Goal: Task Accomplishment & Management: Manage account settings

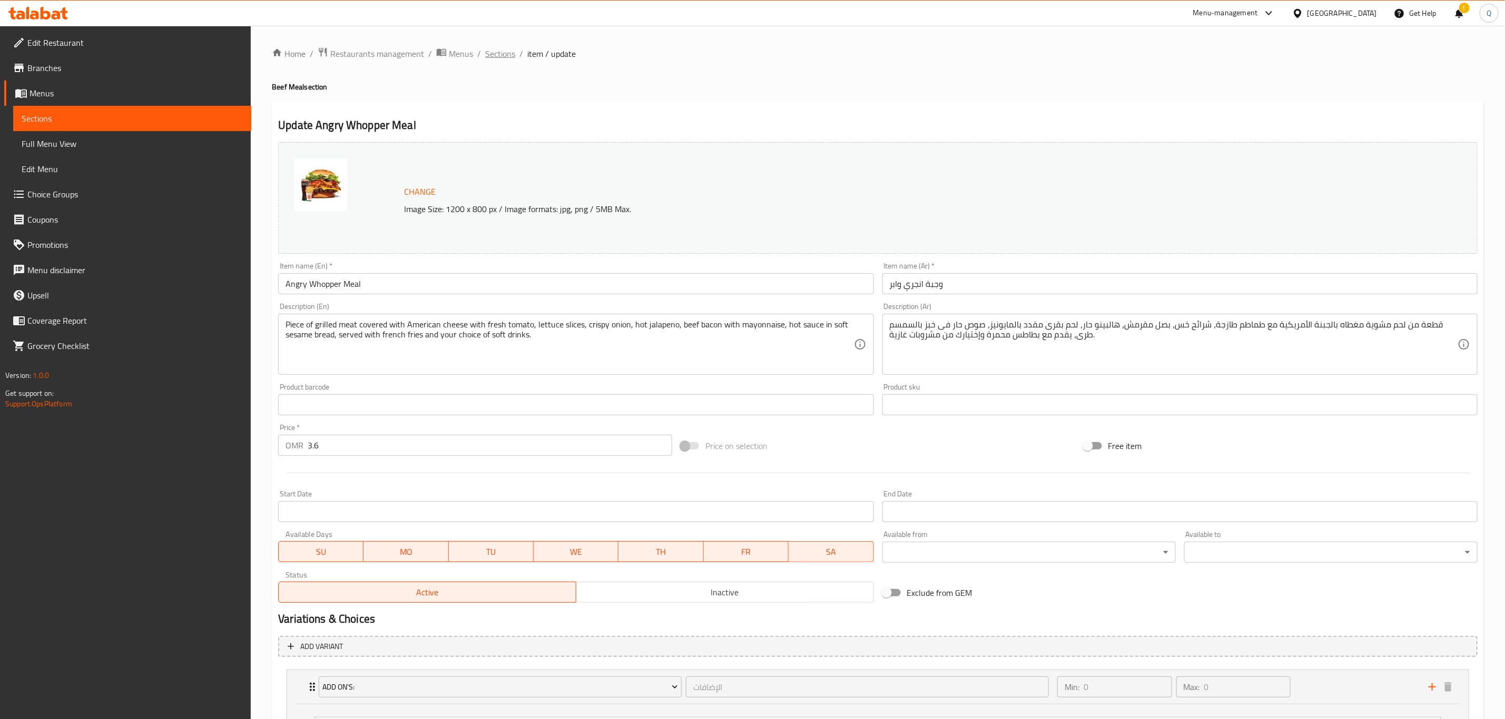
click at [505, 49] on span "Sections" at bounding box center [500, 53] width 30 height 13
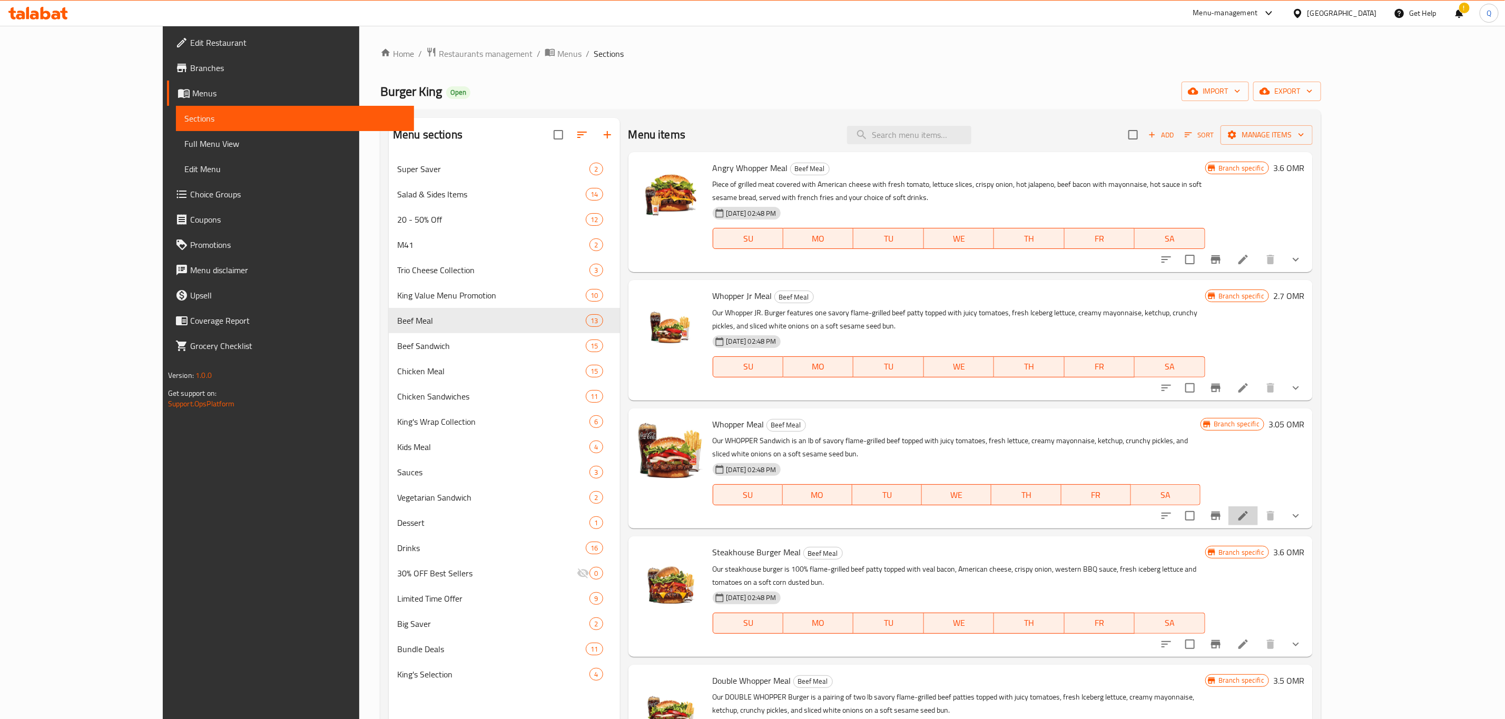
click at [1258, 507] on li at bounding box center [1242, 516] width 29 height 19
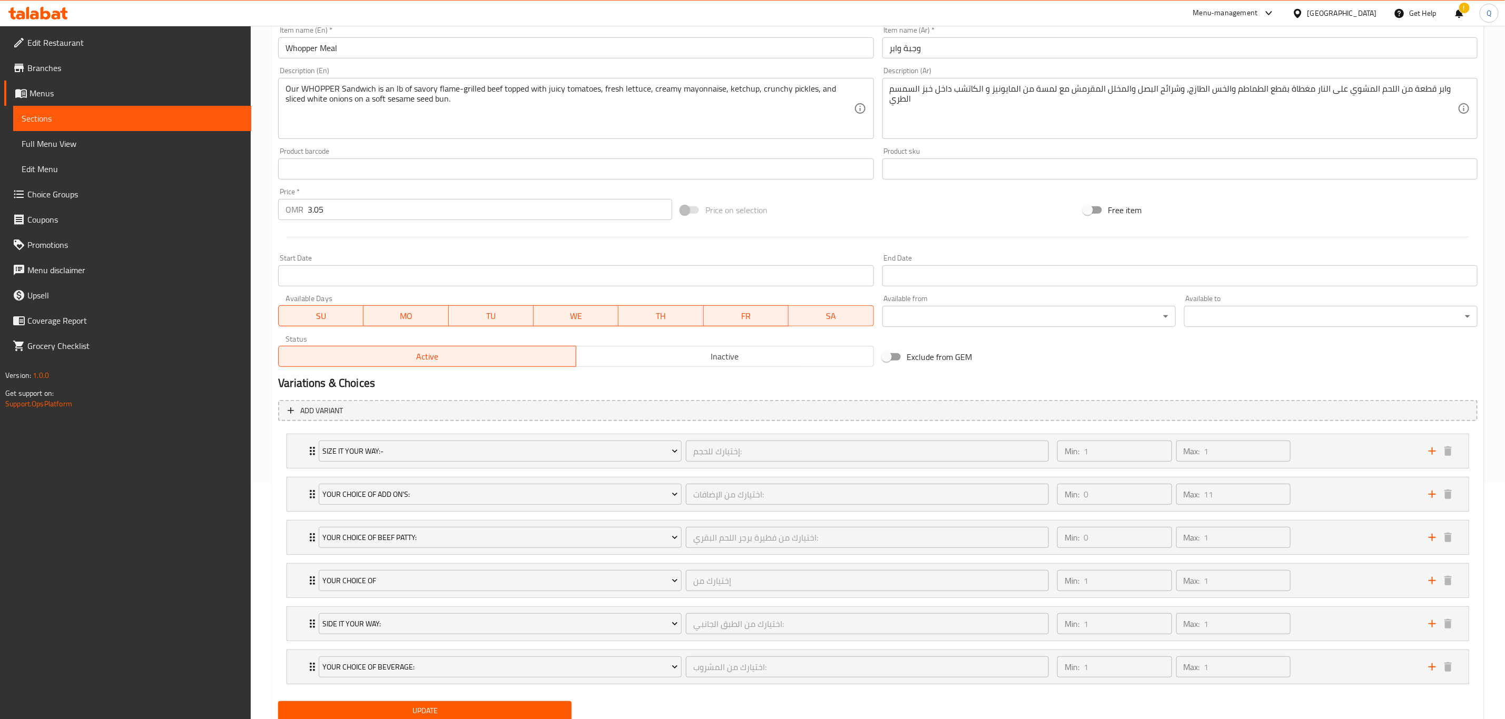
scroll to position [237, 0]
click at [1348, 495] on div "Min: 0 ​ Max: 11 ​" at bounding box center [1236, 494] width 371 height 34
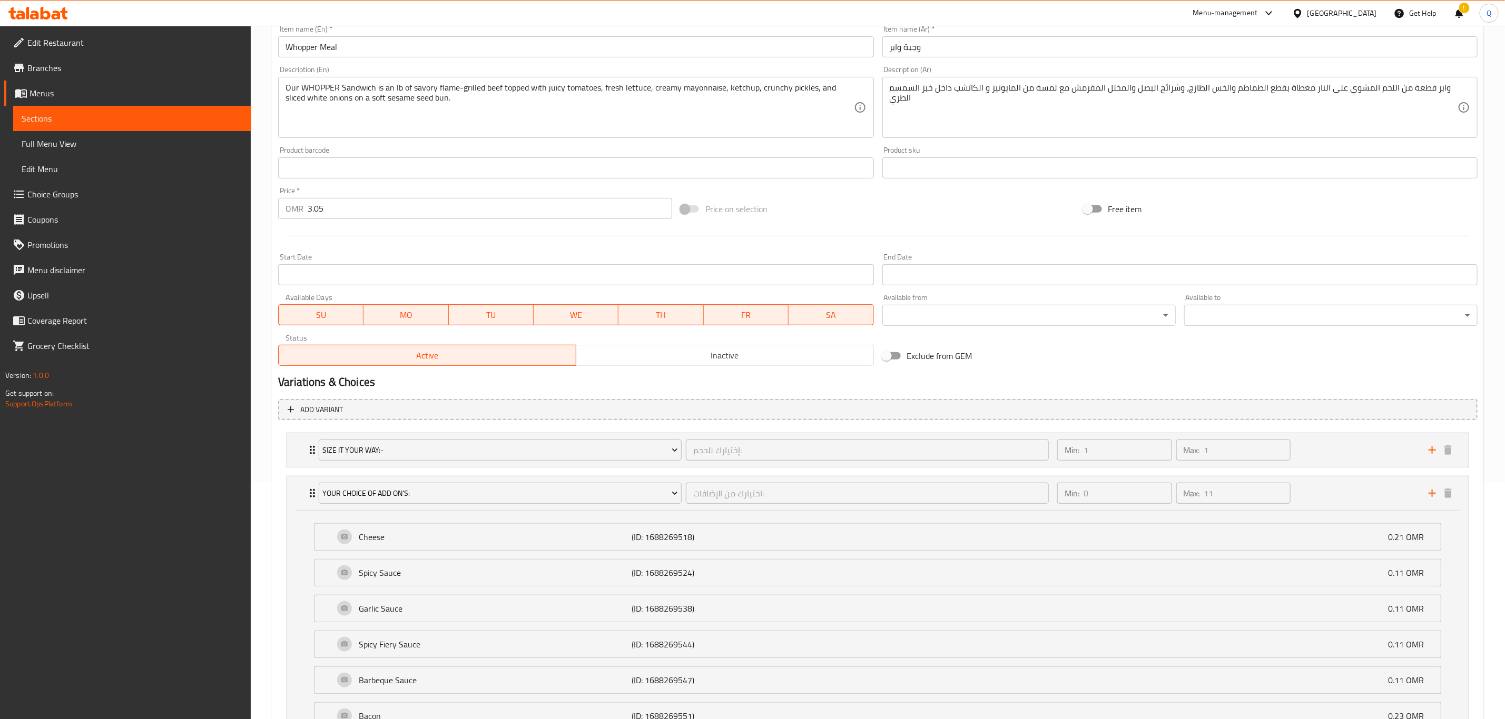
scroll to position [0, 0]
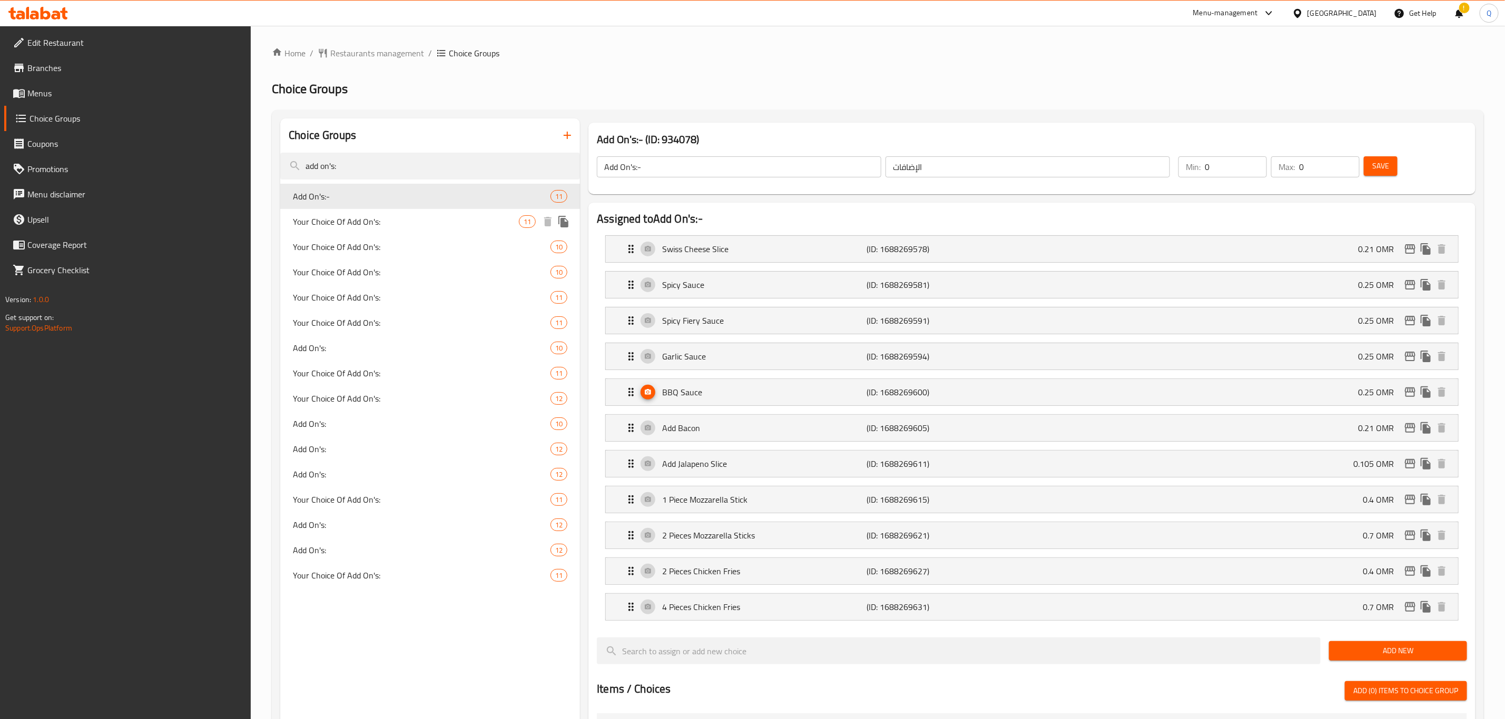
click at [427, 223] on span "Your Choice Of Add On's:" at bounding box center [406, 221] width 226 height 13
type input "Your Choice Of Add On's:"
type input "اختيارك من الإضافات:"
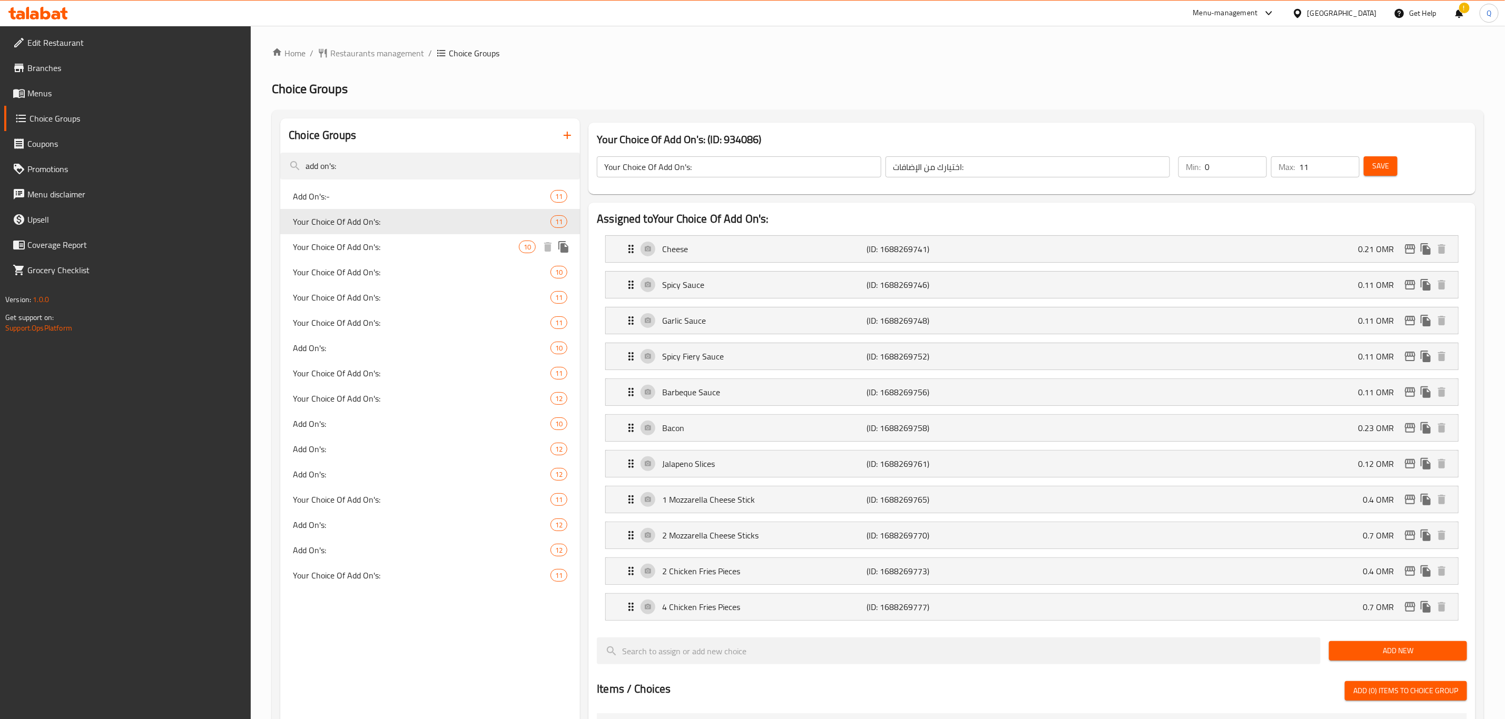
click at [449, 253] on span "Your Choice Of Add On's:" at bounding box center [406, 247] width 226 height 13
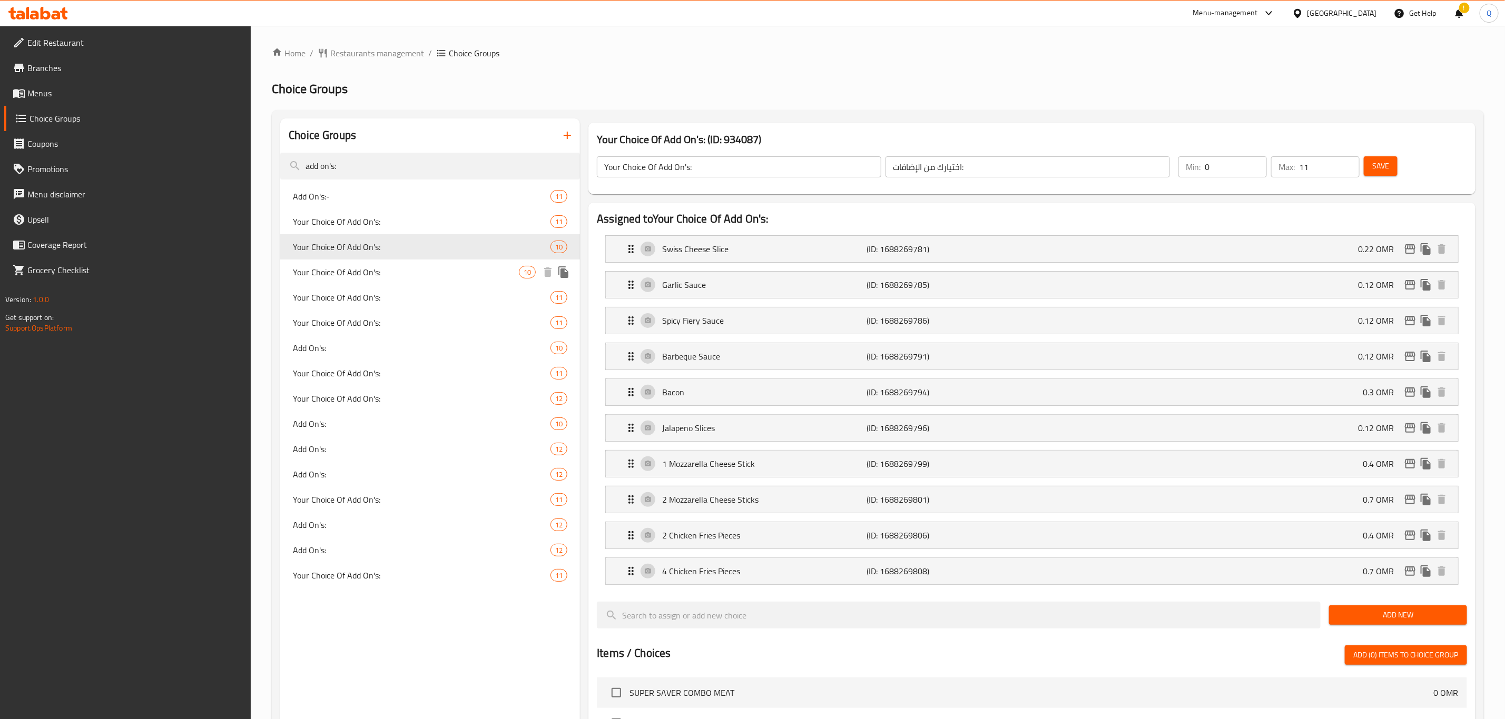
click at [436, 266] on span "Your Choice Of Add On's:" at bounding box center [406, 272] width 226 height 13
click at [432, 293] on span "Your Choice Of Add On's:" at bounding box center [406, 297] width 226 height 13
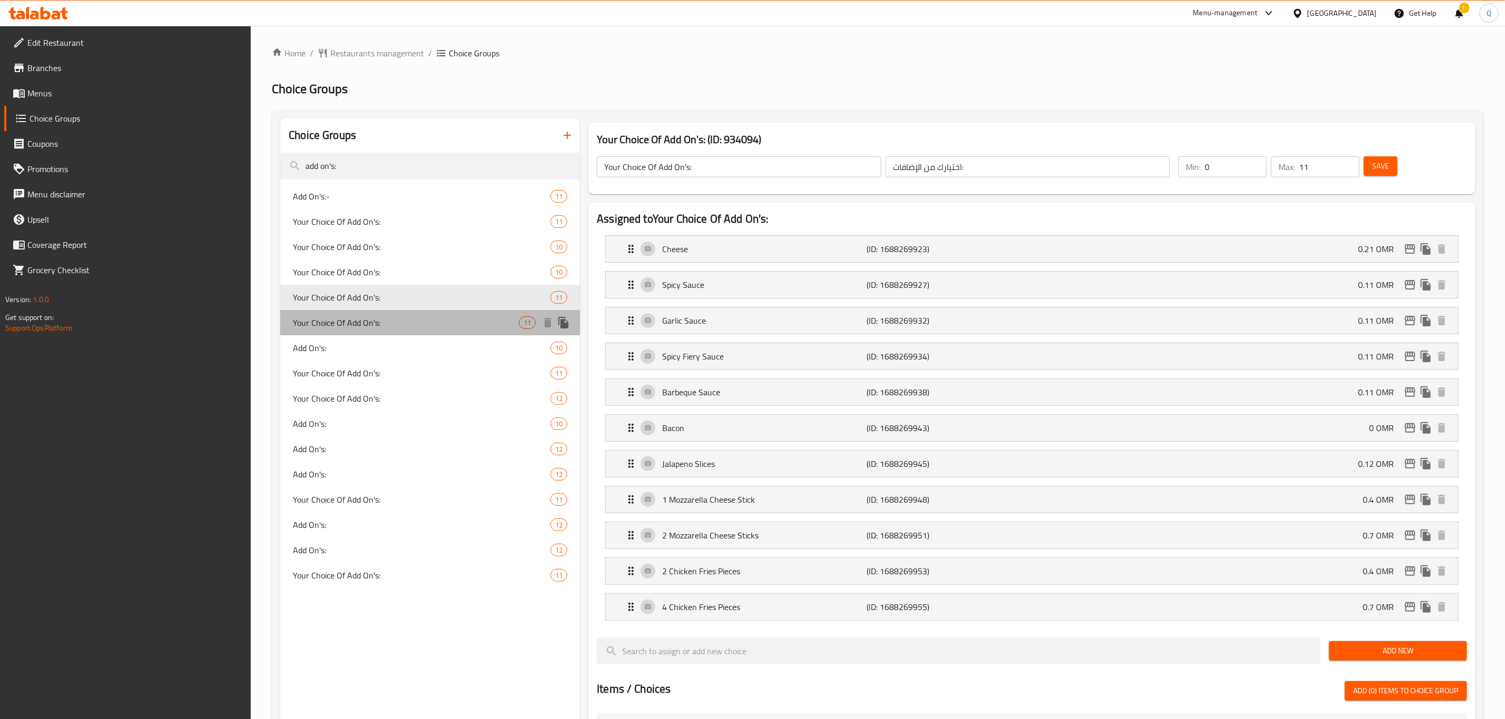
click at [416, 321] on span "Your Choice Of Add On's:" at bounding box center [406, 323] width 226 height 13
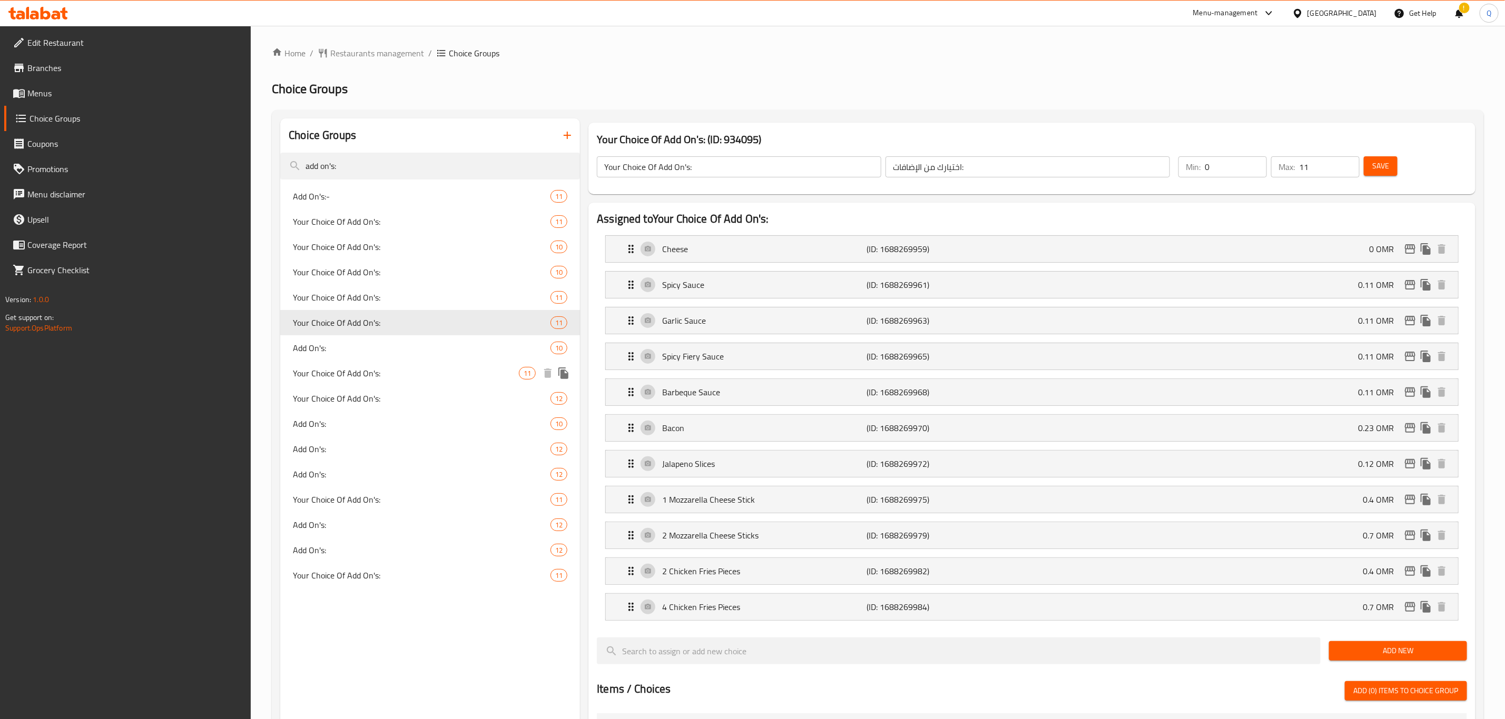
click at [422, 376] on span "Your Choice Of Add On's:" at bounding box center [406, 373] width 226 height 13
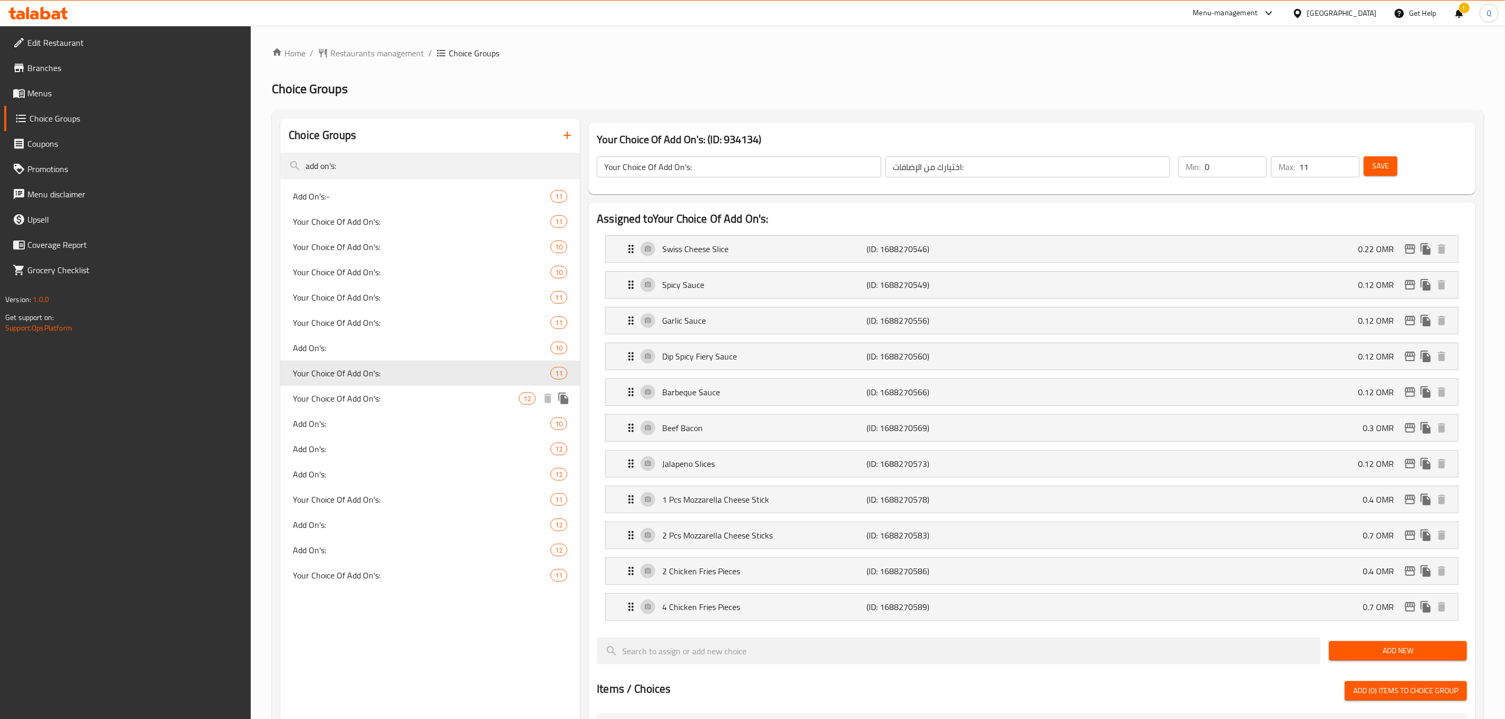
click at [426, 389] on div "Your Choice Of Add On's: 12" at bounding box center [430, 398] width 300 height 25
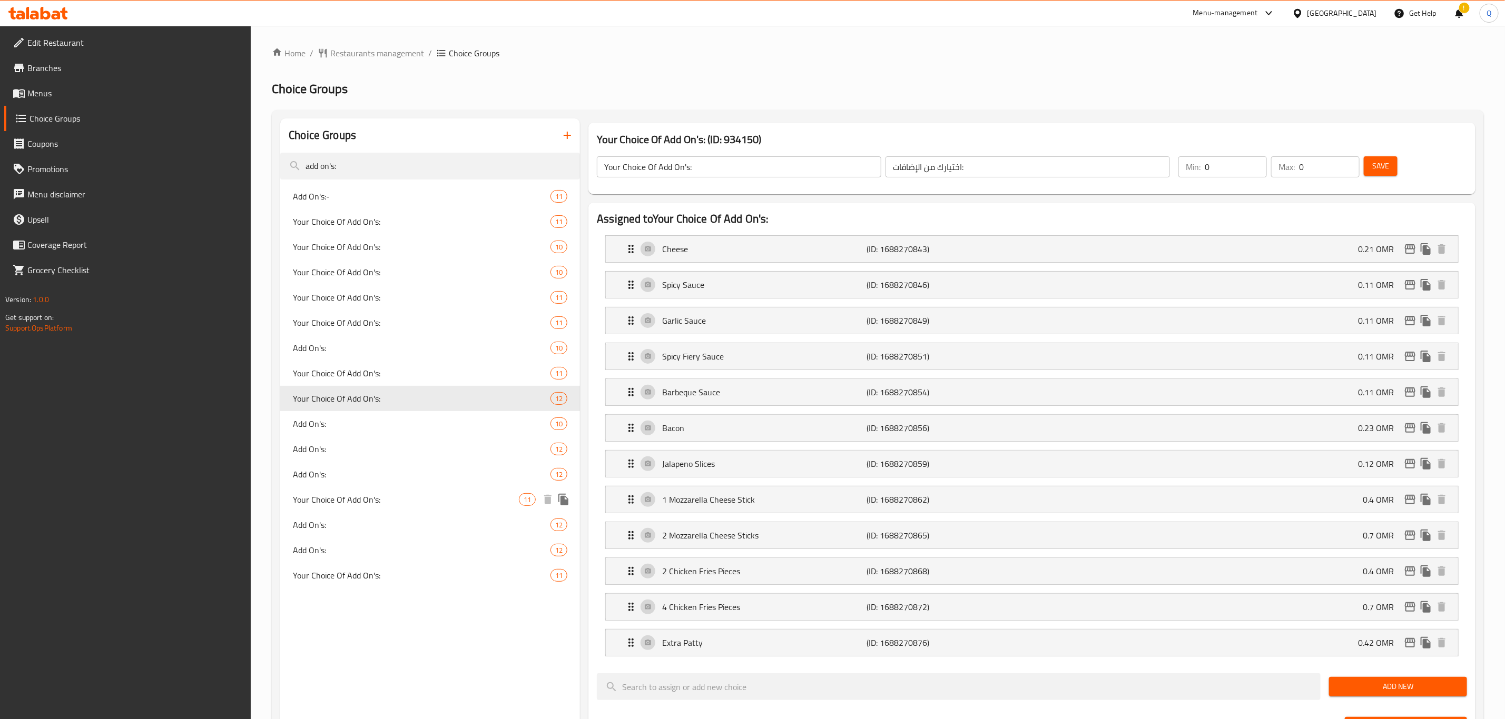
click at [406, 500] on span "Your Choice Of Add On's:" at bounding box center [406, 500] width 226 height 13
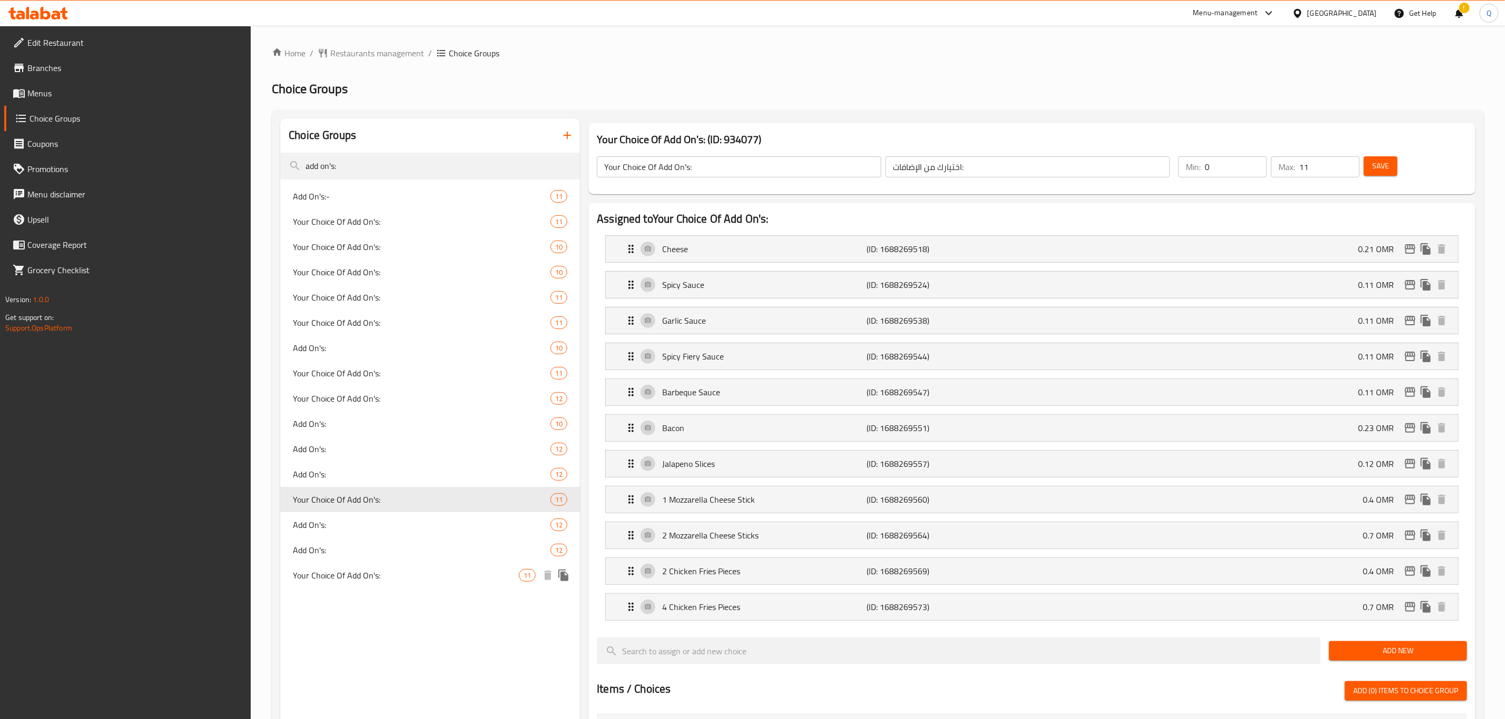
click at [397, 574] on span "Your Choice Of Add On's:" at bounding box center [406, 575] width 226 height 13
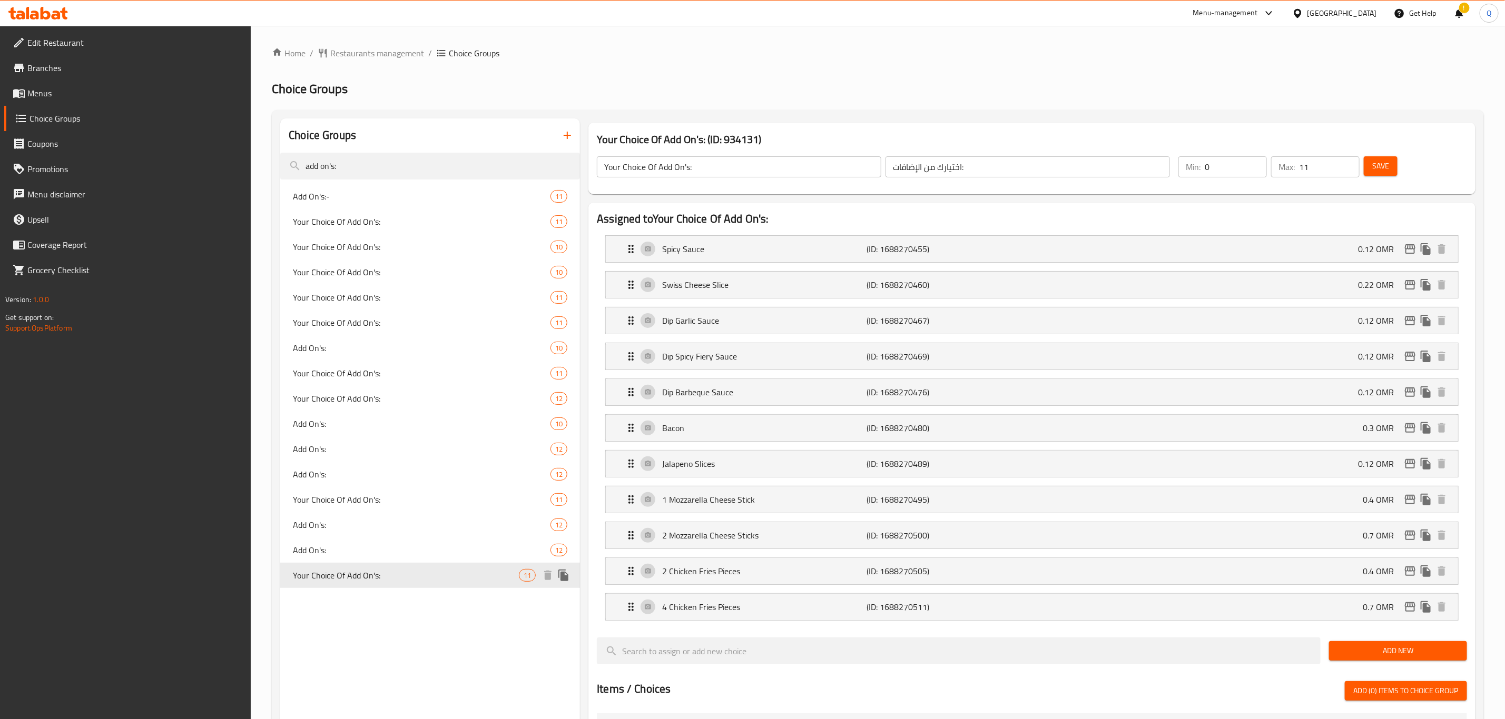
type input "0"
click at [1059, 323] on div "Dip Garlic Sauce (ID: 1688270467) 0.12 OMR" at bounding box center [1035, 321] width 821 height 26
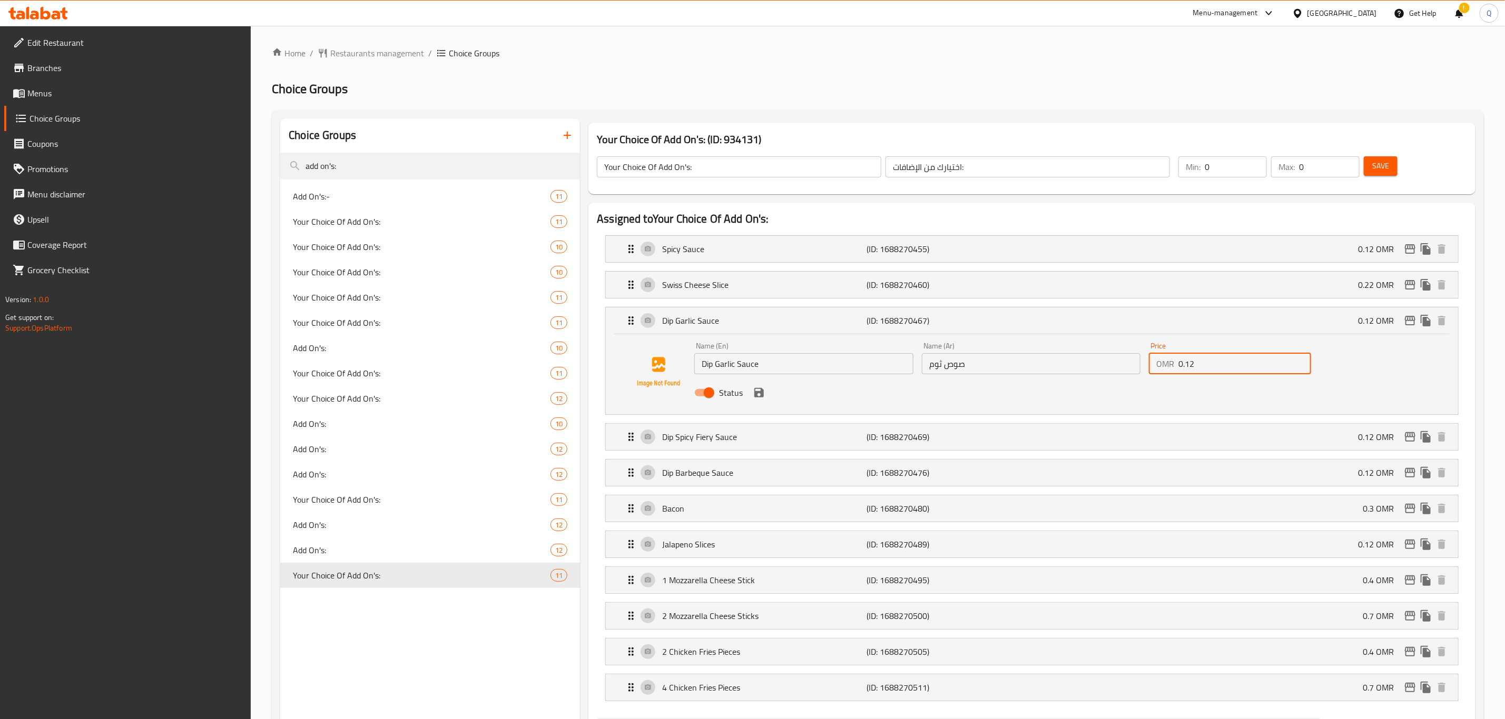
click at [1225, 362] on input "0.12" at bounding box center [1244, 363] width 133 height 21
drag, startPoint x: 1214, startPoint y: 364, endPoint x: 1187, endPoint y: 367, distance: 27.5
click at [1187, 367] on input "0.12" at bounding box center [1244, 363] width 133 height 21
click at [754, 394] on icon "save" at bounding box center [759, 393] width 13 height 13
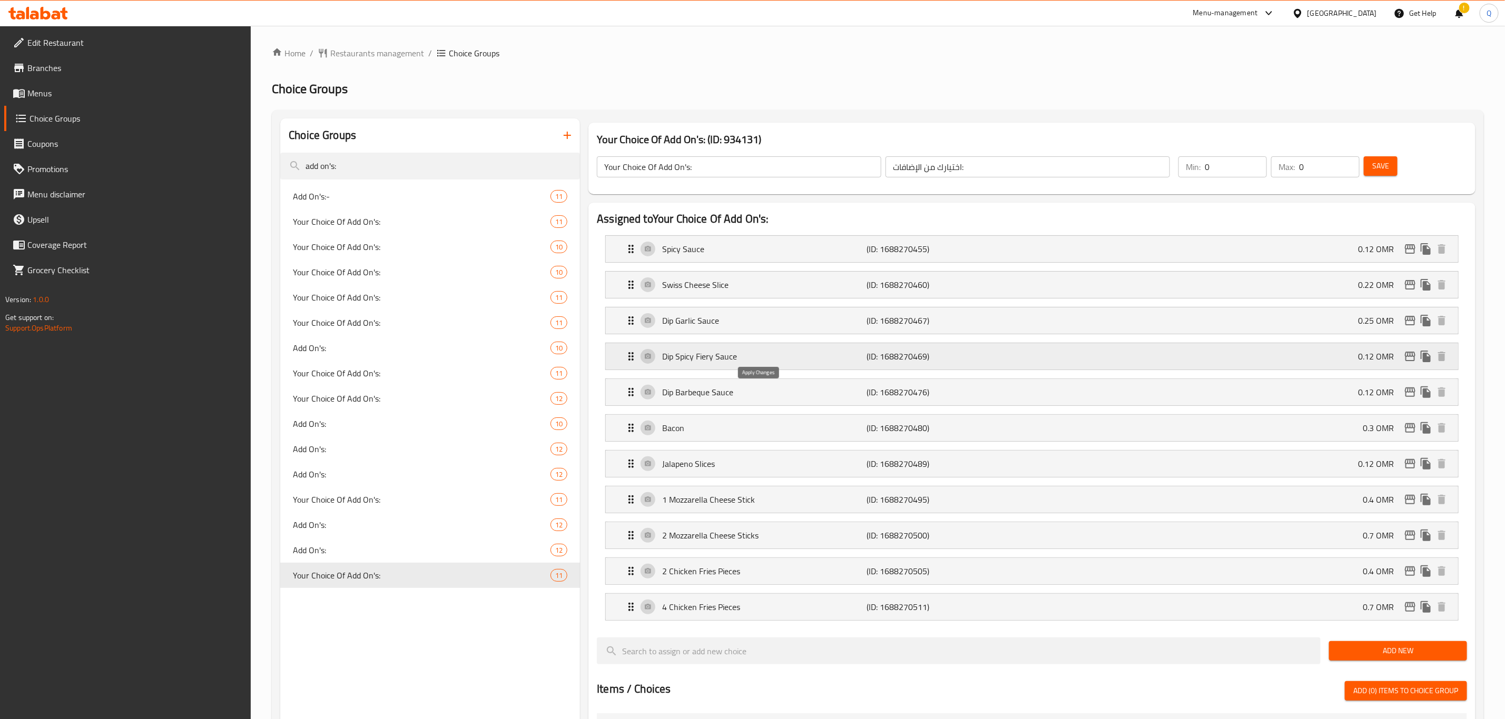
type input "0.25"
click at [1246, 366] on div "Dip Spicy Fiery Sauce (ID: 1688270469) 0.12 OMR" at bounding box center [1035, 356] width 821 height 26
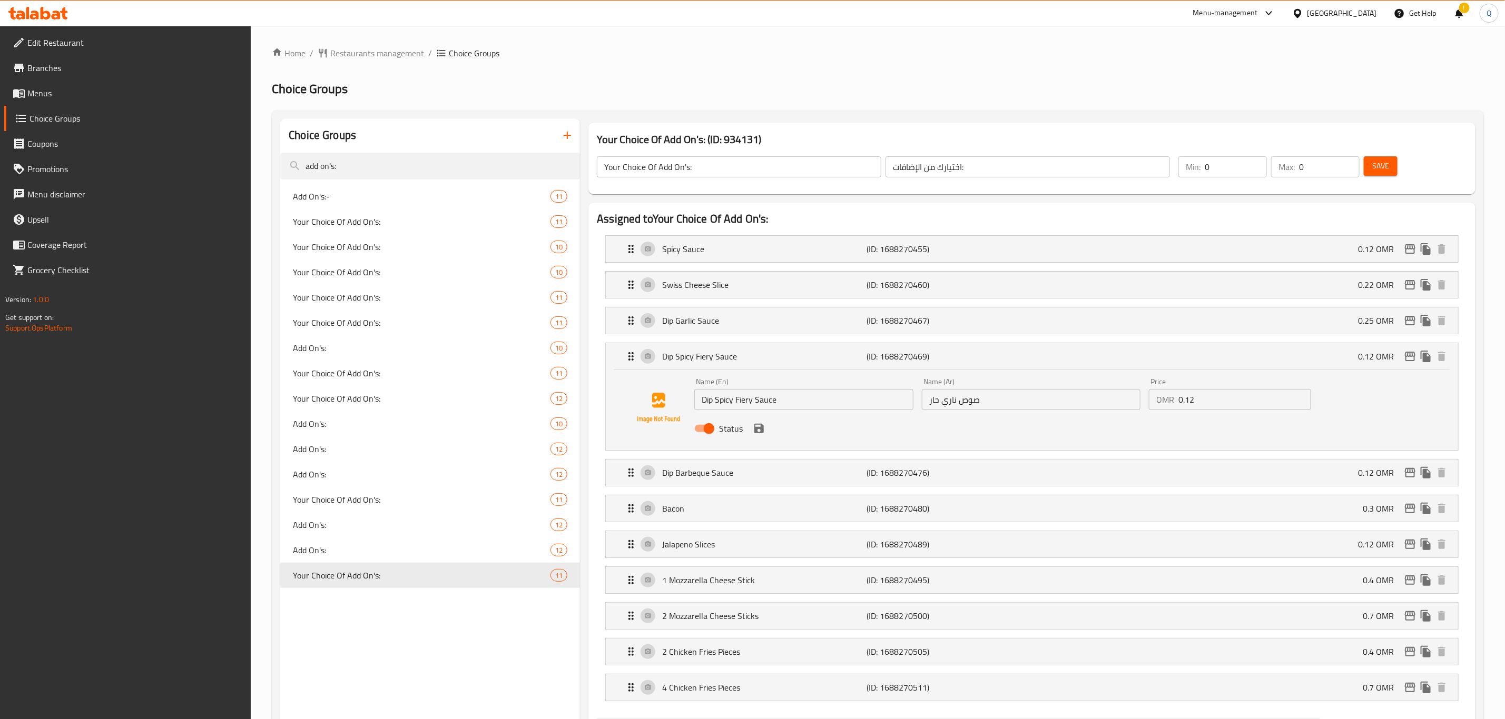
click at [1190, 405] on input "0.12" at bounding box center [1244, 399] width 133 height 21
click at [762, 433] on icon "save" at bounding box center [758, 428] width 9 height 9
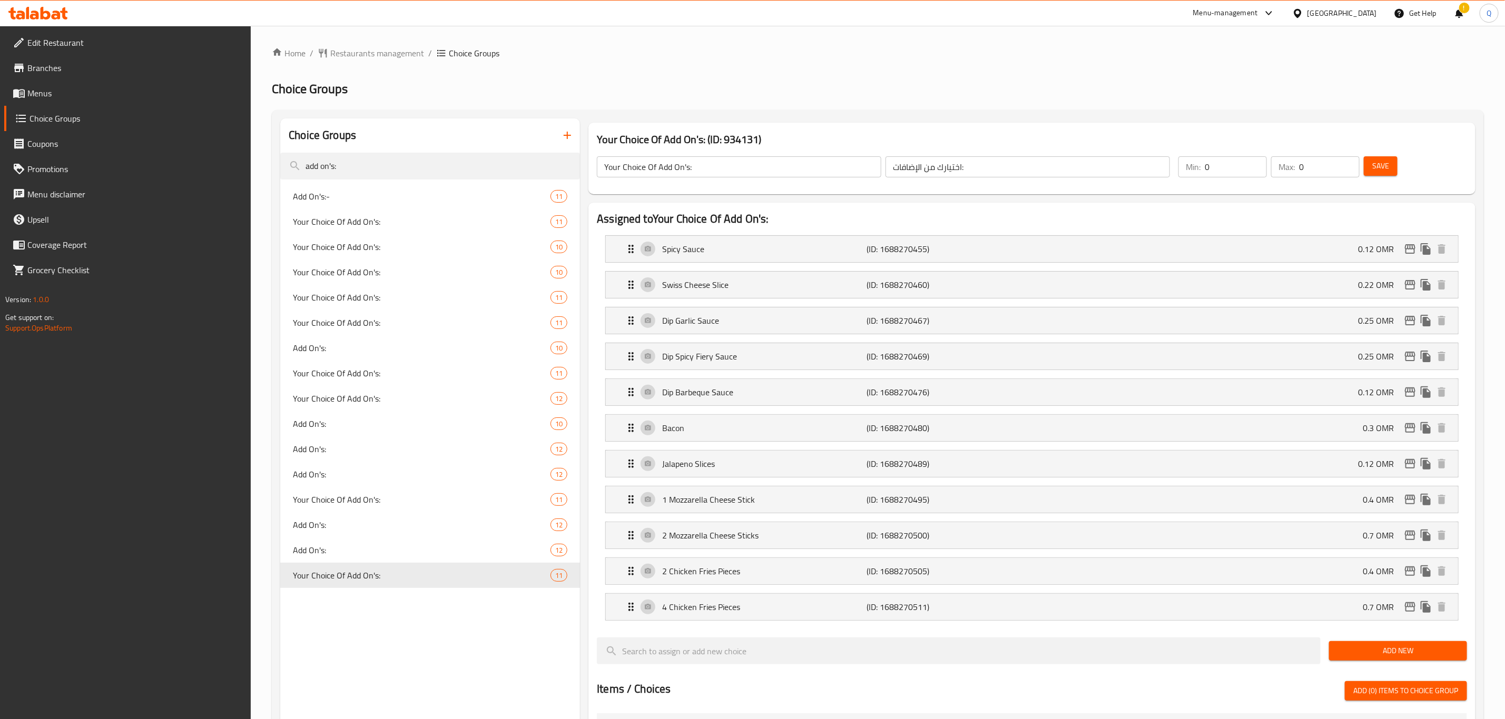
type input "0.25"
click at [1105, 394] on div "Dip Barbeque Sauce (ID: 1688270476) 0.12 OMR" at bounding box center [1035, 392] width 821 height 26
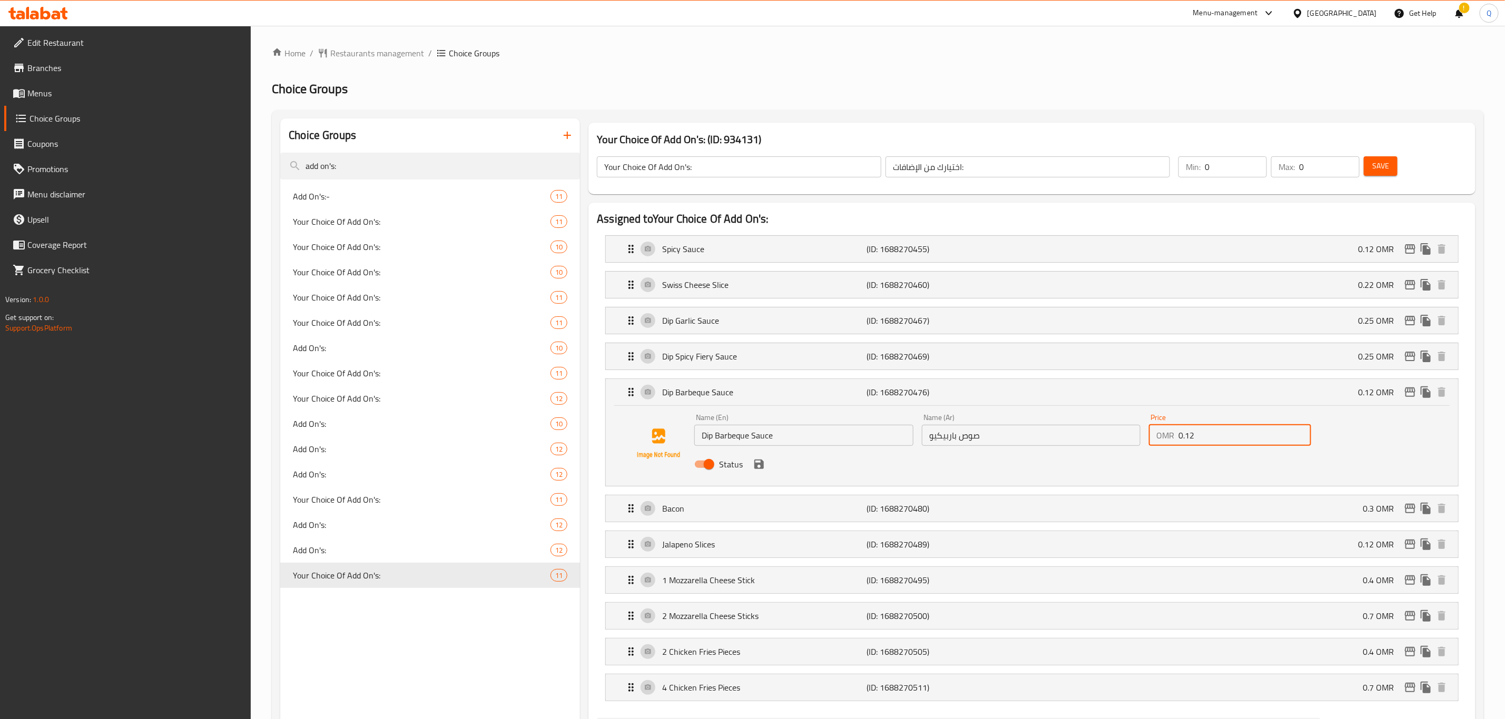
click at [1220, 435] on input "0.12" at bounding box center [1244, 435] width 133 height 21
click at [762, 467] on icon "save" at bounding box center [758, 464] width 9 height 9
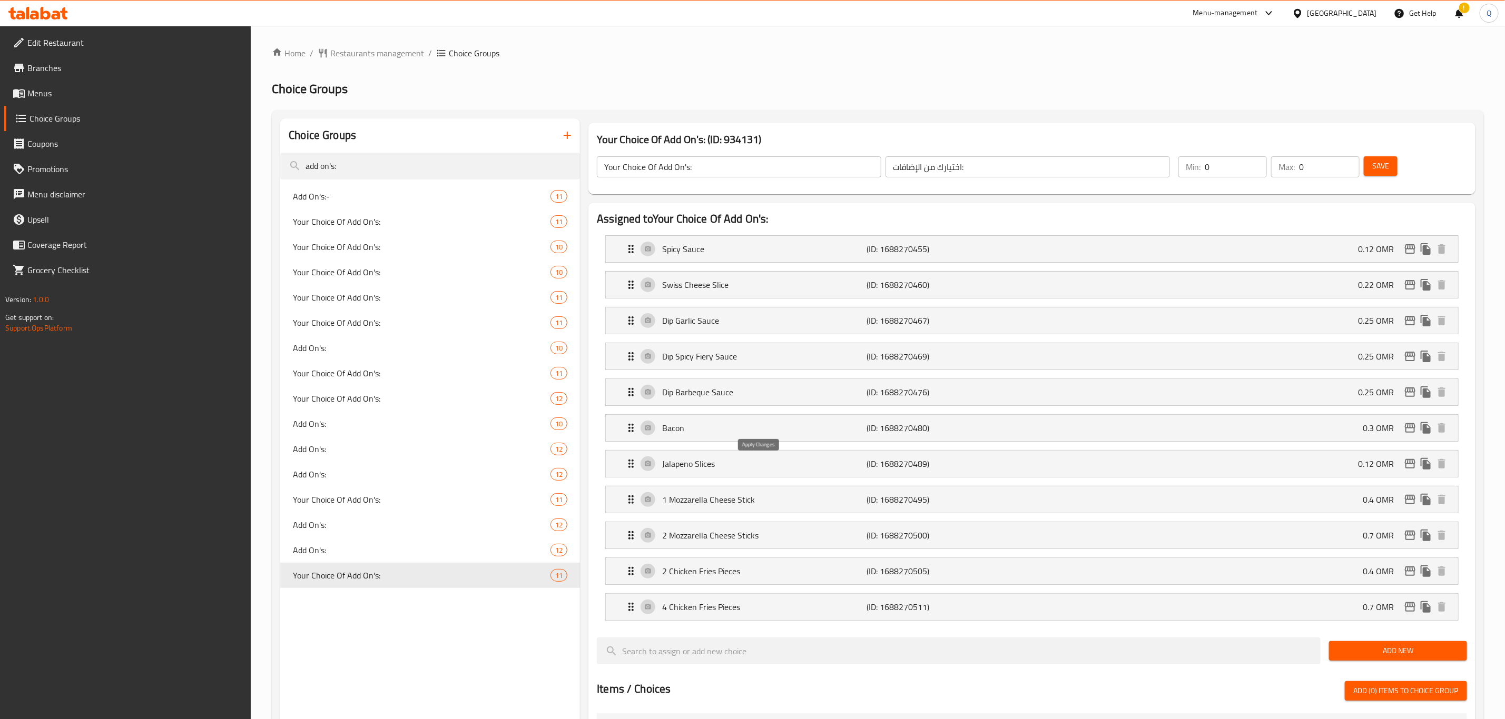
type input "0.25"
click at [1389, 171] on span "Save" at bounding box center [1380, 166] width 17 height 13
click at [408, 501] on span "Your Choice Of Add On's:" at bounding box center [406, 500] width 226 height 13
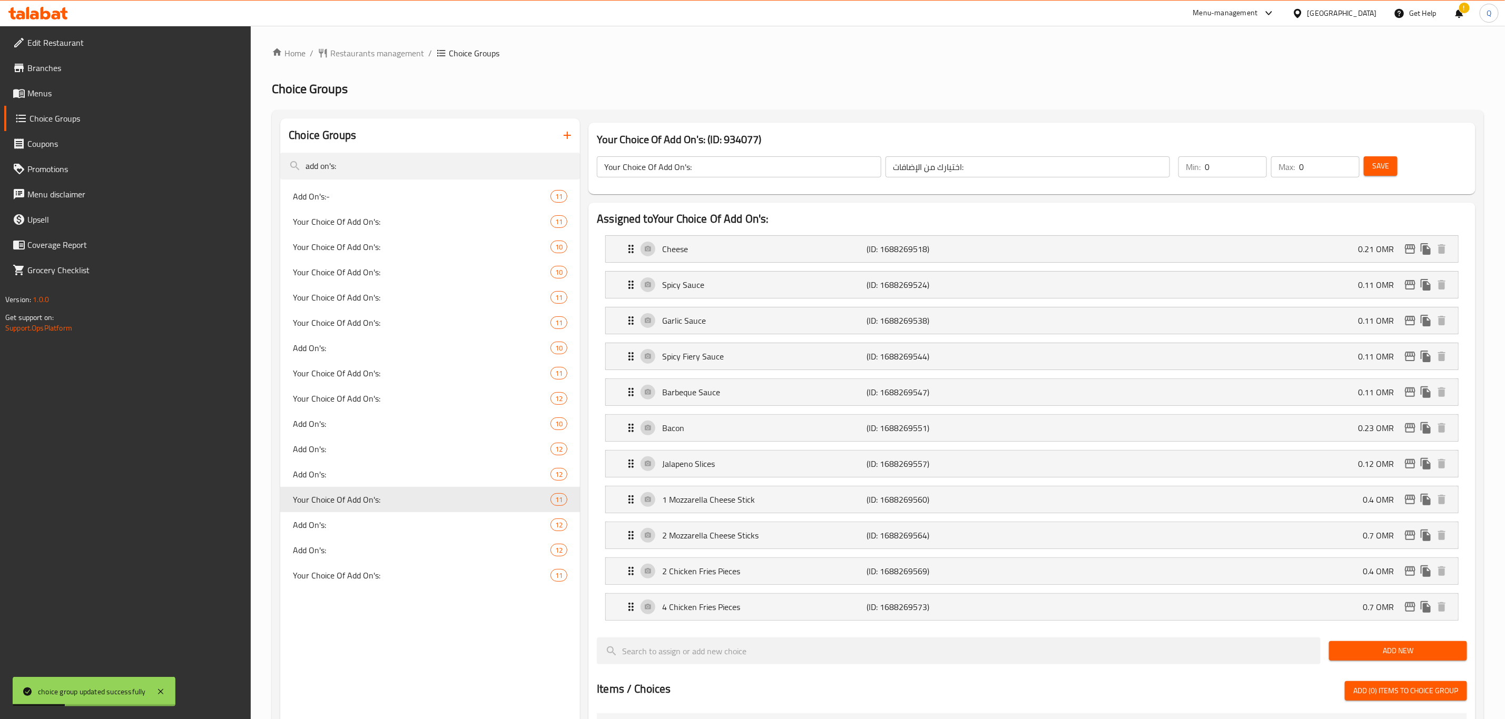
type input "11"
click at [1024, 286] on div "Spicy Sauce (ID: 1688269524) 0.11 OMR" at bounding box center [1035, 285] width 821 height 26
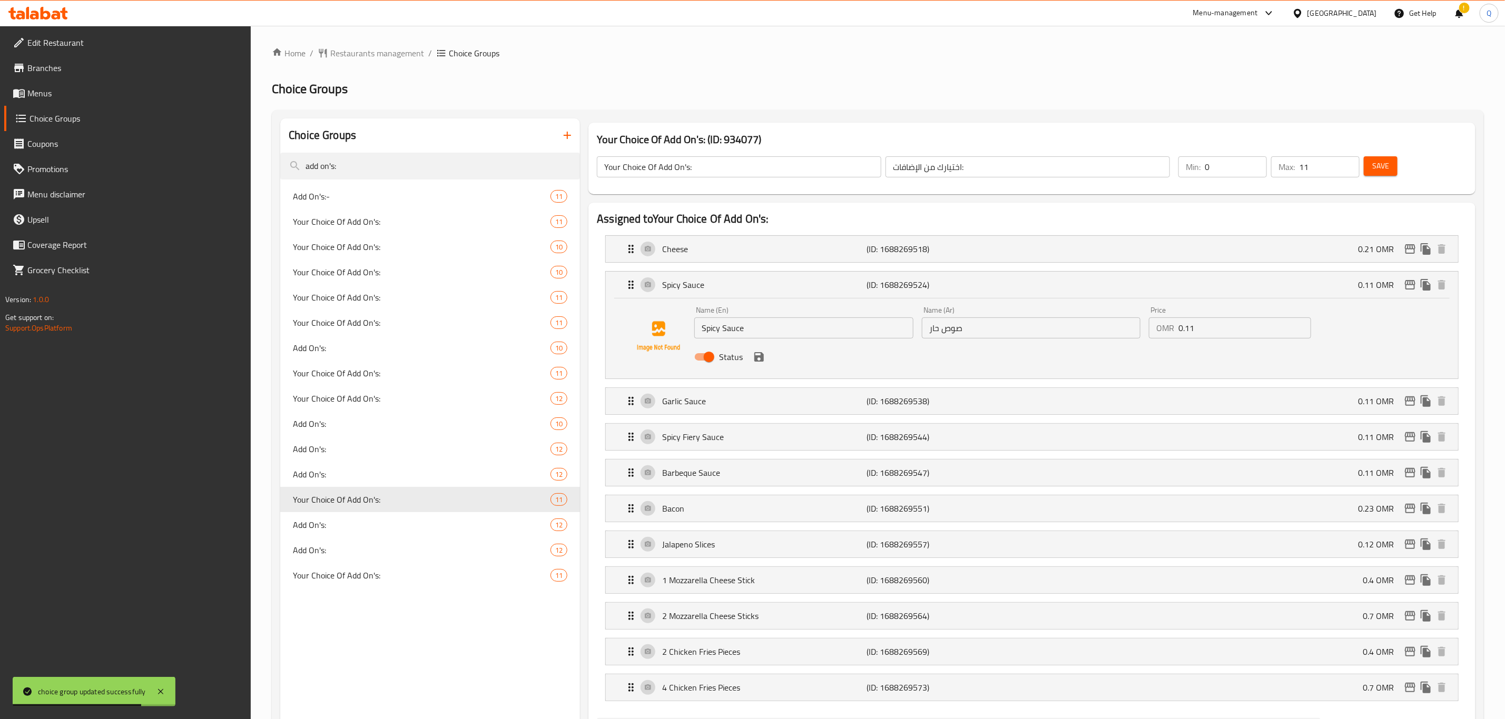
click at [1201, 324] on input "0.11" at bounding box center [1244, 328] width 133 height 21
click at [758, 359] on icon "save" at bounding box center [759, 357] width 13 height 13
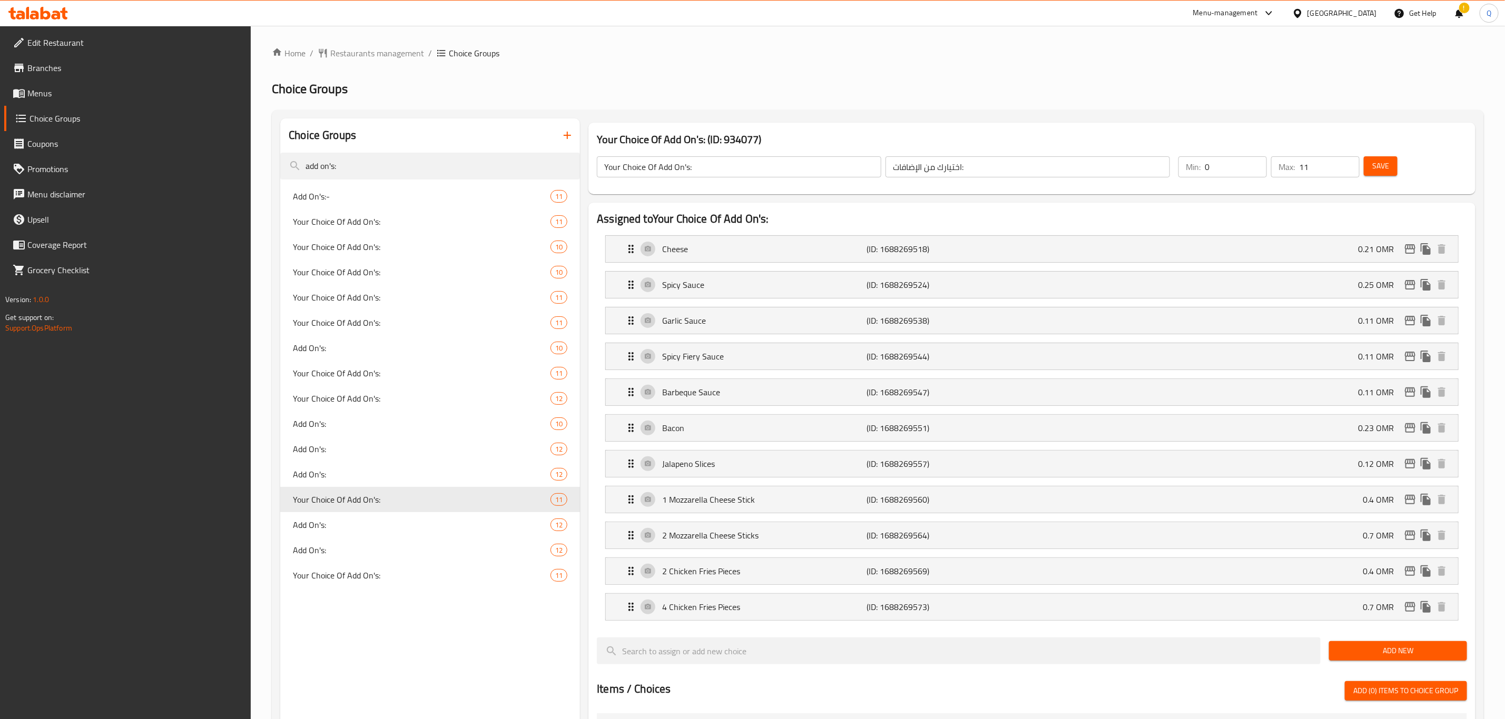
type input "0.25"
click at [1093, 321] on div "Garlic Sauce (ID: 1688269538) 0.11 OMR" at bounding box center [1035, 321] width 821 height 26
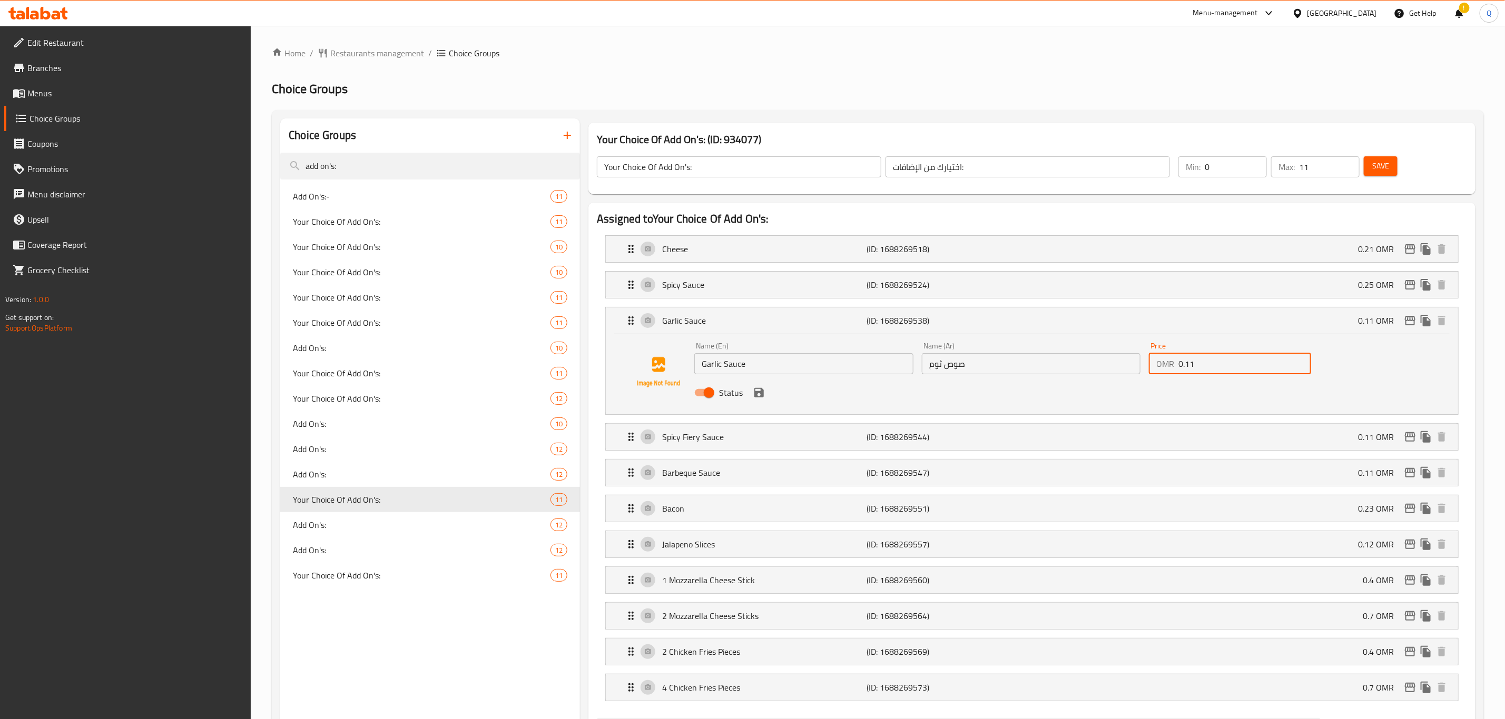
click at [1204, 359] on input "0.11" at bounding box center [1244, 363] width 133 height 21
click at [756, 392] on icon "save" at bounding box center [759, 393] width 13 height 13
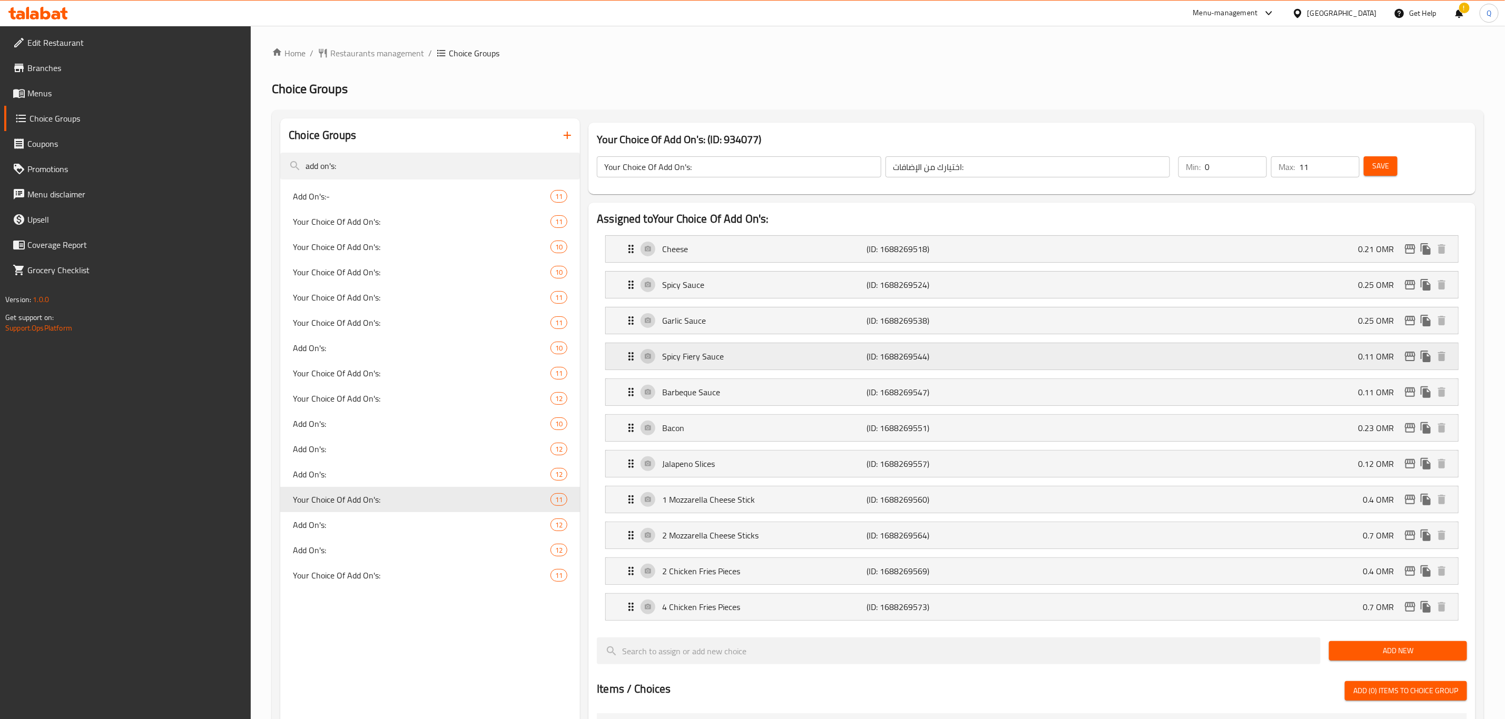
type input "0.25"
click at [1027, 353] on div "Spicy Fiery Sauce (ID: 1688269544) 0.11 OMR" at bounding box center [1035, 356] width 821 height 26
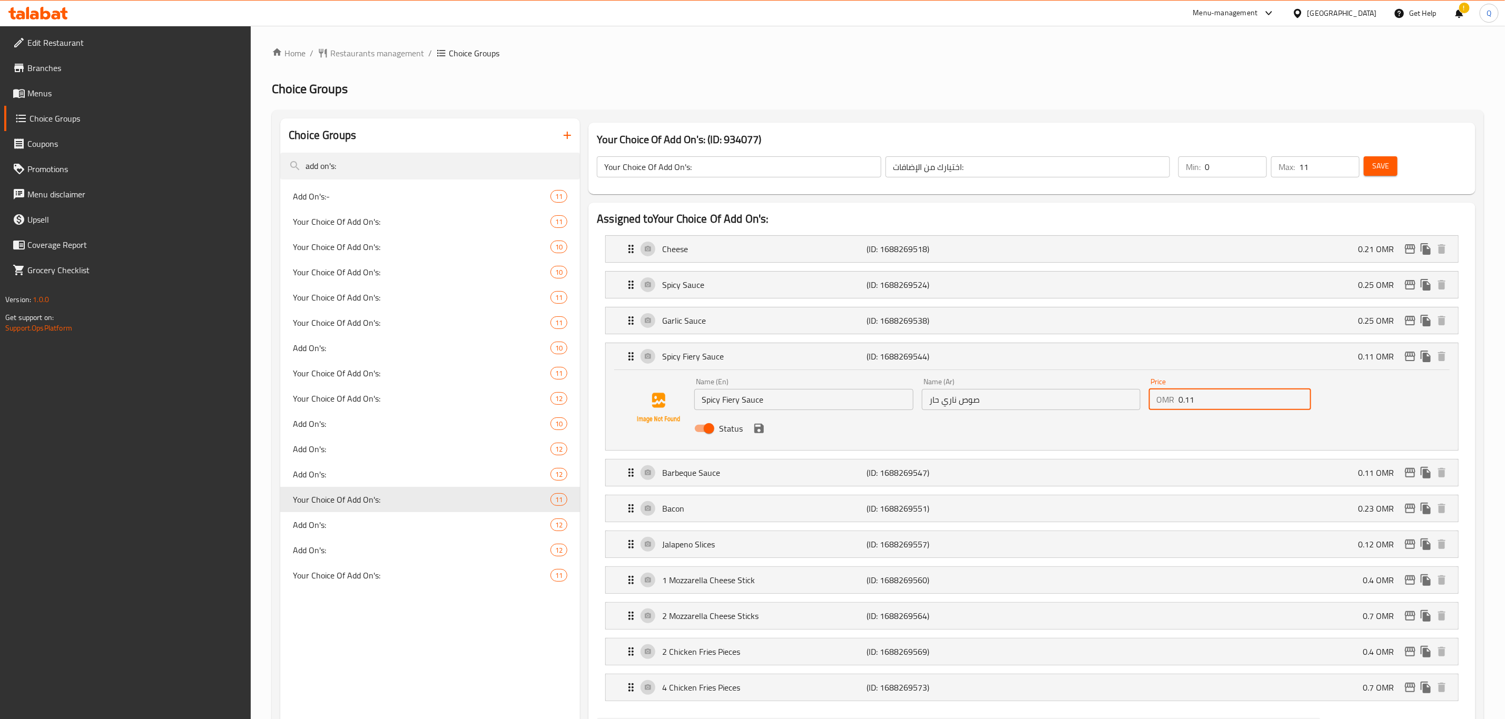
click at [1211, 402] on input "0.11" at bounding box center [1244, 399] width 133 height 21
click at [762, 431] on icon "save" at bounding box center [758, 428] width 9 height 9
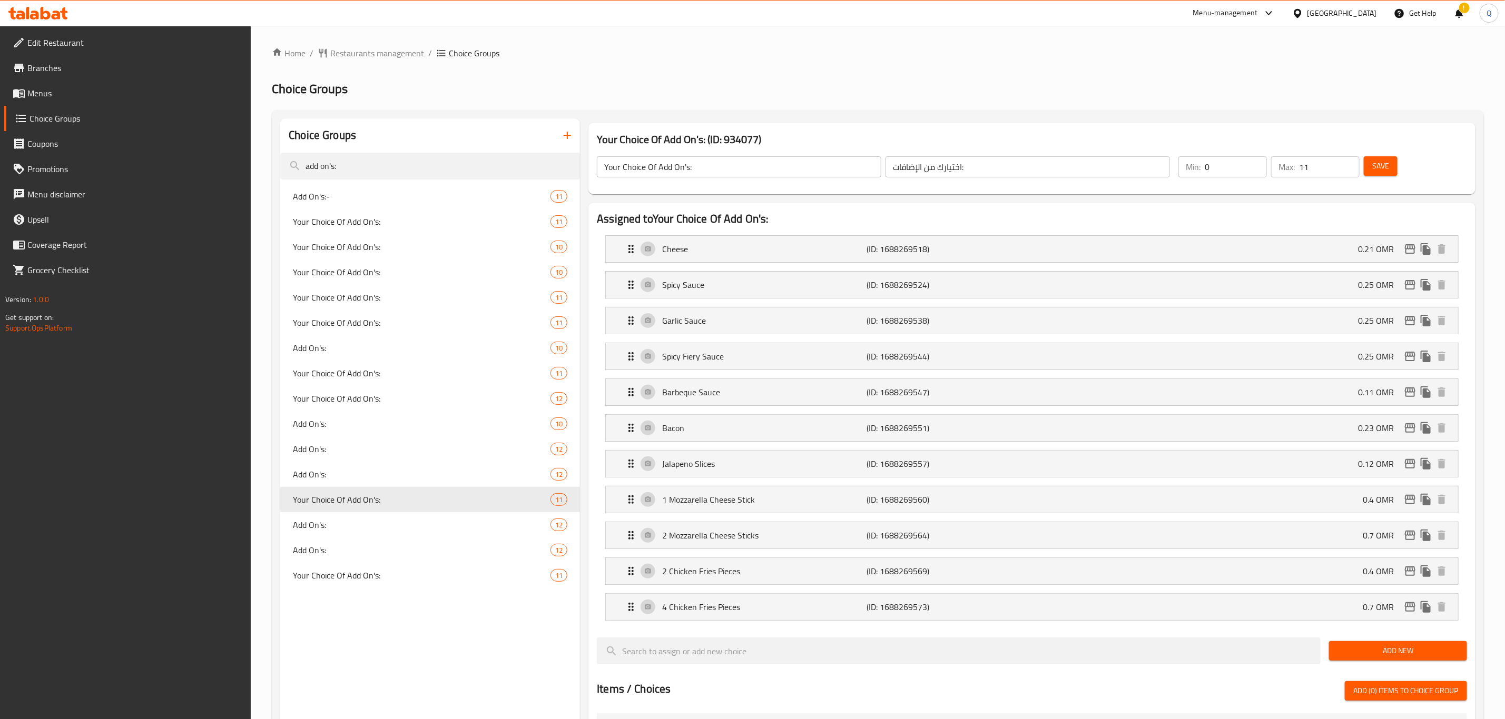
type input "0.25"
click at [1077, 396] on div "Barbeque Sauce (ID: 1688269547) 0.11 OMR" at bounding box center [1035, 392] width 821 height 26
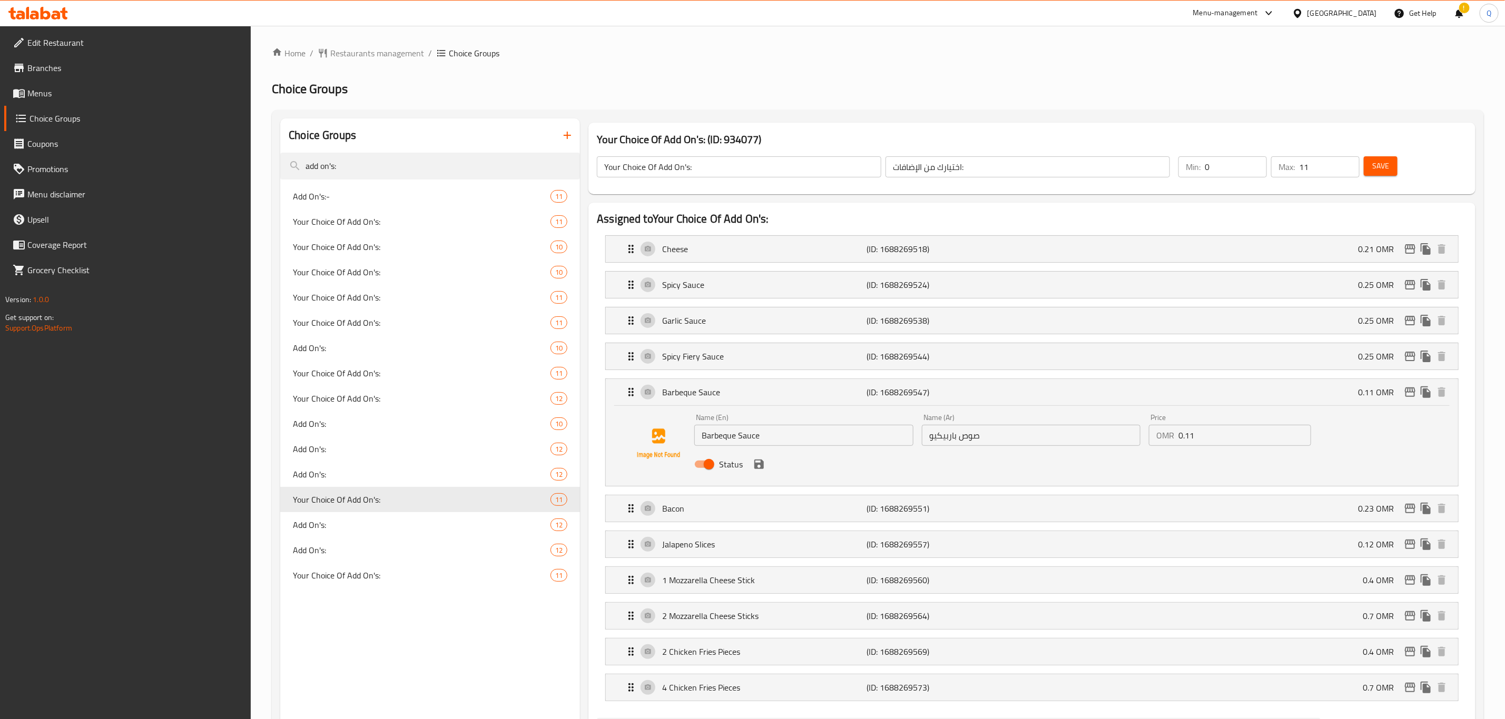
click at [1209, 439] on input "0.11" at bounding box center [1244, 435] width 133 height 21
click at [754, 463] on icon "save" at bounding box center [759, 464] width 13 height 13
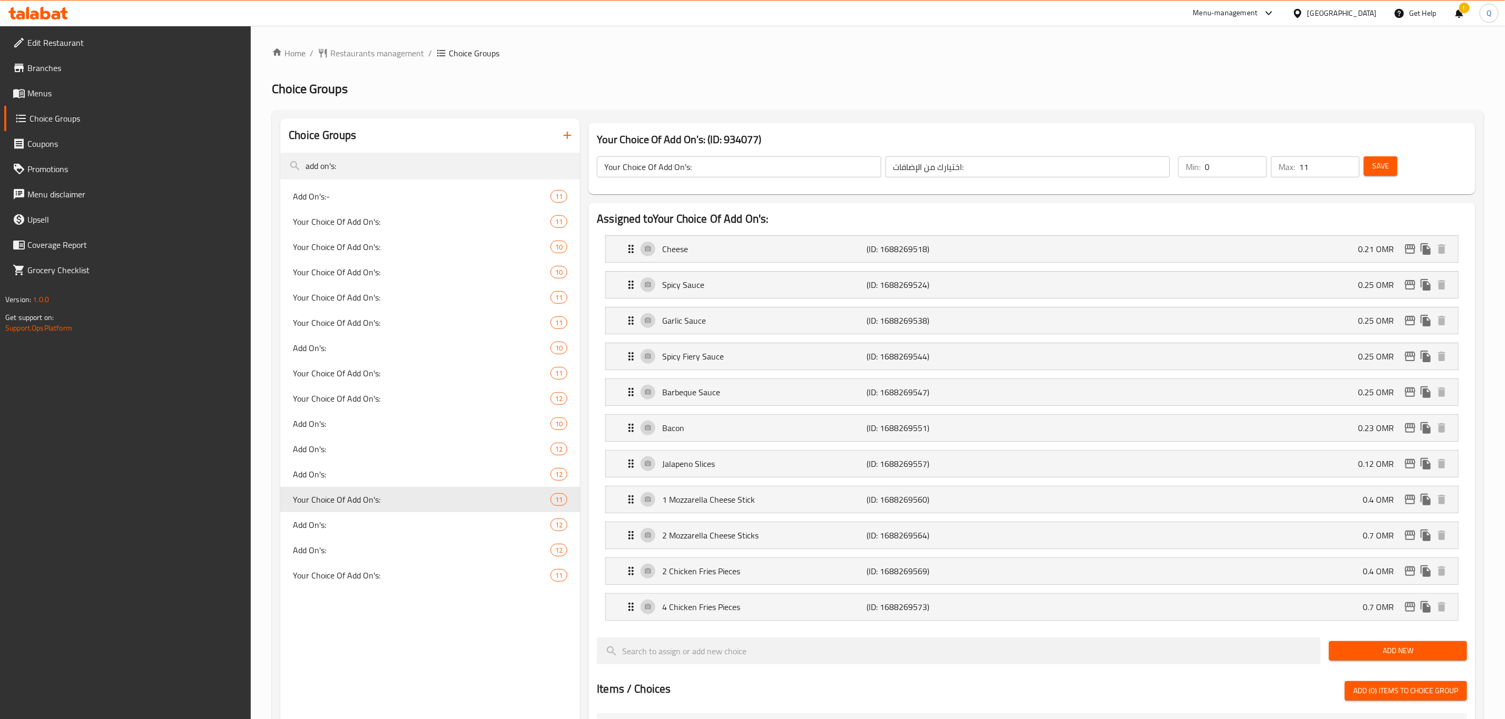
type input "0.25"
click at [436, 205] on div "Add On's:- 11" at bounding box center [430, 196] width 300 height 25
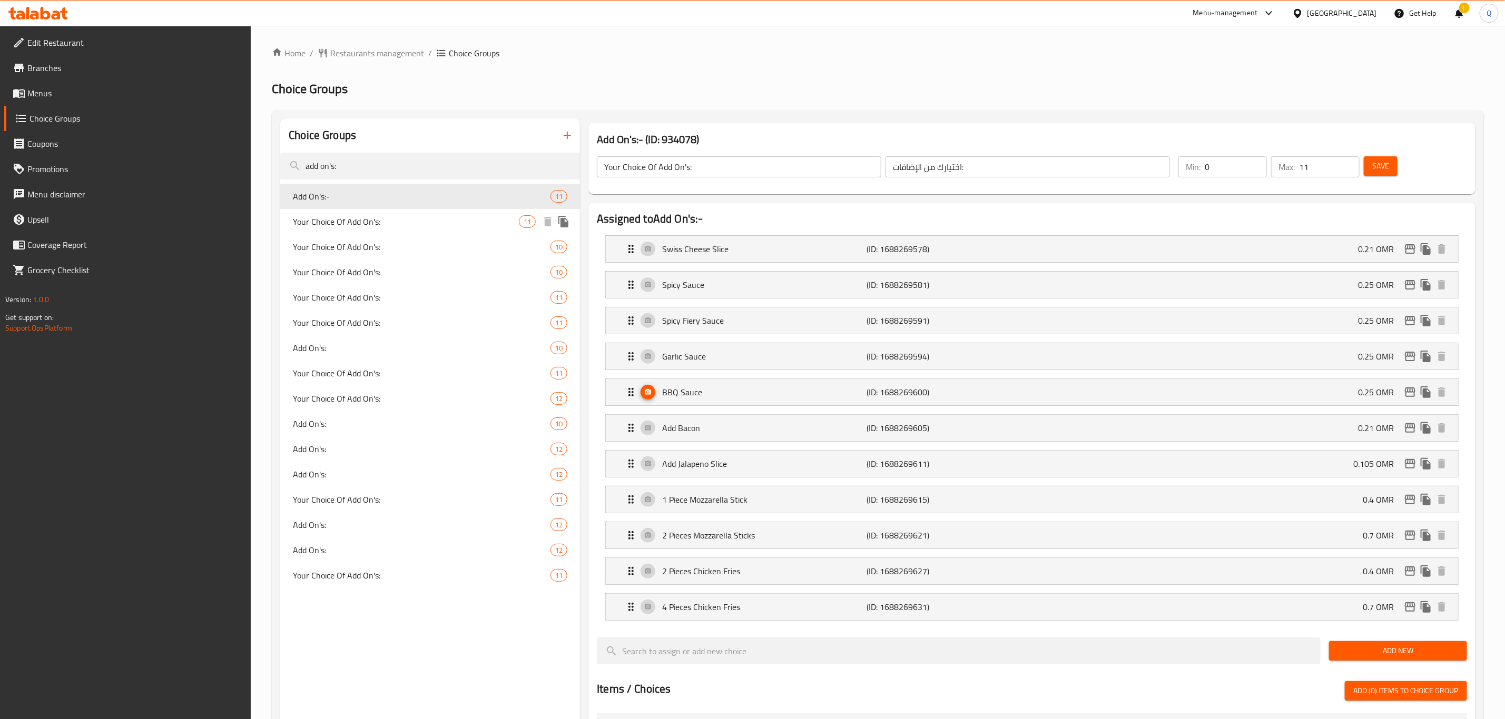
type input "Add On's:-"
type input "الإضافات"
type input "0"
click at [1394, 161] on button "Save" at bounding box center [1381, 165] width 34 height 19
click at [808, 363] on p "Garlic Sauce" at bounding box center [764, 356] width 204 height 13
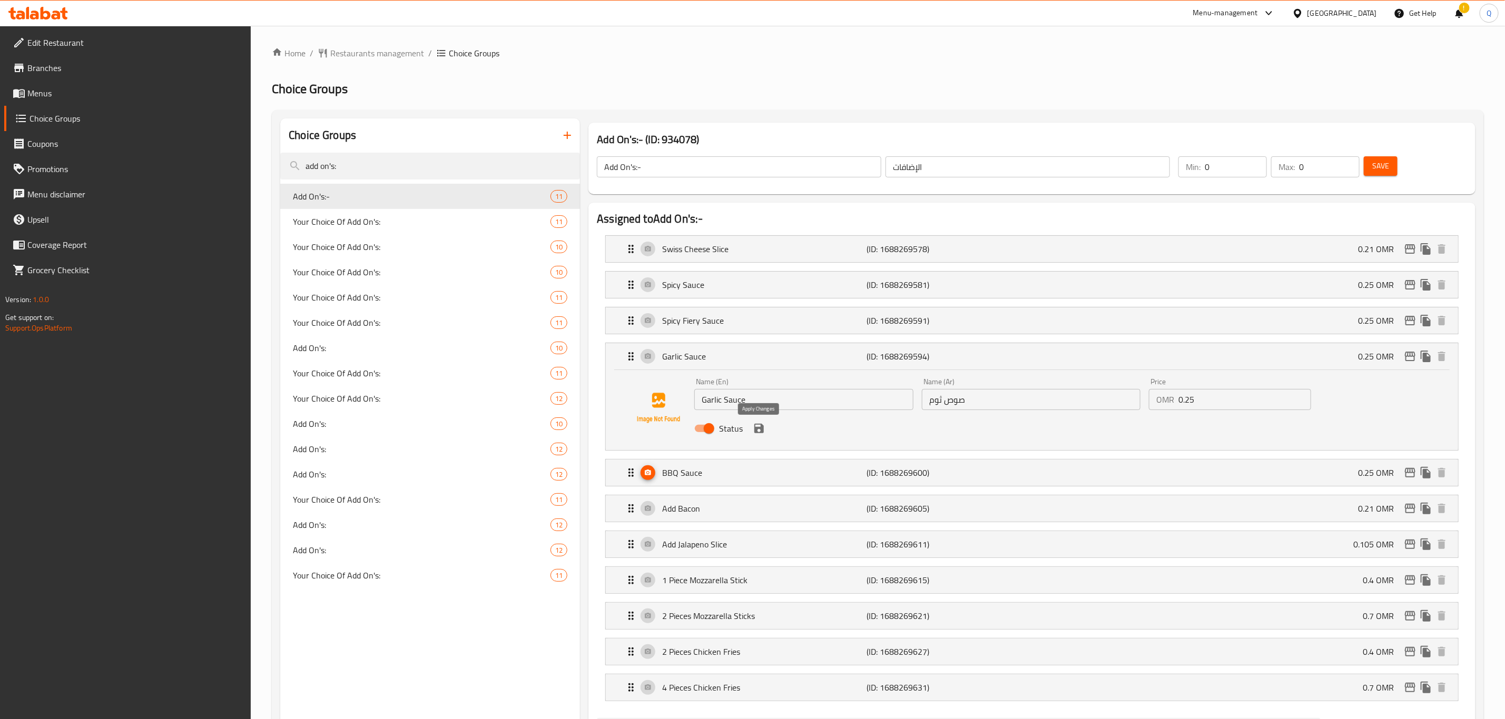
click at [757, 432] on icon "save" at bounding box center [759, 428] width 13 height 13
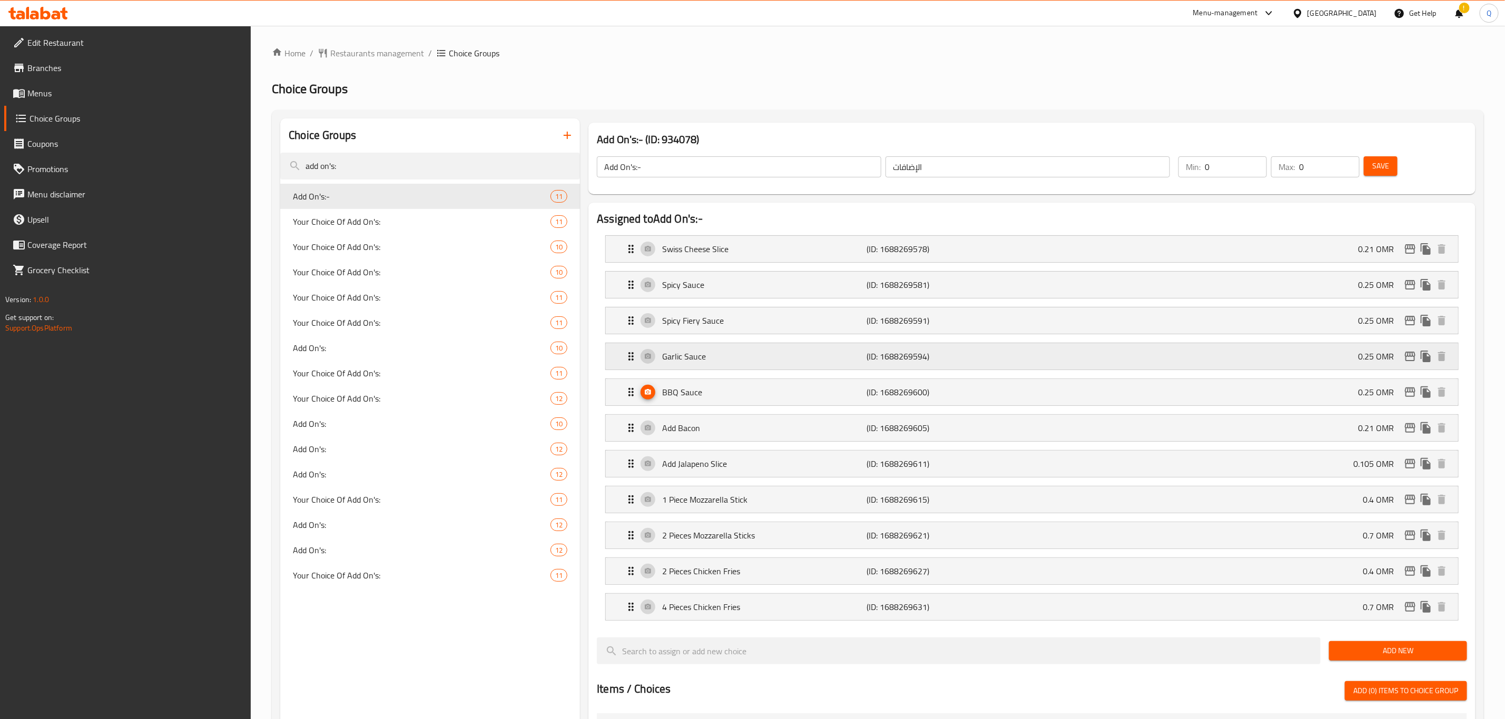
click at [879, 354] on p "(ID: 1688269594)" at bounding box center [935, 356] width 136 height 13
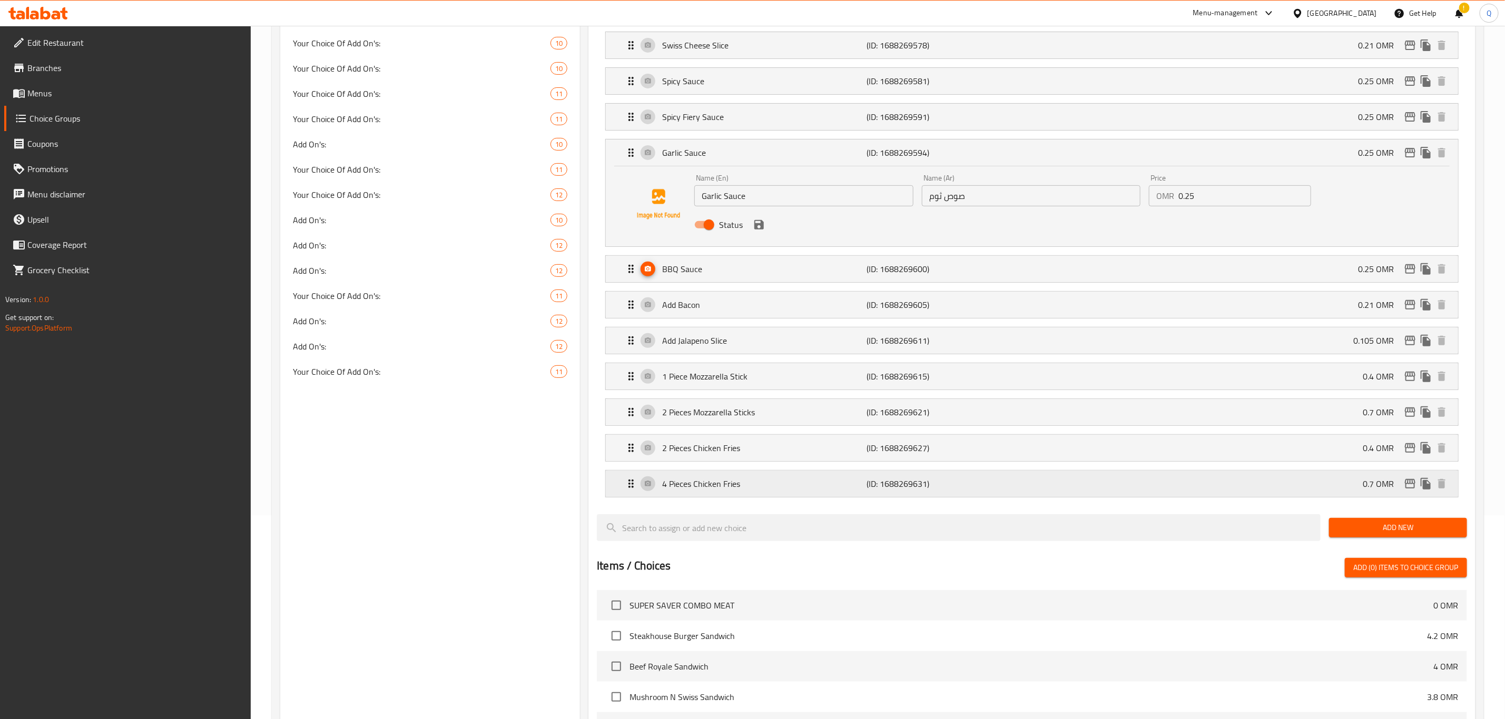
scroll to position [205, 0]
click at [1374, 533] on span "Add New" at bounding box center [1397, 526] width 121 height 13
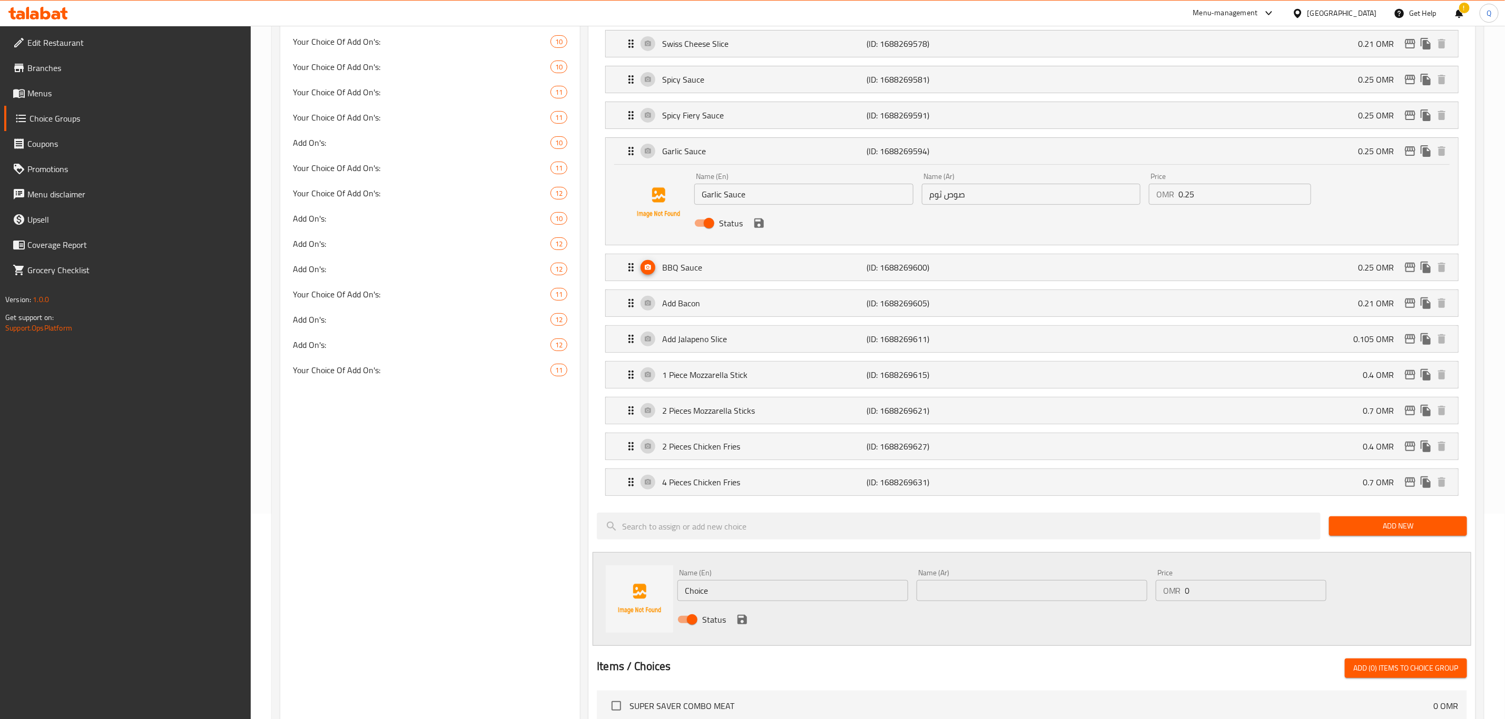
click at [749, 200] on input "Garlic Sauce" at bounding box center [803, 194] width 219 height 21
drag, startPoint x: 749, startPoint y: 200, endPoint x: 744, endPoint y: 205, distance: 7.5
click at [746, 205] on input "Garlic Sauce" at bounding box center [803, 194] width 219 height 21
click at [778, 596] on input "Choice" at bounding box center [792, 590] width 231 height 21
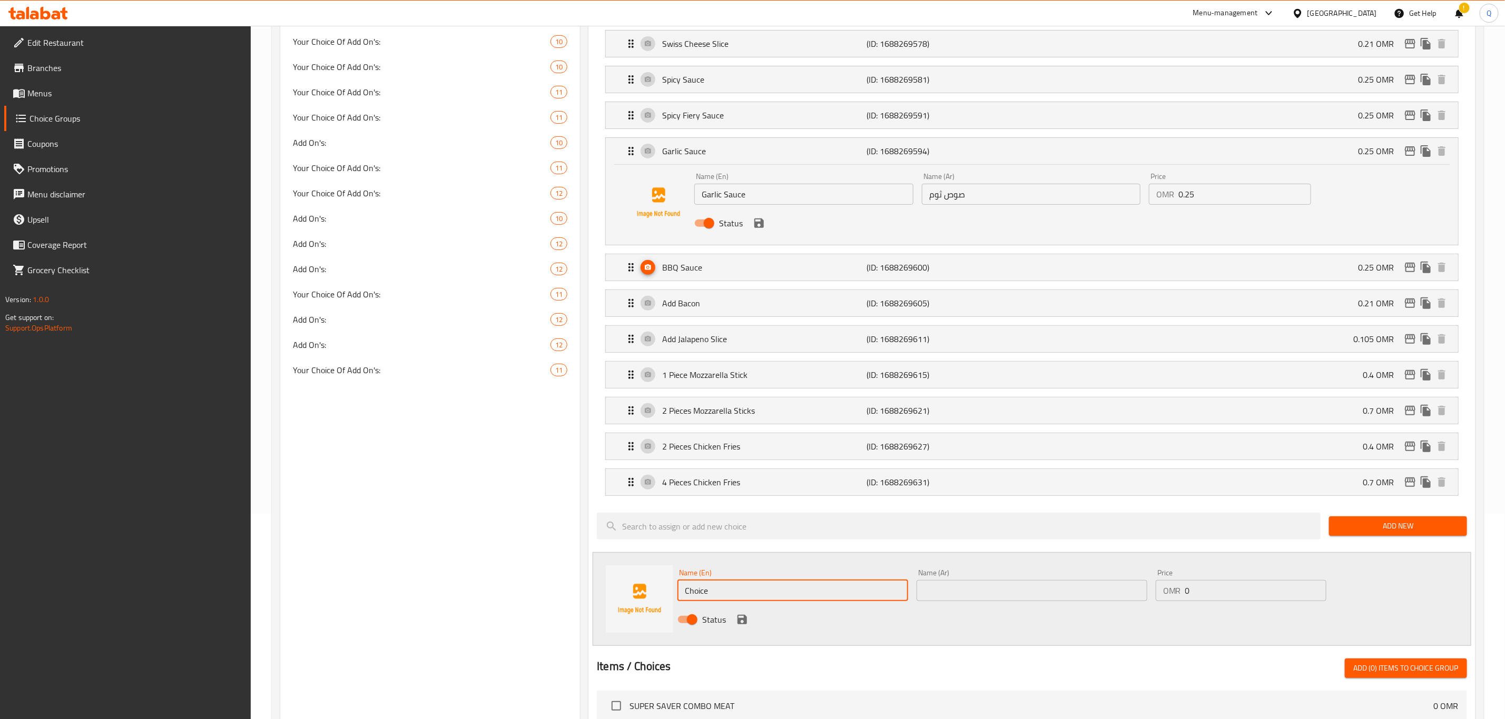
paste input "Garlic Sauce"
type input "ChoiceGarlic Sauce"
click at [1110, 659] on div at bounding box center [1032, 654] width 870 height 8
click at [417, 337] on div "Add On's: 12" at bounding box center [430, 344] width 300 height 25
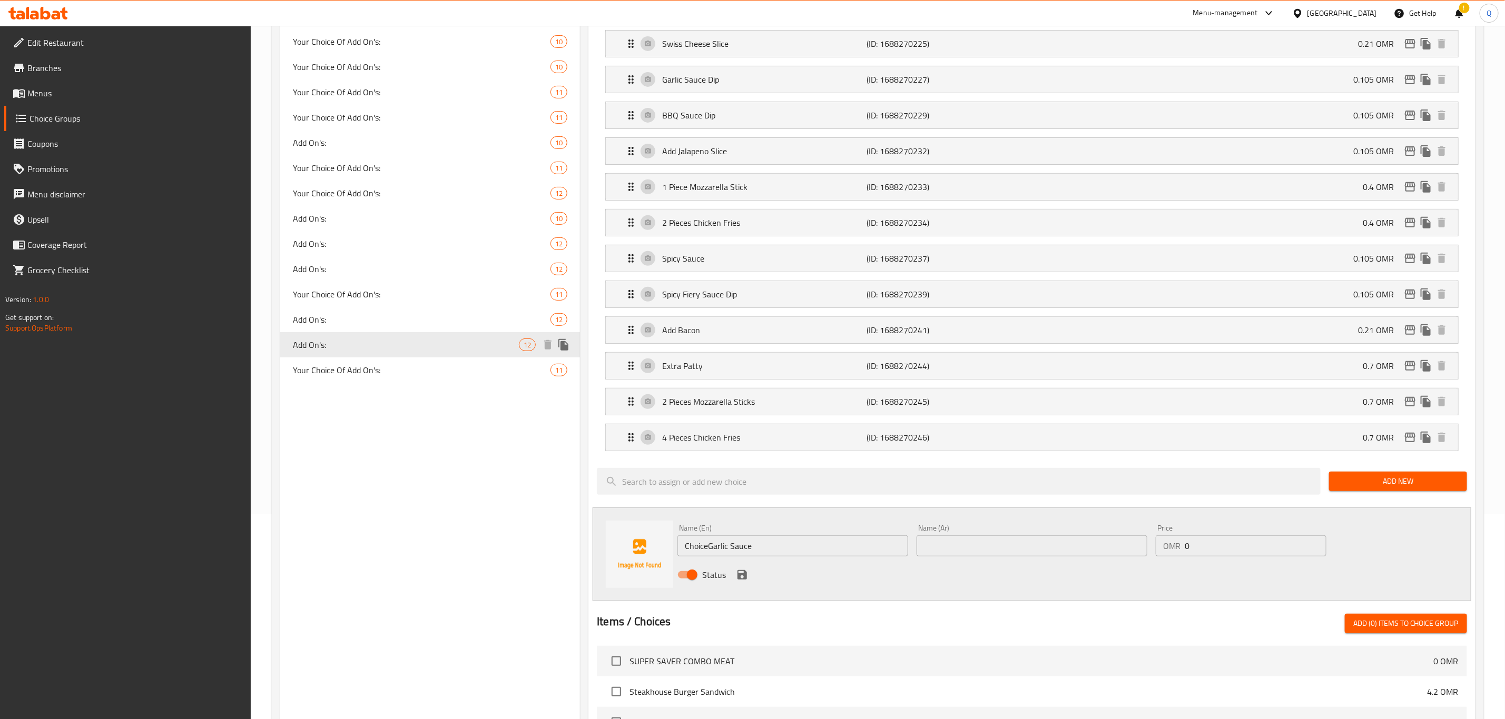
type input "Add On's:"
type input "الإضافات:"
type input "12"
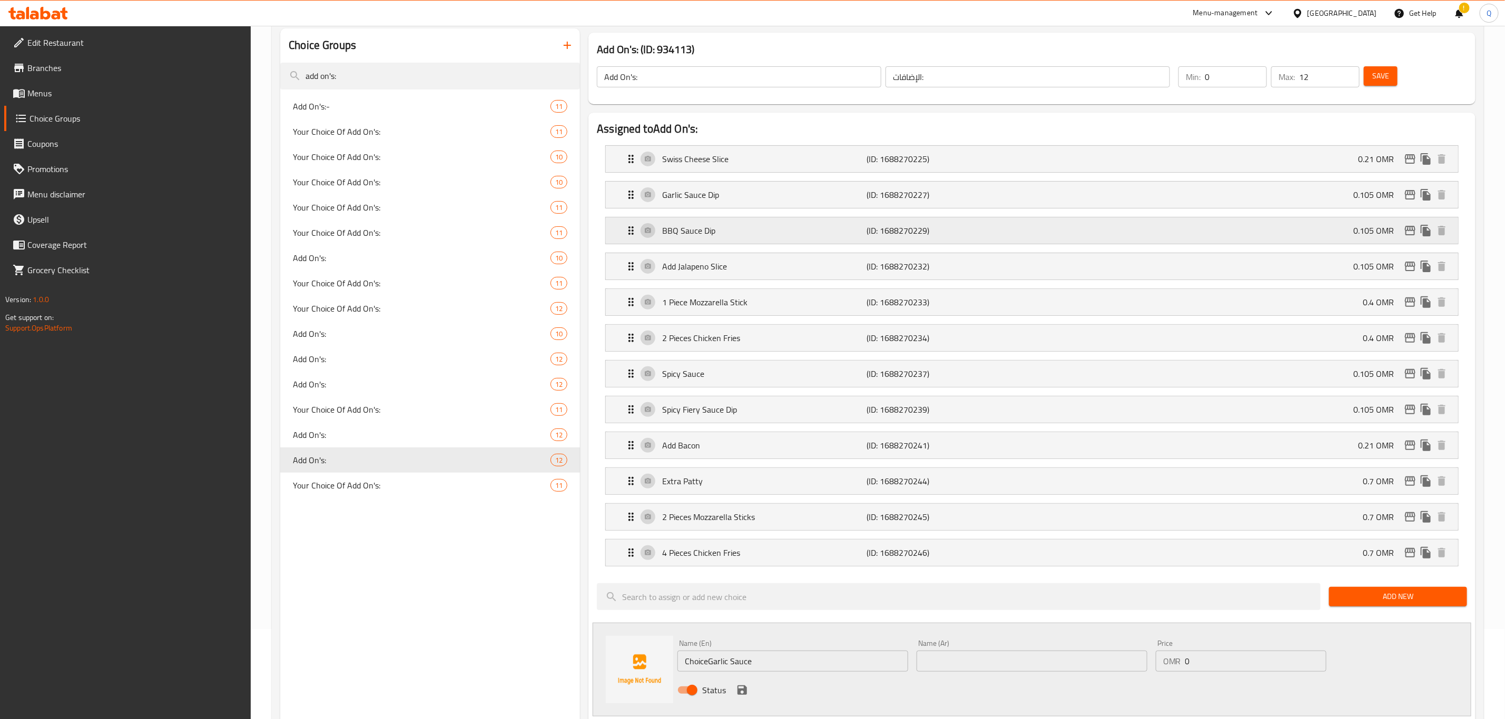
scroll to position [97, 0]
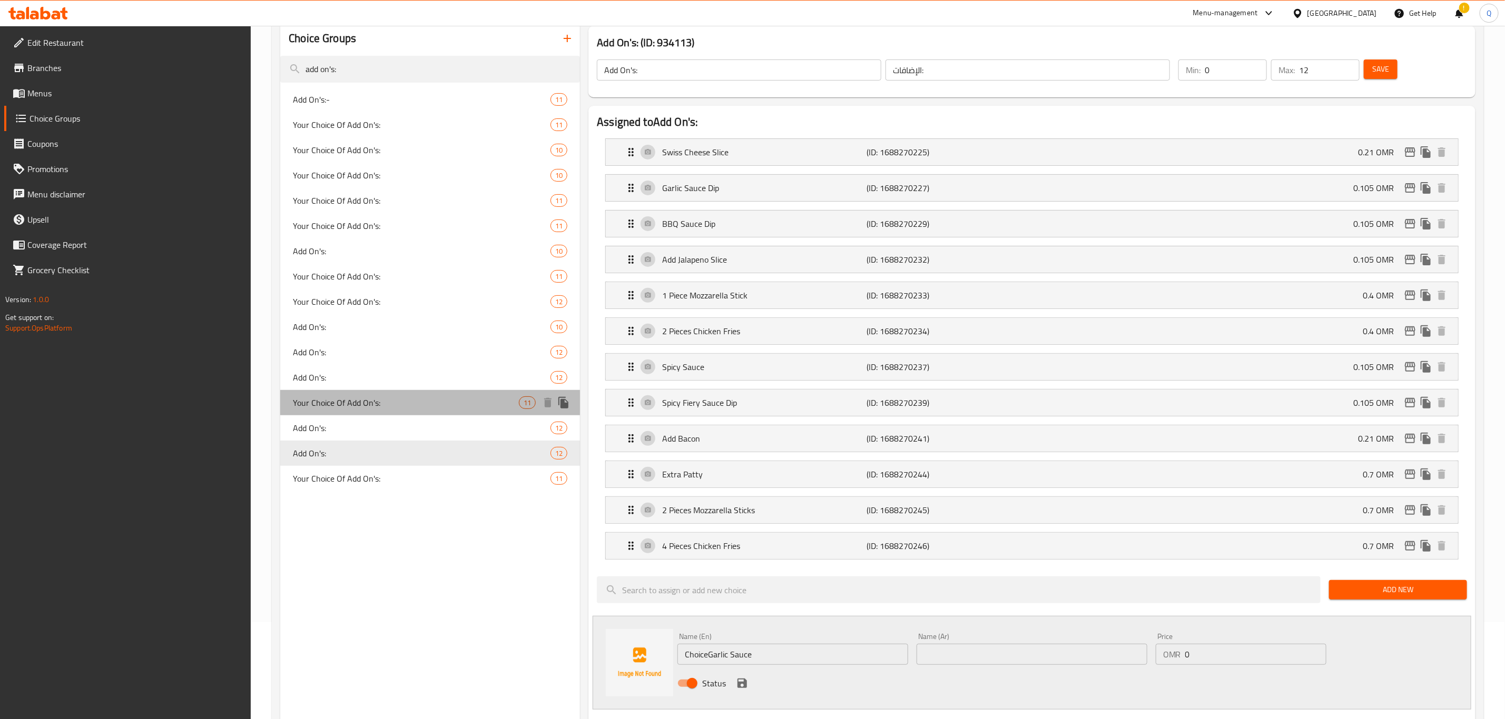
click at [403, 407] on span "Your Choice Of Add On's:" at bounding box center [406, 403] width 226 height 13
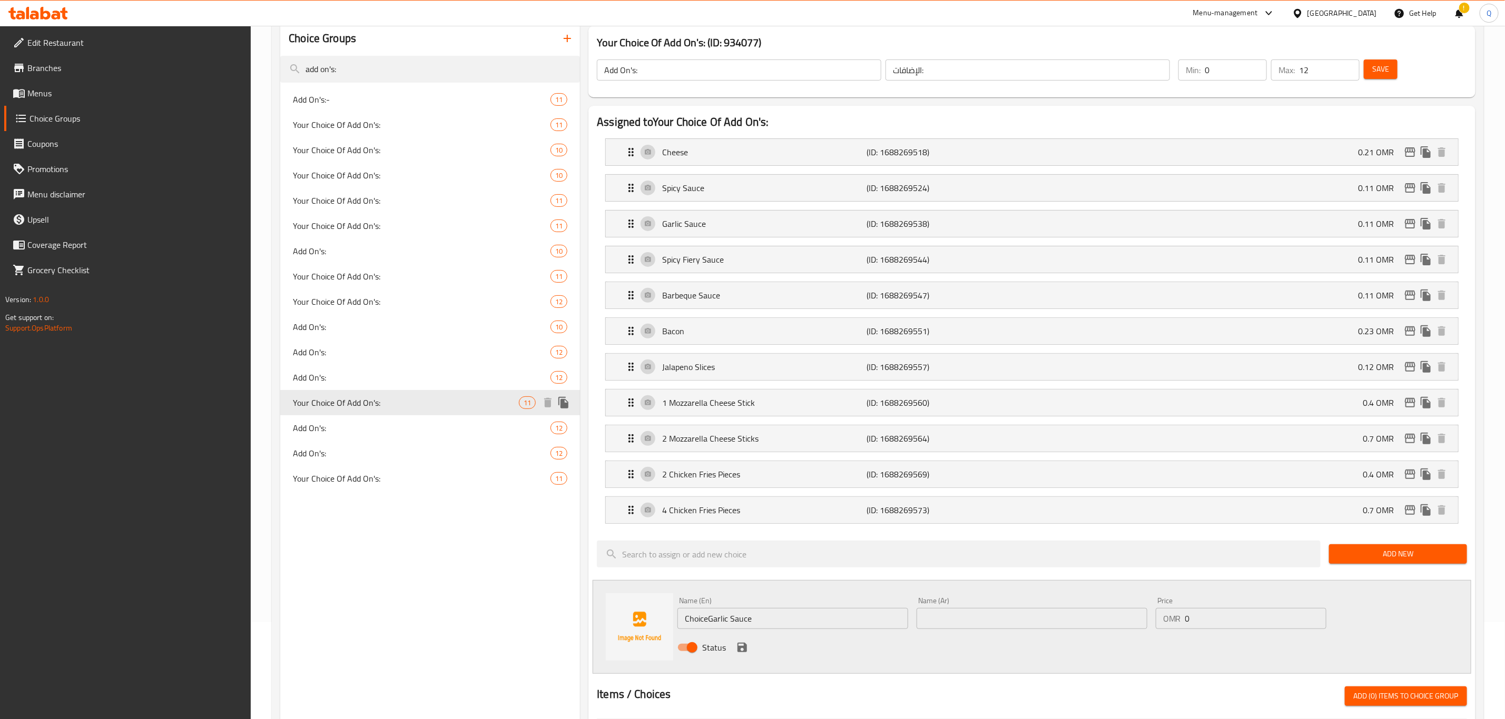
type input "Your Choice Of Add On's:"
type input "اختيارك من الإضافات:"
type input "11"
click at [1171, 191] on div "Spicy Sauce (ID: 1688269524) 0.11 OMR" at bounding box center [1035, 188] width 821 height 26
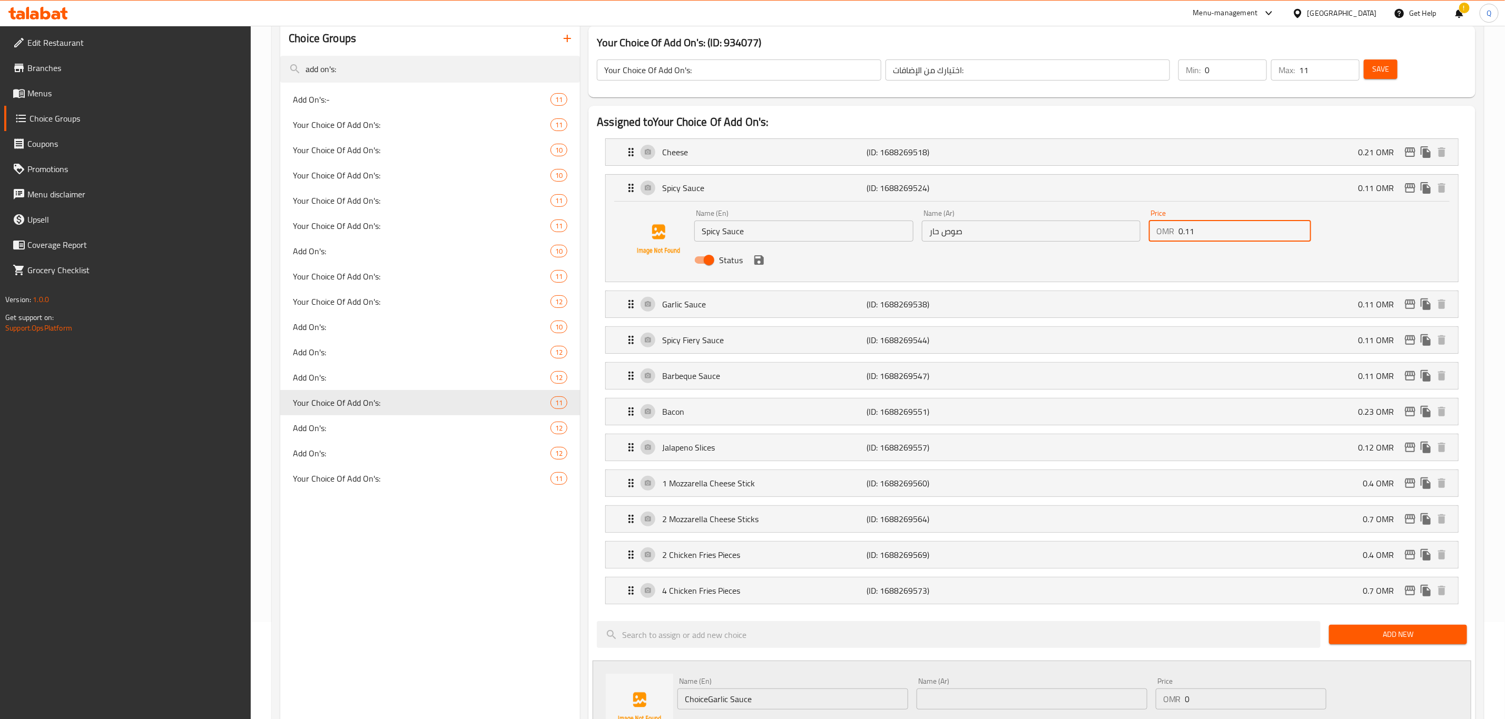
click at [1214, 238] on input "0.11" at bounding box center [1244, 231] width 133 height 21
click at [759, 254] on icon "save" at bounding box center [759, 260] width 13 height 13
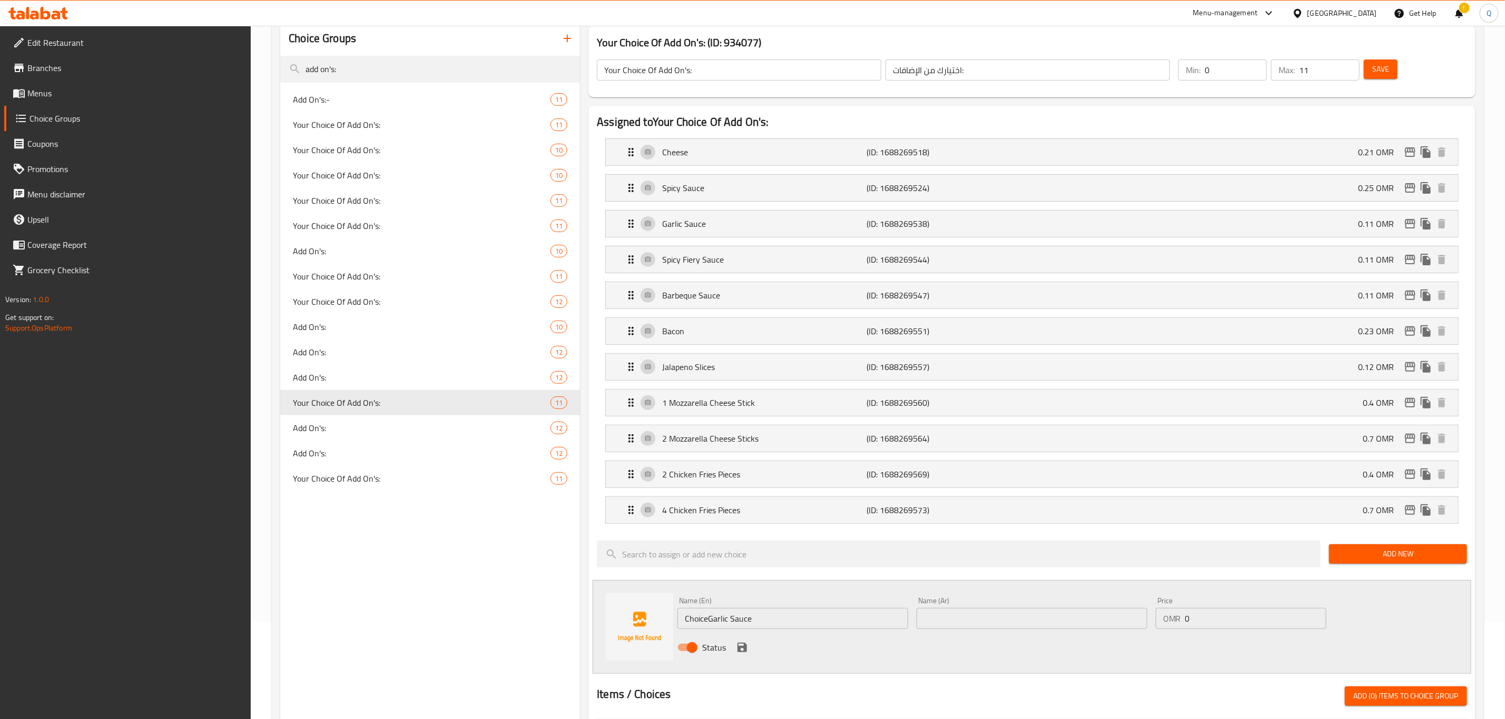
type input "0.25"
click at [1109, 223] on div "Garlic Sauce (ID: 1688269538) 0.11 OMR" at bounding box center [1035, 224] width 821 height 26
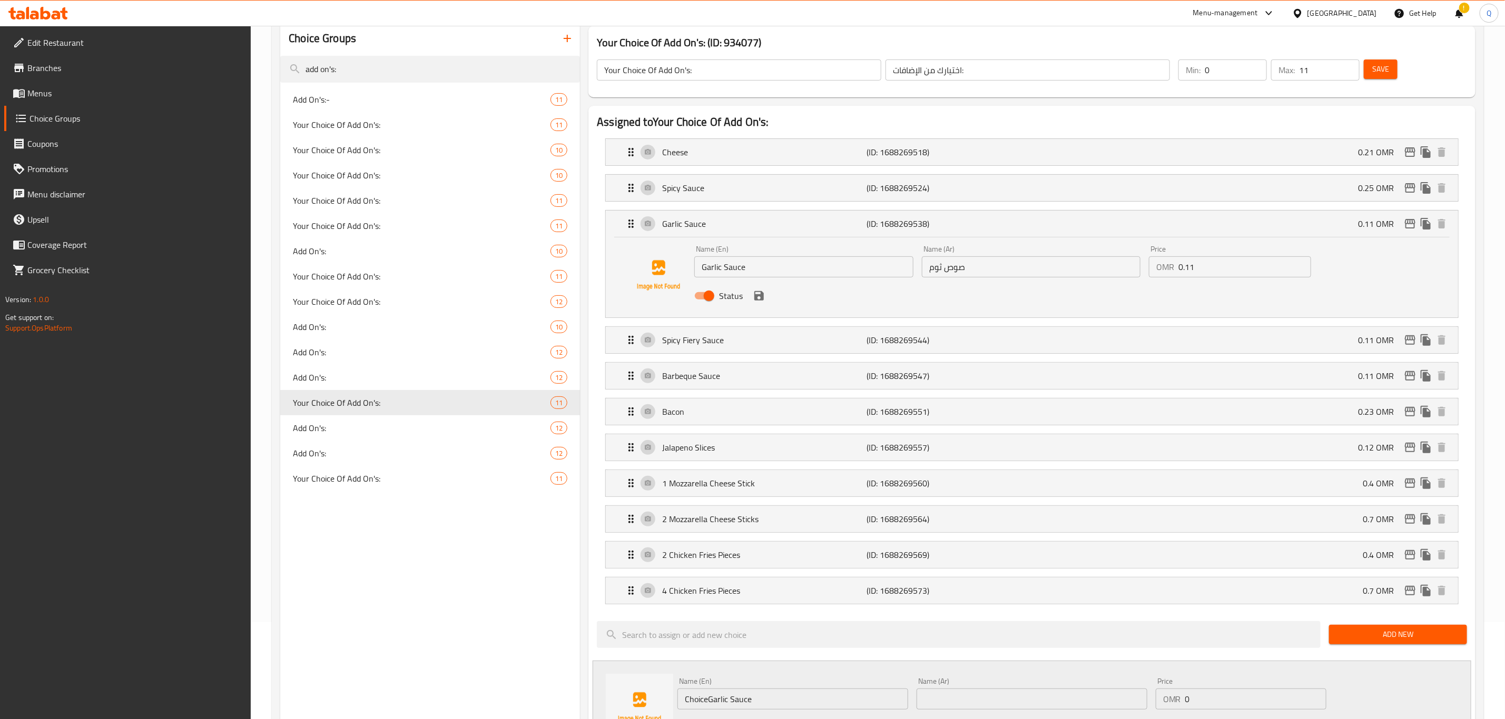
click at [1197, 269] on input "0.11" at bounding box center [1244, 267] width 133 height 21
drag, startPoint x: 754, startPoint y: 298, endPoint x: 900, endPoint y: 294, distance: 145.9
click at [755, 299] on icon "save" at bounding box center [759, 296] width 13 height 13
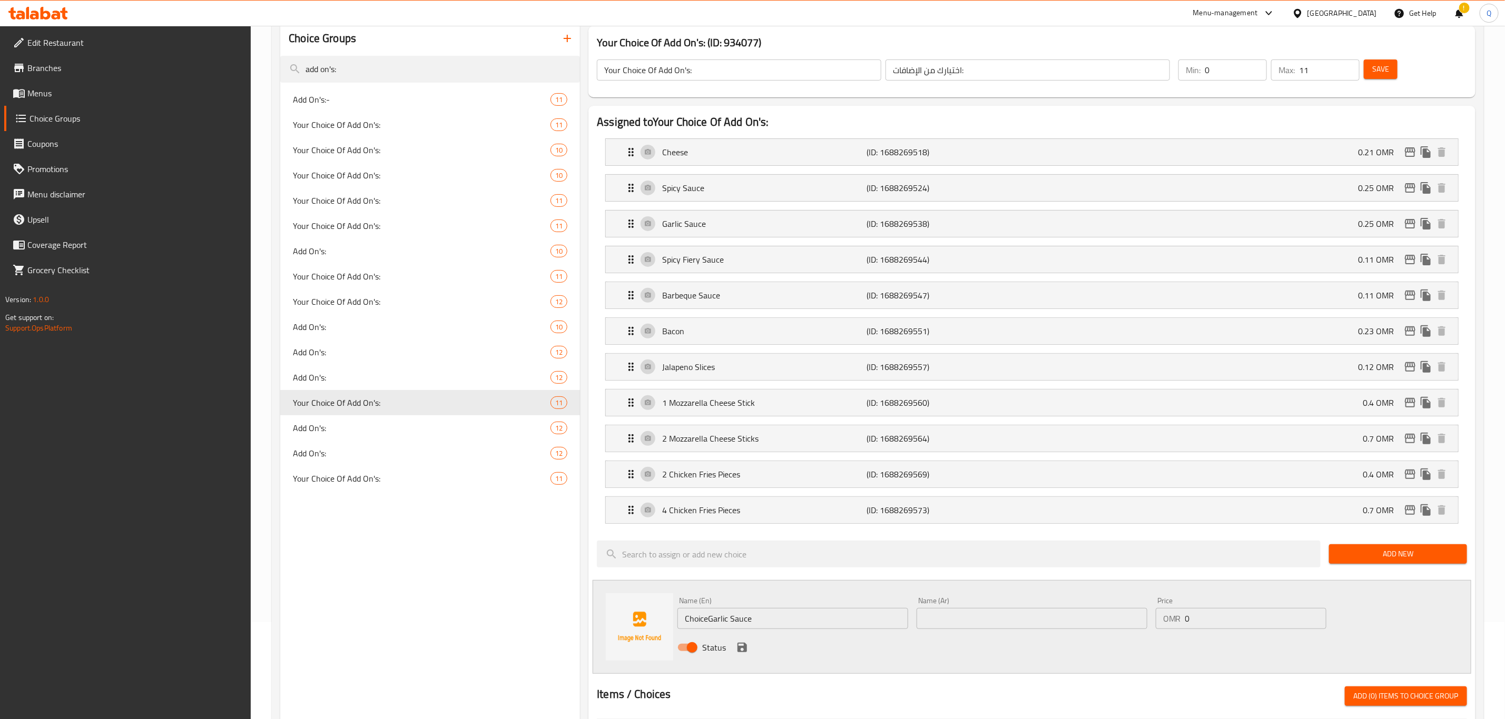
type input "0.25"
click at [1032, 273] on div "Spicy Fiery Sauce (ID: 1688269544) 0.11 OMR" at bounding box center [1035, 259] width 821 height 26
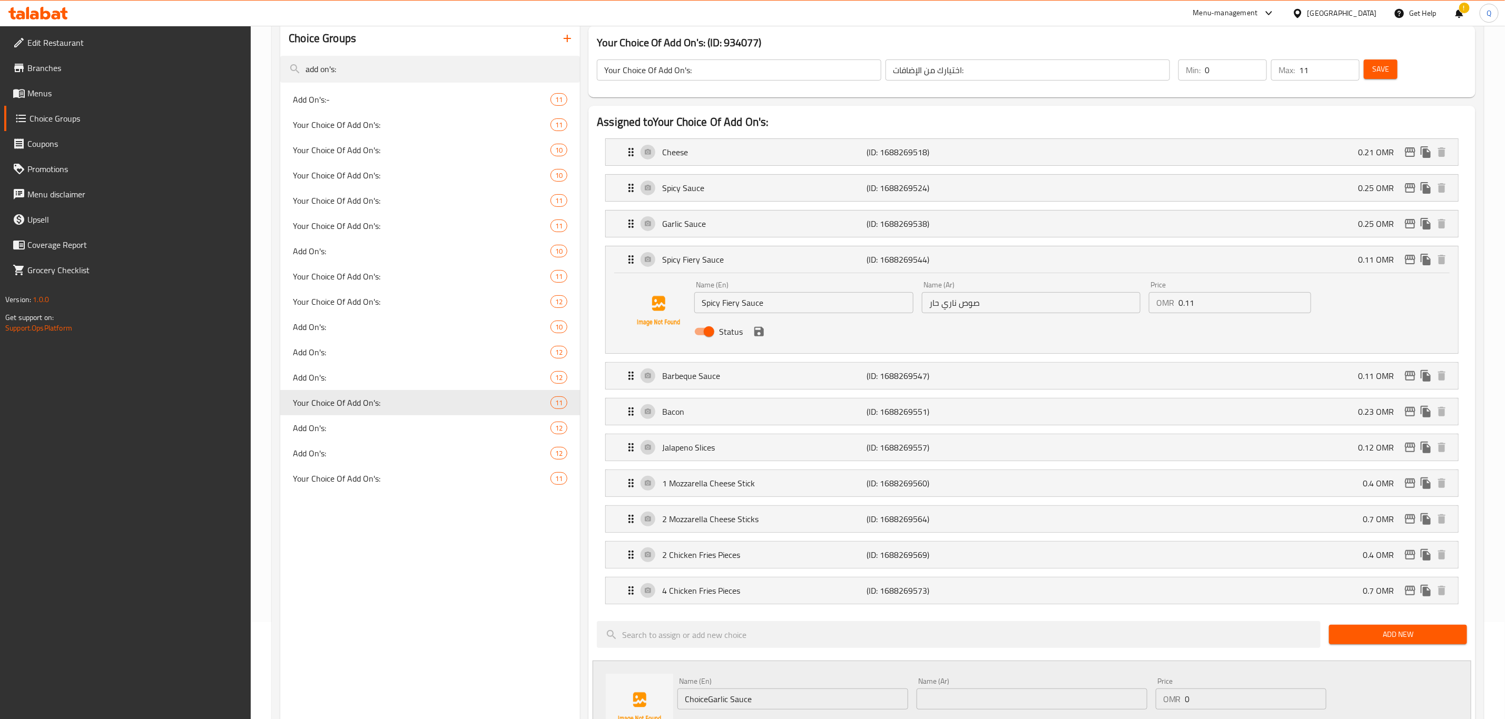
click at [1209, 307] on input "0.11" at bounding box center [1244, 302] width 133 height 21
click at [757, 342] on div "Status" at bounding box center [1031, 332] width 682 height 28
click at [759, 334] on icon "save" at bounding box center [759, 331] width 13 height 13
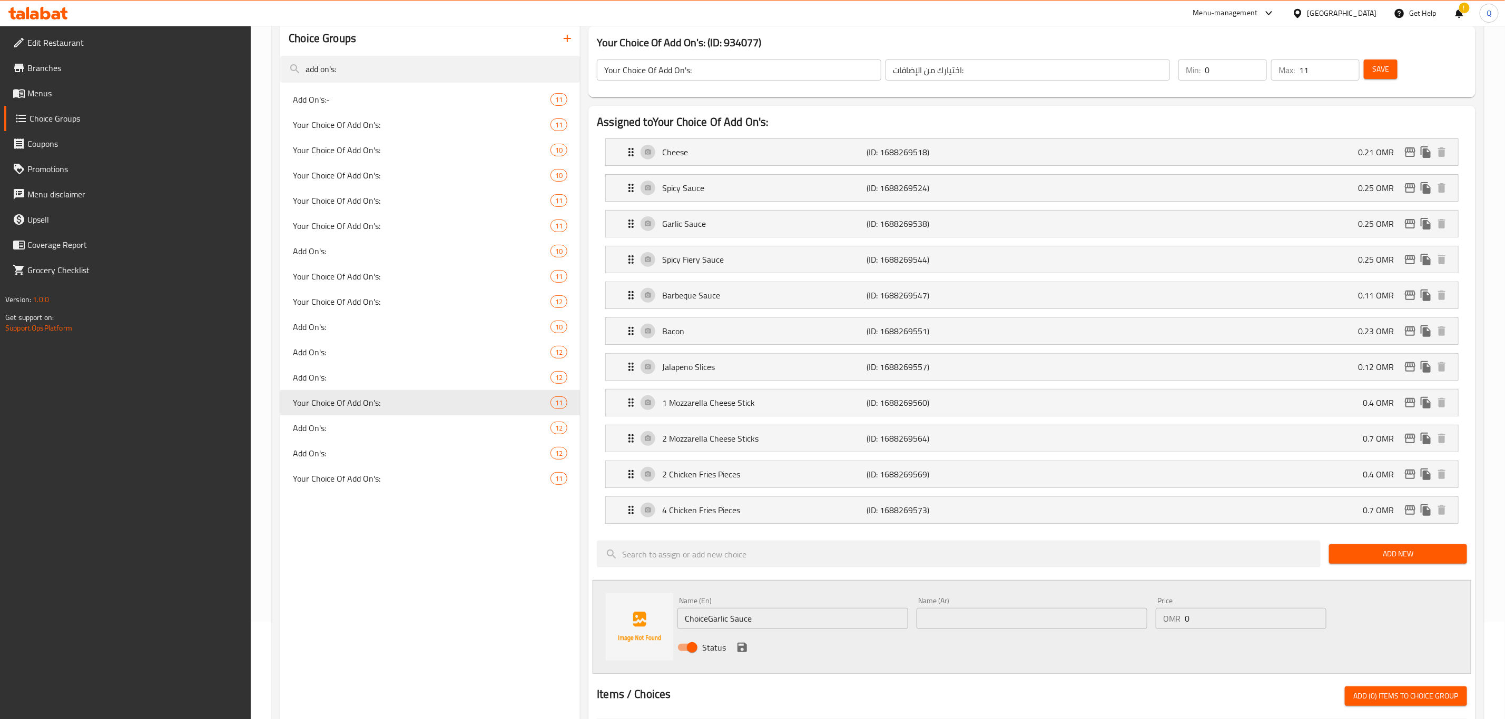
type input "0.25"
click at [1007, 289] on div "Barbeque Sauce (ID: 1688269547) 0.11 OMR" at bounding box center [1035, 295] width 821 height 26
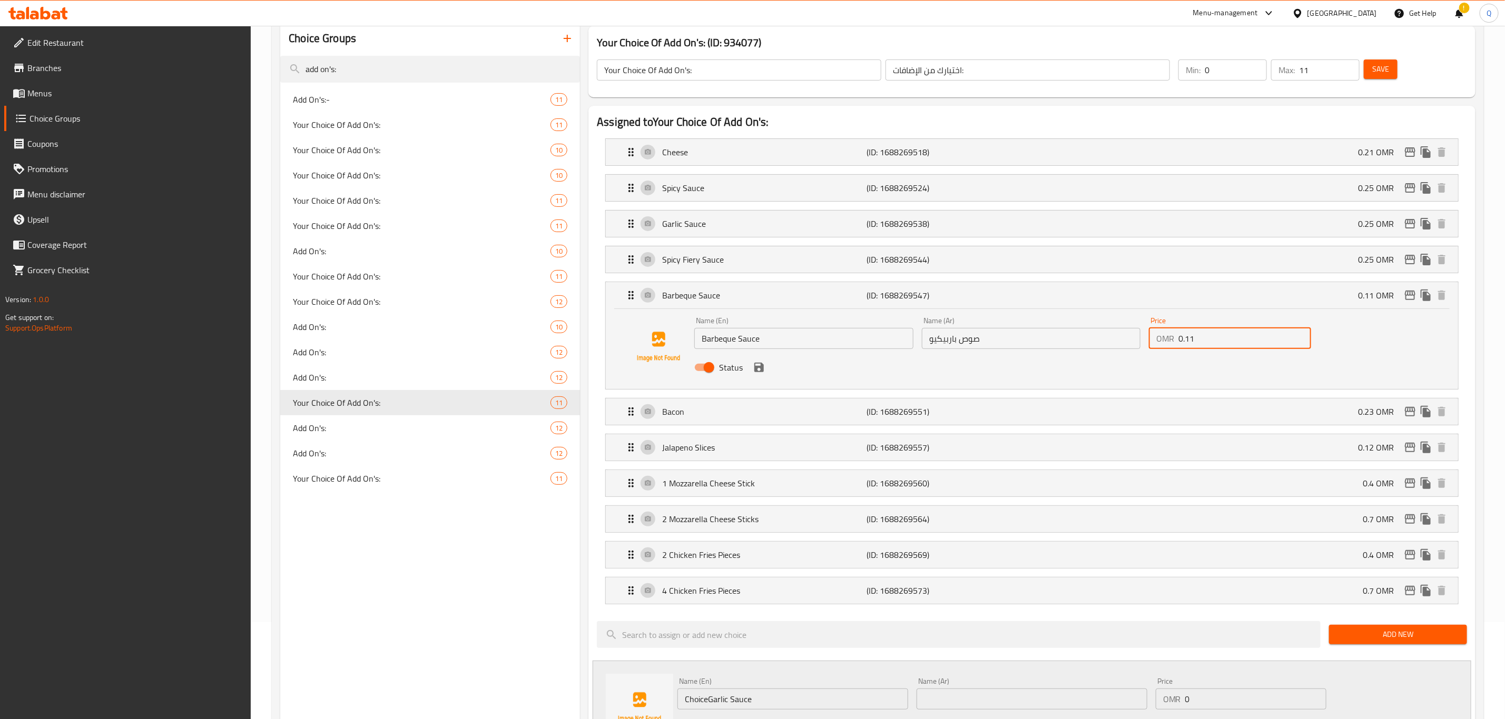
click at [1227, 341] on input "0.11" at bounding box center [1244, 338] width 133 height 21
click at [754, 370] on icon "save" at bounding box center [759, 367] width 13 height 13
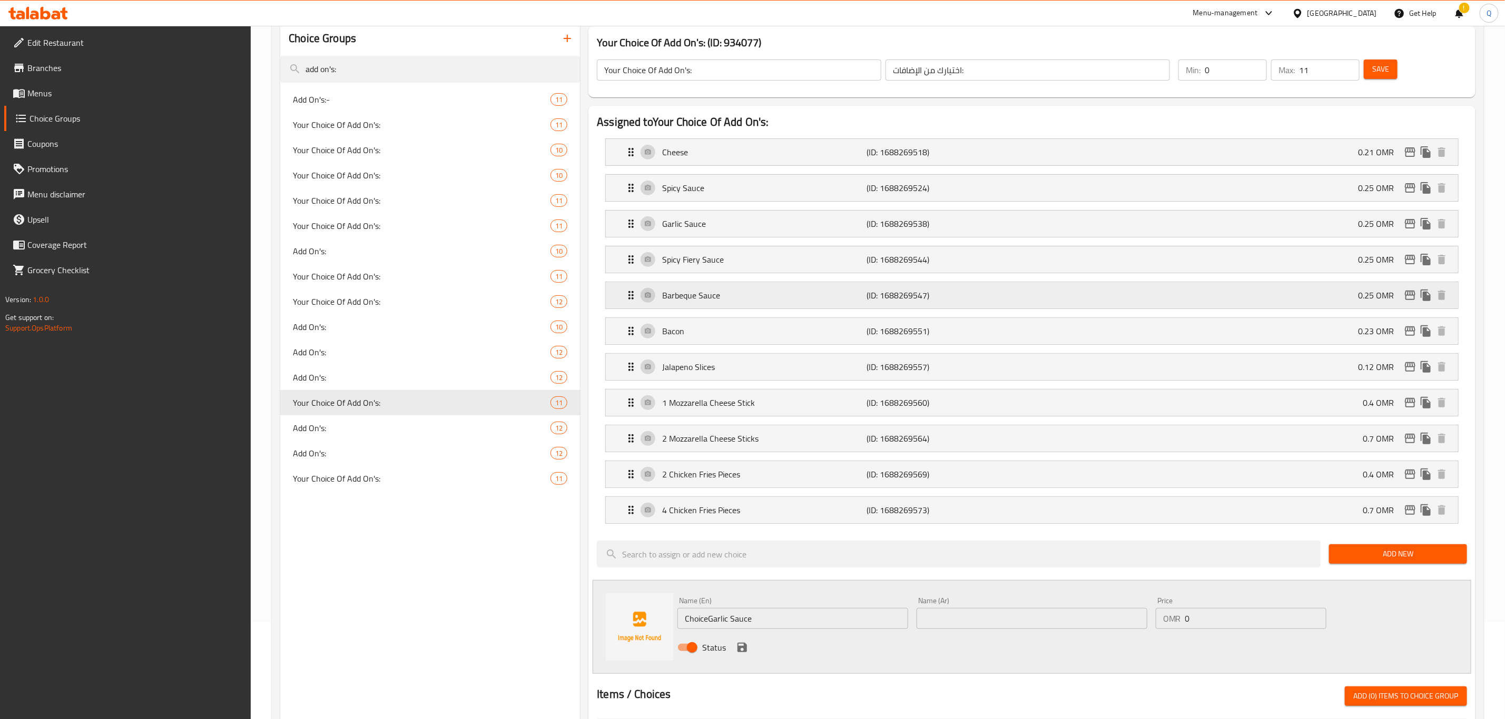
type input "0.25"
click at [1383, 75] on span "Save" at bounding box center [1380, 69] width 17 height 13
click at [418, 294] on div "Your Choice Of Add On's: 12" at bounding box center [430, 301] width 300 height 25
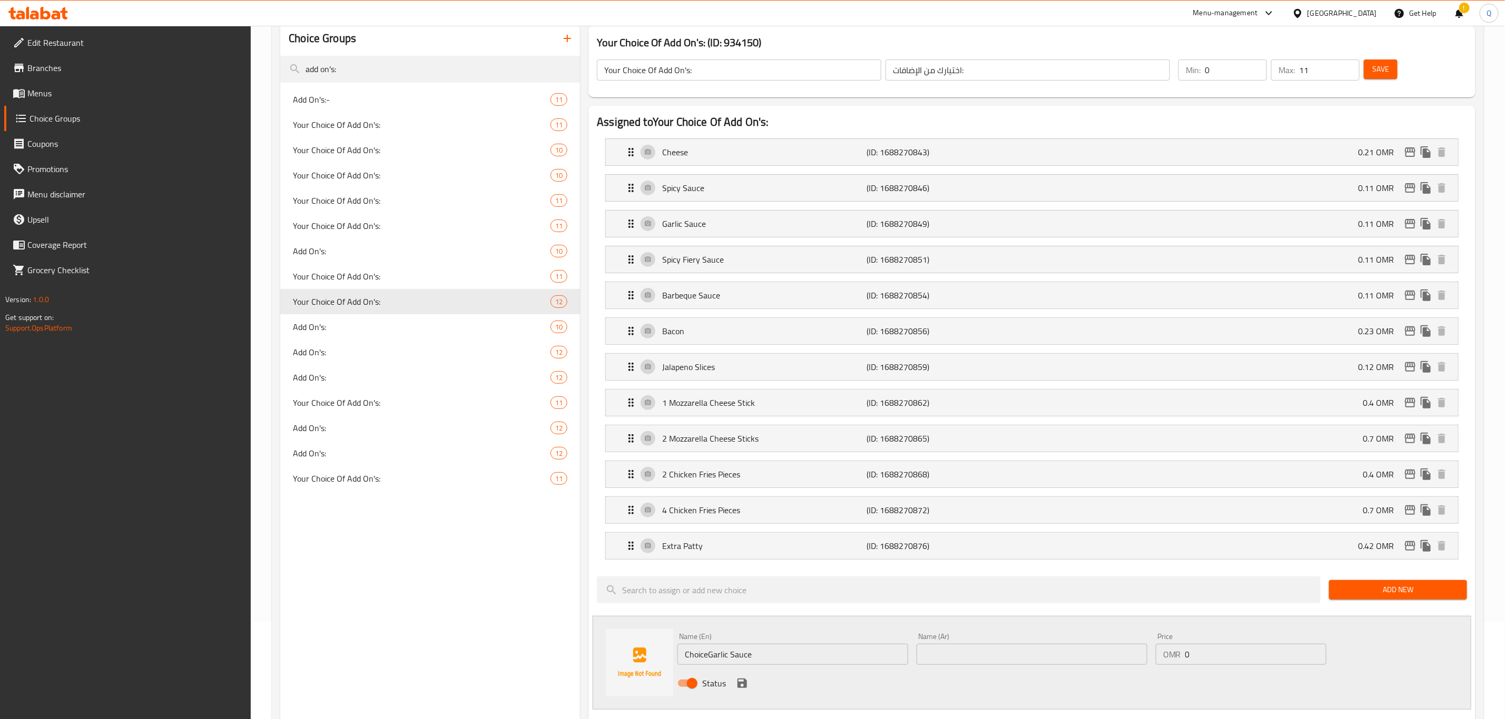
type input "0"
click at [1199, 183] on div "Spicy Sauce (ID: 1688270846) 0.11 OMR" at bounding box center [1035, 188] width 821 height 26
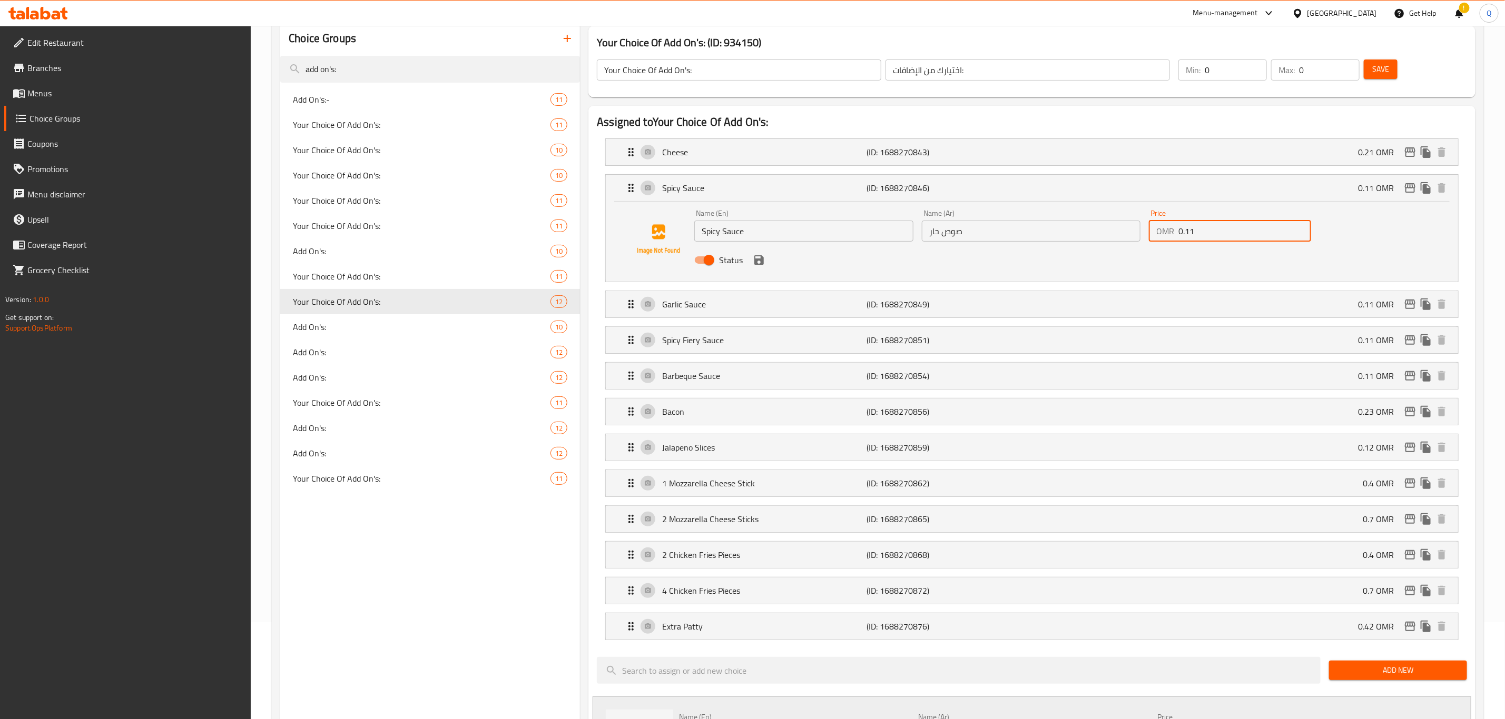
click at [1207, 231] on input "0.11" at bounding box center [1244, 231] width 133 height 21
click at [763, 264] on icon "save" at bounding box center [758, 259] width 9 height 9
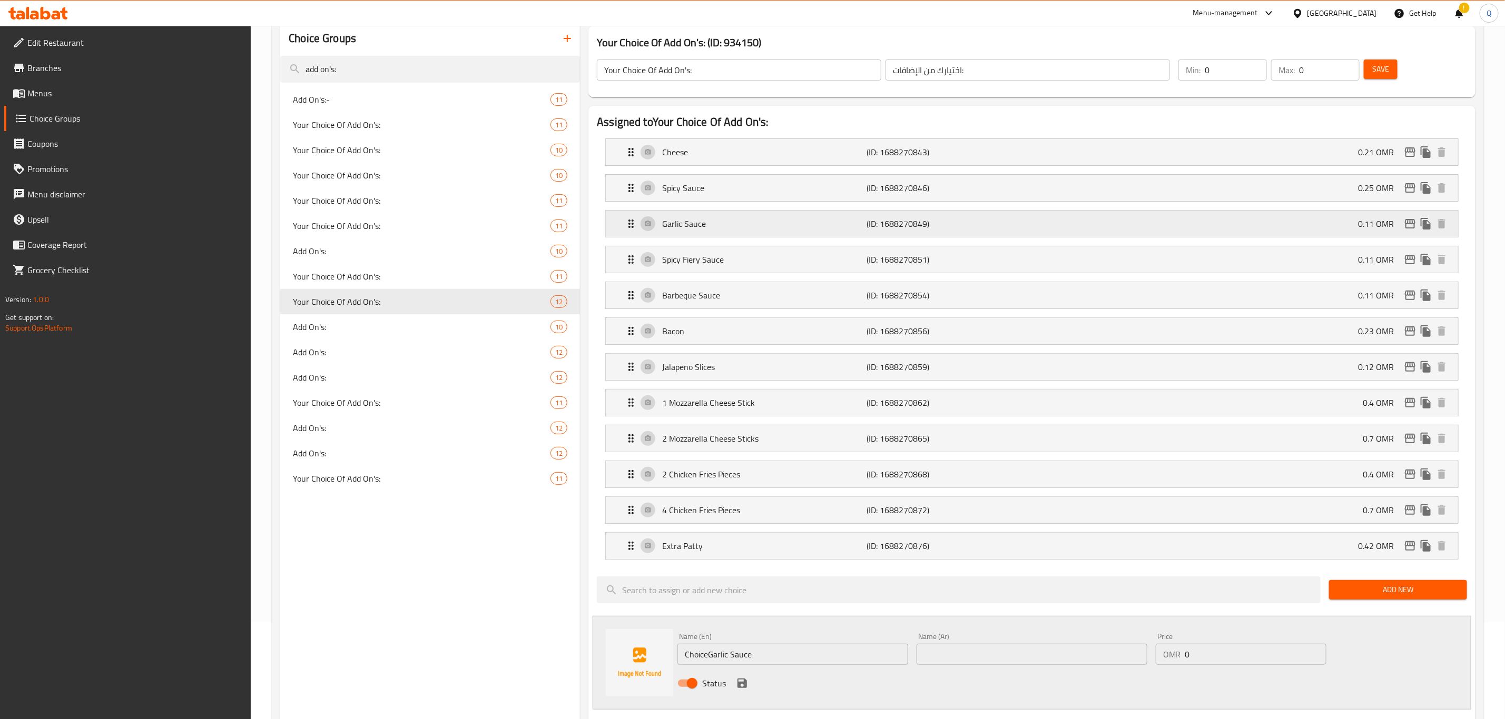
type input "0.25"
click at [1072, 234] on div "Garlic Sauce (ID: 1688270849) 0.11 OMR" at bounding box center [1035, 224] width 821 height 26
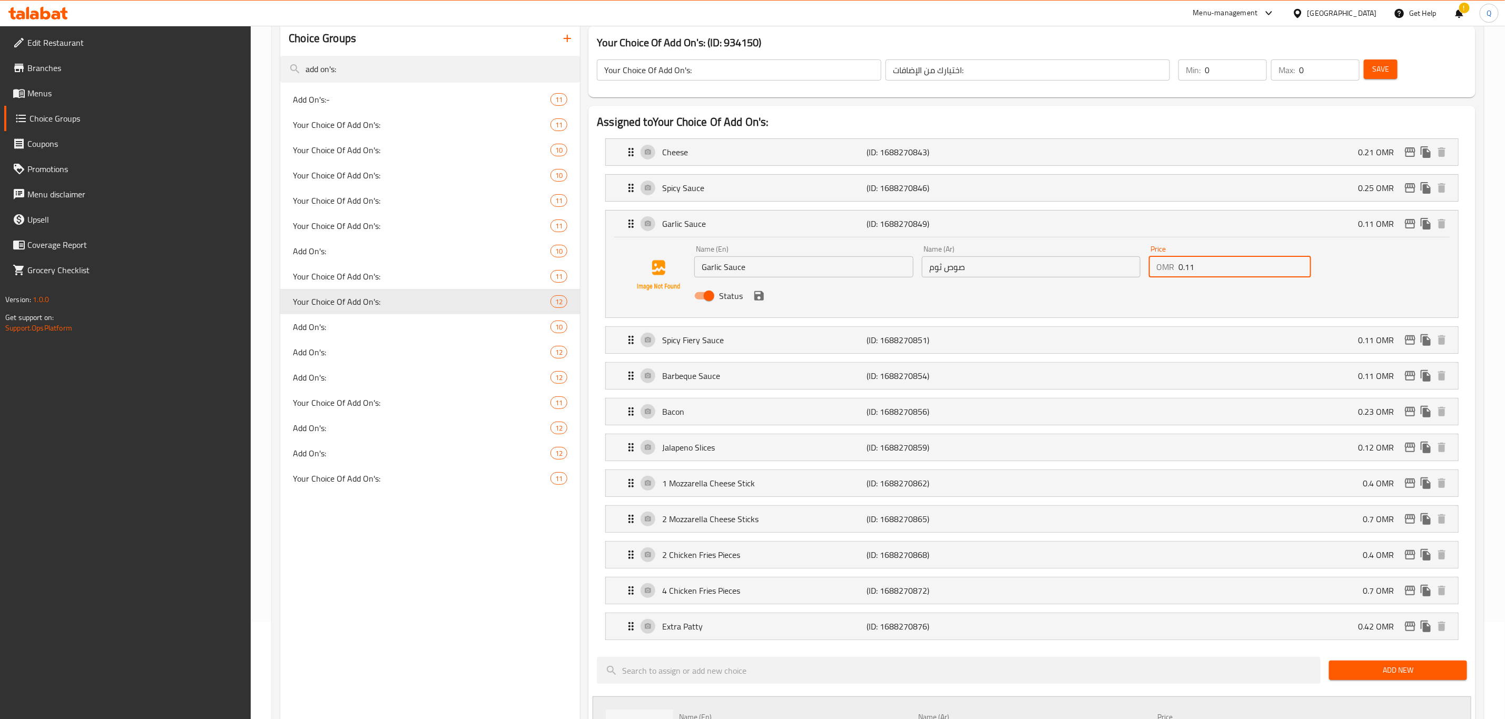
click at [1197, 261] on input "0.11" at bounding box center [1244, 267] width 133 height 21
click at [759, 297] on icon "save" at bounding box center [758, 295] width 9 height 9
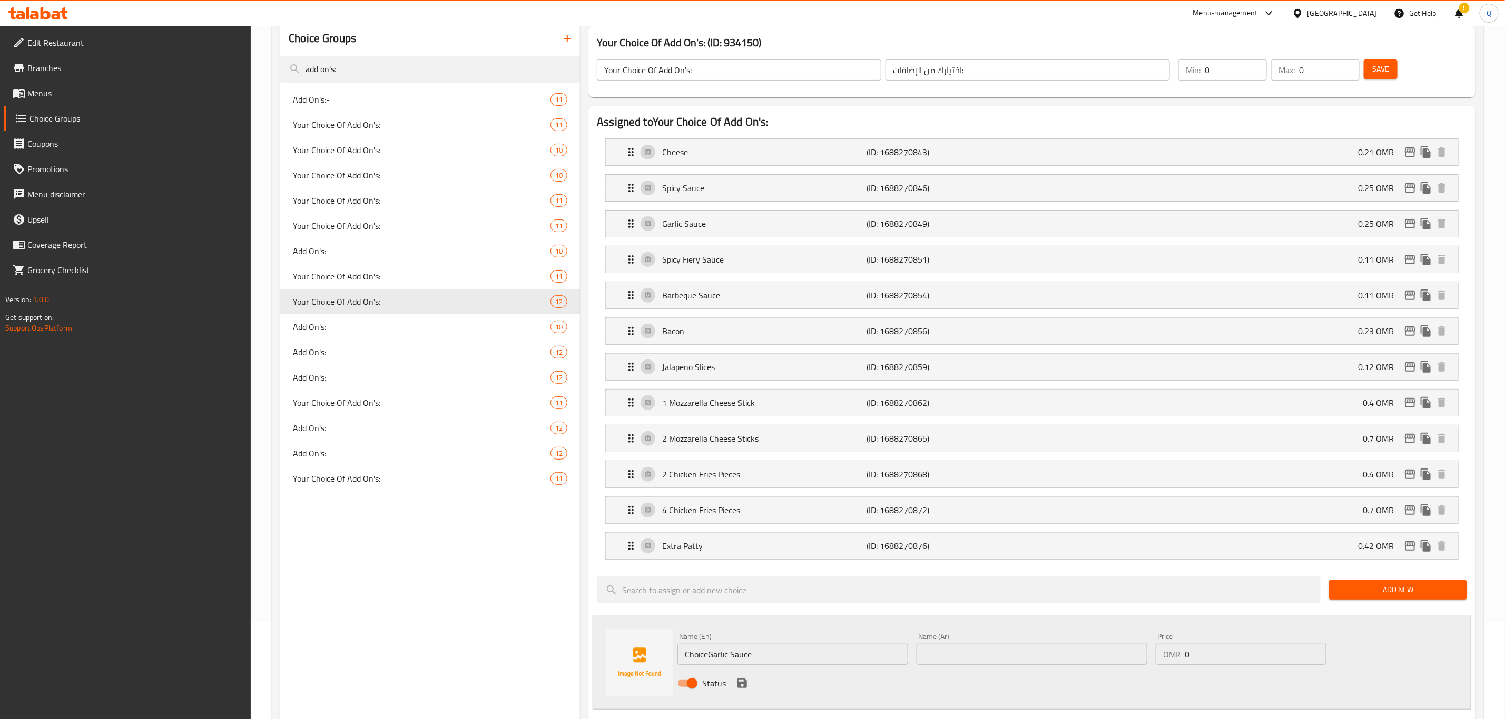
type input "0.25"
click at [1105, 264] on div "Spicy Fiery Sauce (ID: 1688270851) 0.11 OMR" at bounding box center [1035, 259] width 821 height 26
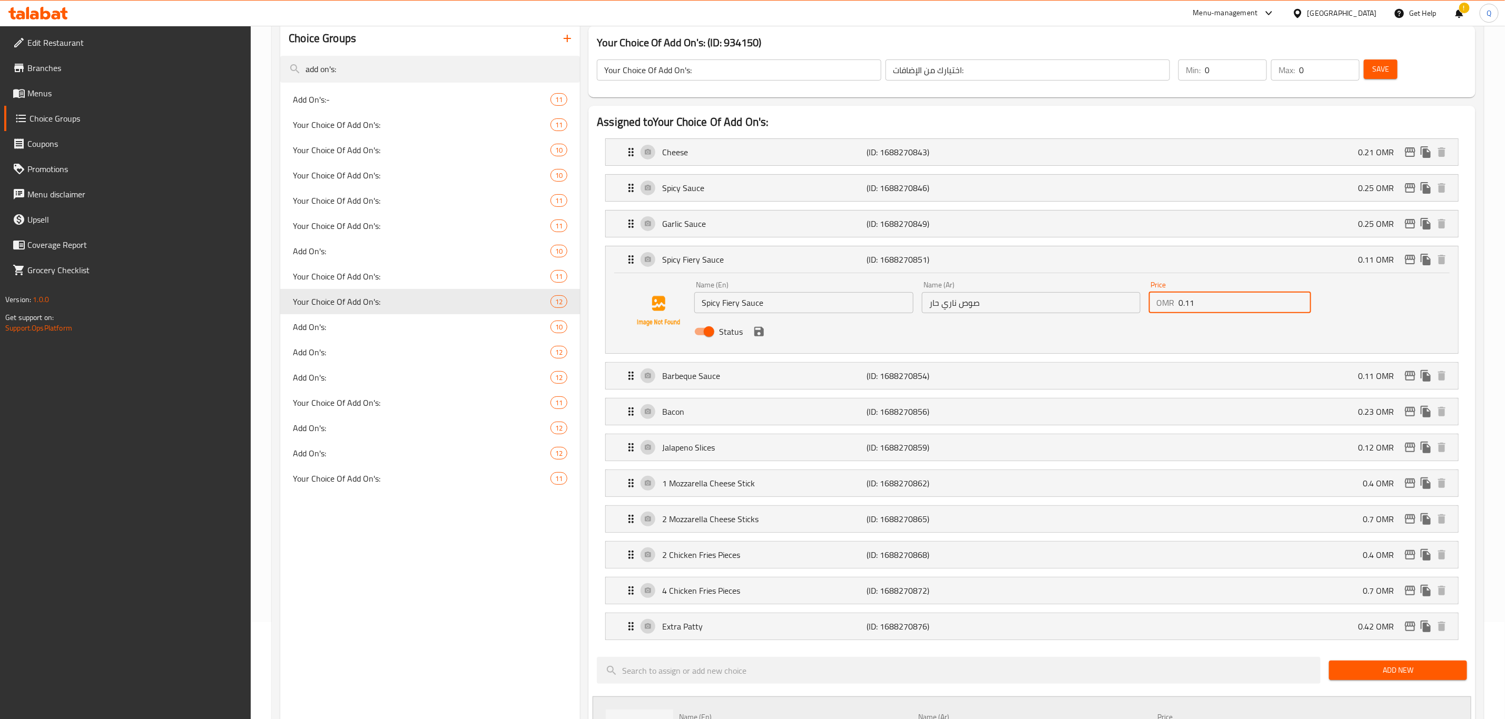
drag, startPoint x: 1211, startPoint y: 293, endPoint x: 1186, endPoint y: 291, distance: 25.4
click at [1186, 291] on div "Price OMR 0.11 Price" at bounding box center [1230, 297] width 162 height 32
click at [755, 338] on icon "save" at bounding box center [759, 331] width 13 height 13
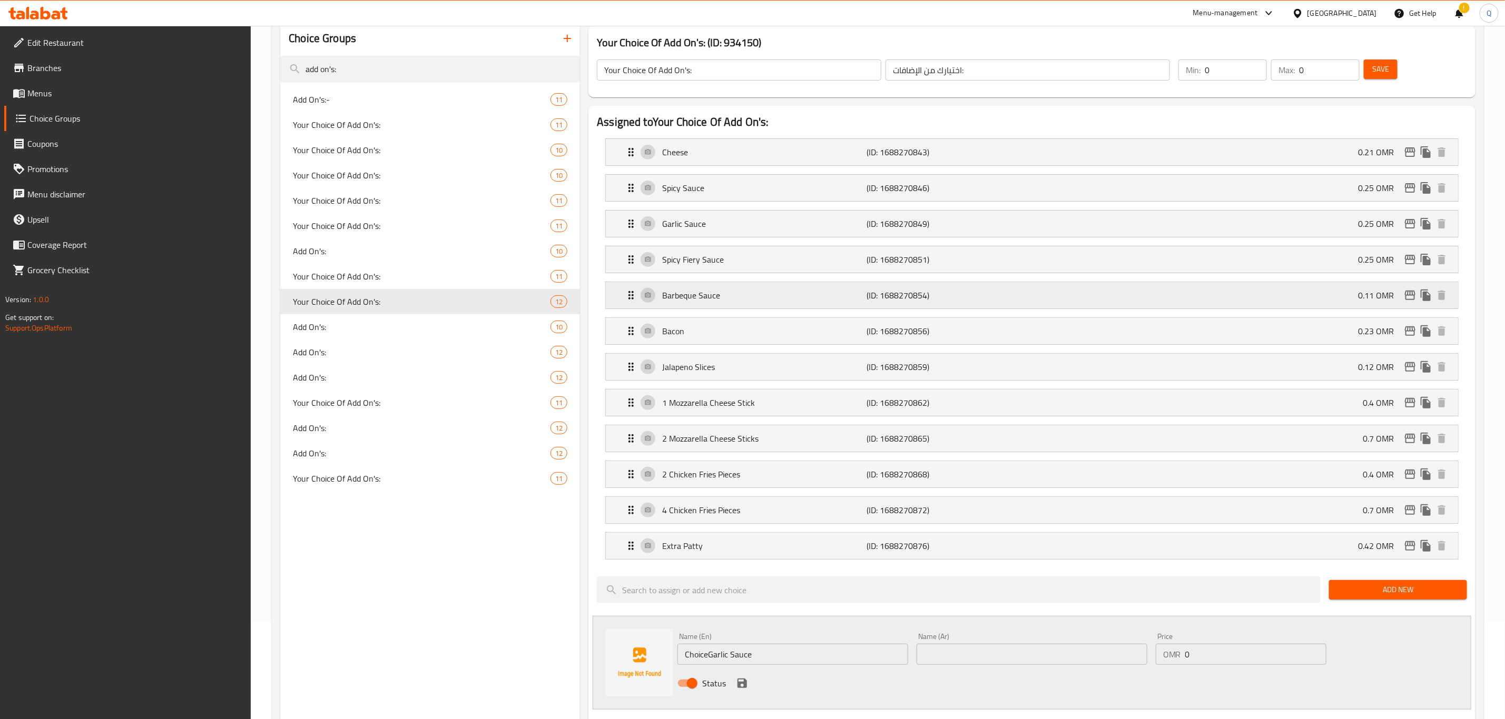
type input "0.25"
click at [955, 288] on div "Barbeque Sauce (ID: 1688270854) 0.11 OMR" at bounding box center [1035, 295] width 821 height 26
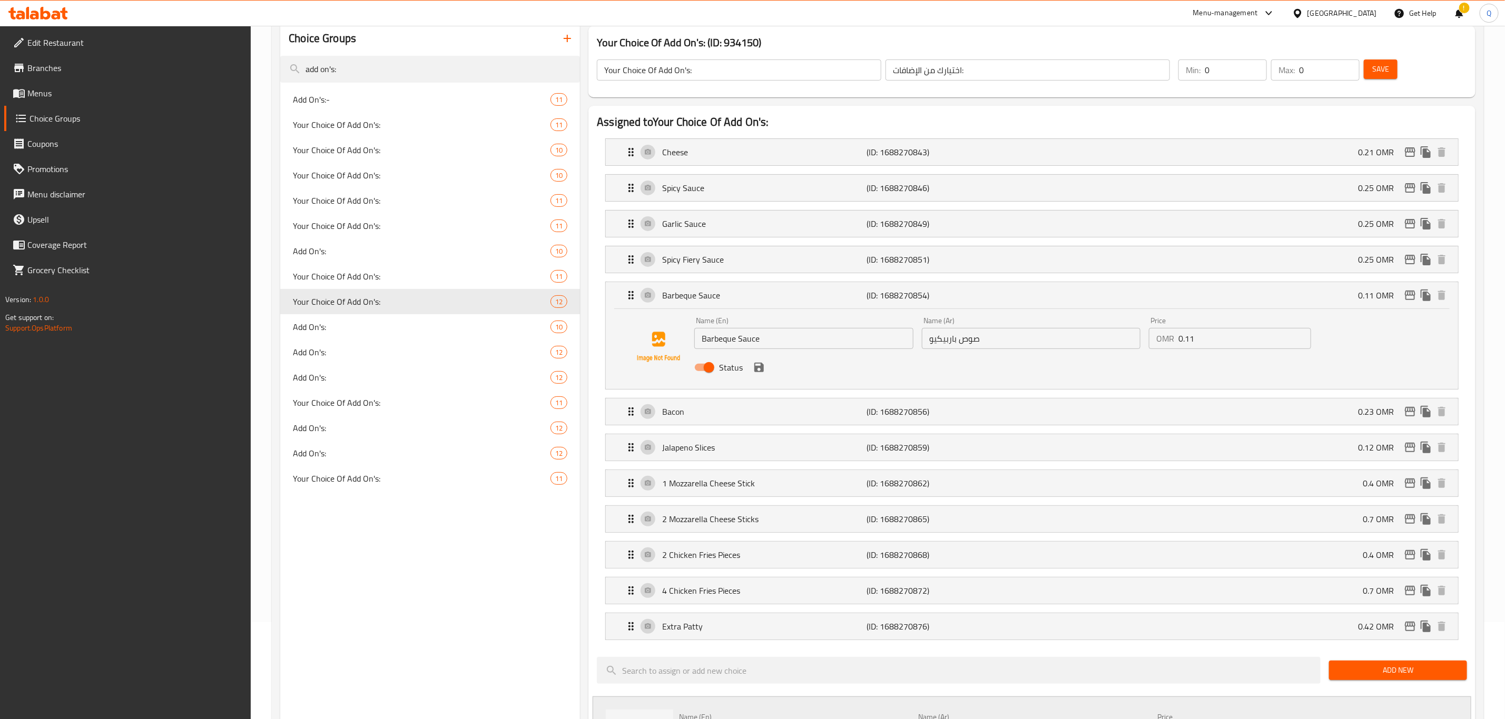
click at [1226, 346] on input "0.11" at bounding box center [1244, 338] width 133 height 21
click at [765, 372] on icon "save" at bounding box center [759, 367] width 13 height 13
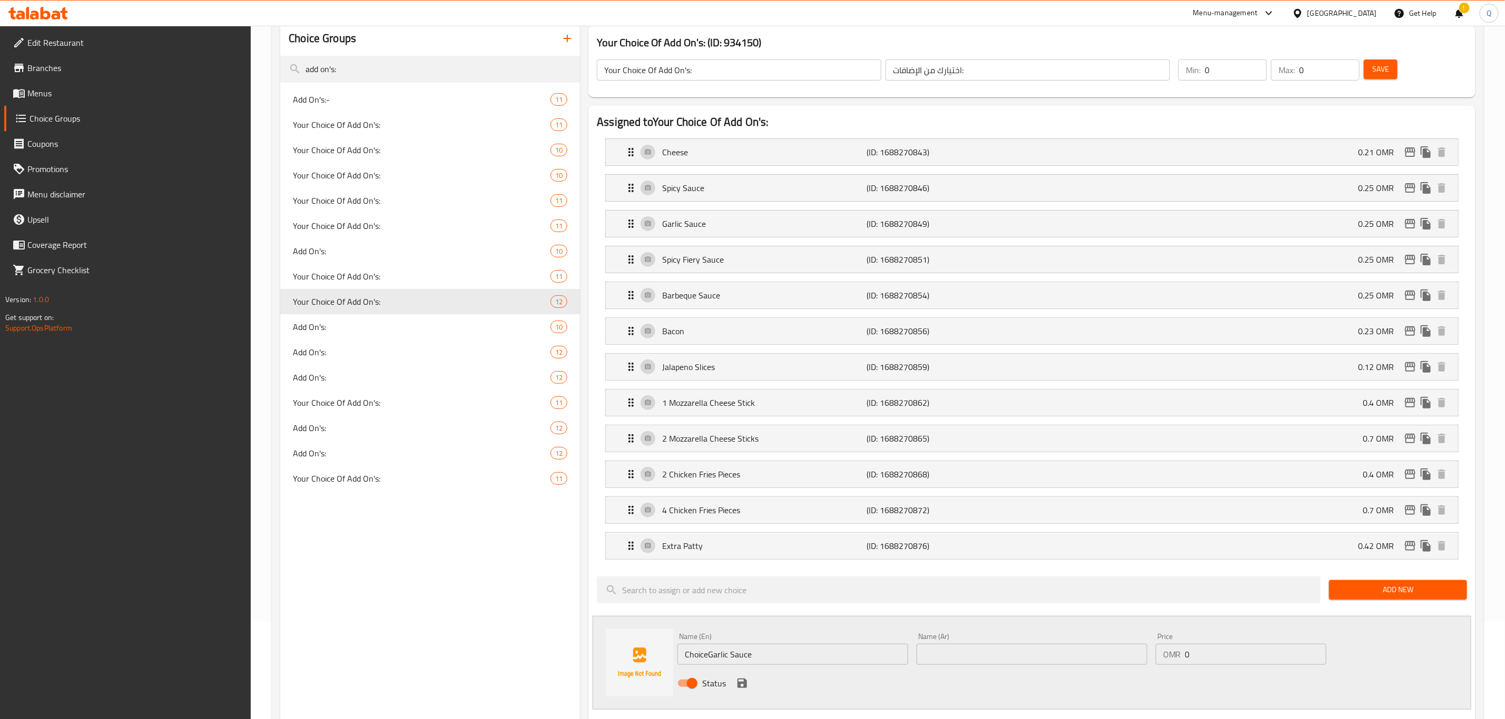
type input "0.25"
click at [1375, 68] on span "Save" at bounding box center [1380, 69] width 17 height 13
click at [412, 273] on span "Your Choice Of Add On's:" at bounding box center [406, 276] width 226 height 13
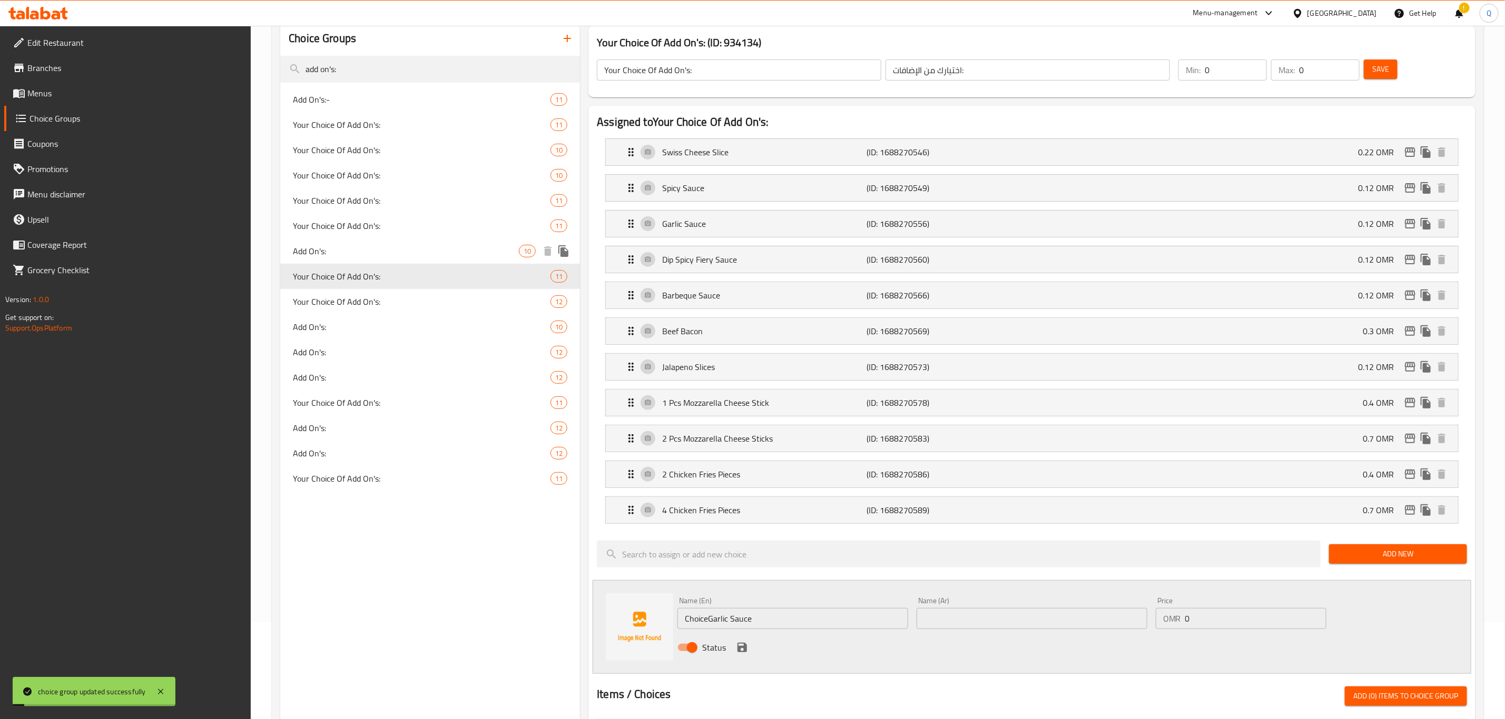
type input "11"
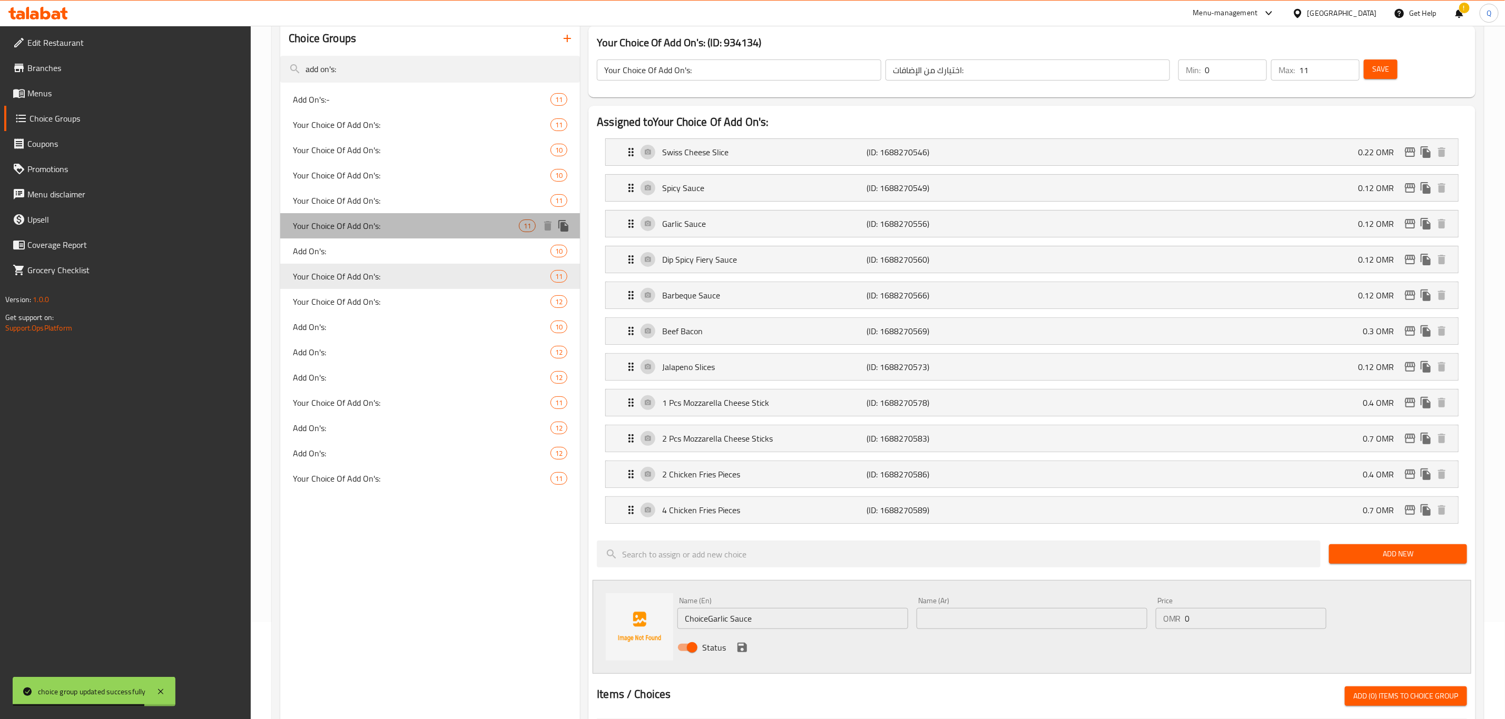
click at [395, 224] on span "Your Choice Of Add On's:" at bounding box center [406, 226] width 226 height 13
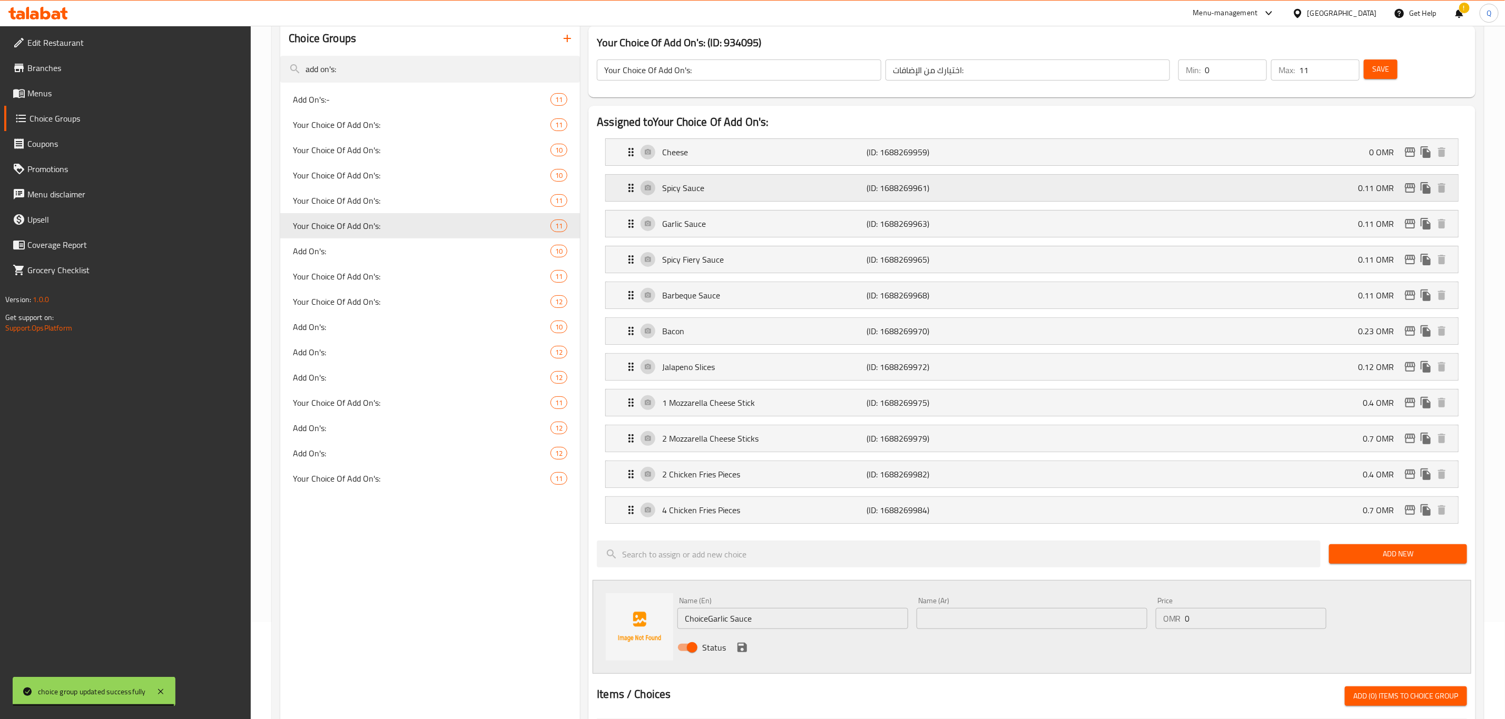
click at [1051, 183] on div "Spicy Sauce (ID: 1688269961) 0.11 OMR" at bounding box center [1035, 188] width 821 height 26
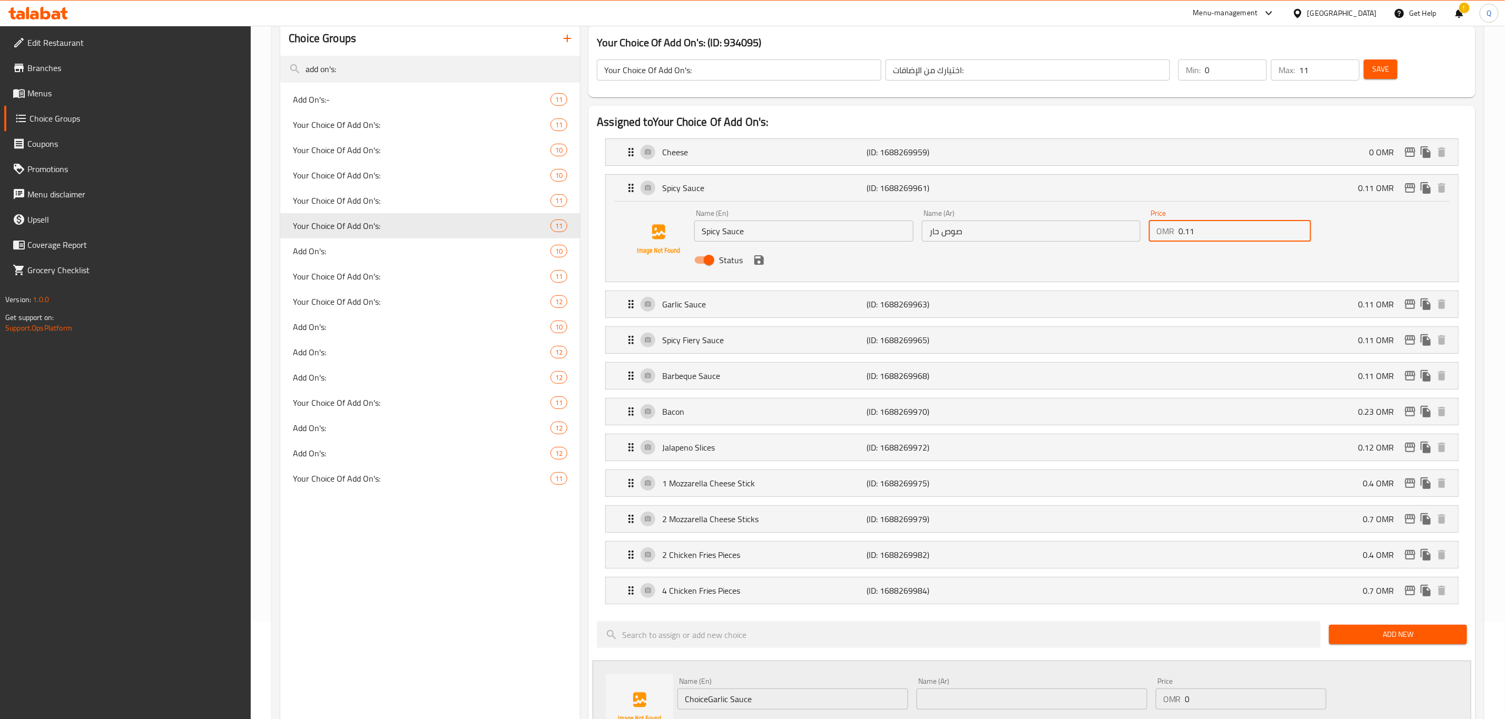
click at [1218, 228] on input "0.11" at bounding box center [1244, 231] width 133 height 21
click at [755, 264] on icon "save" at bounding box center [758, 259] width 9 height 9
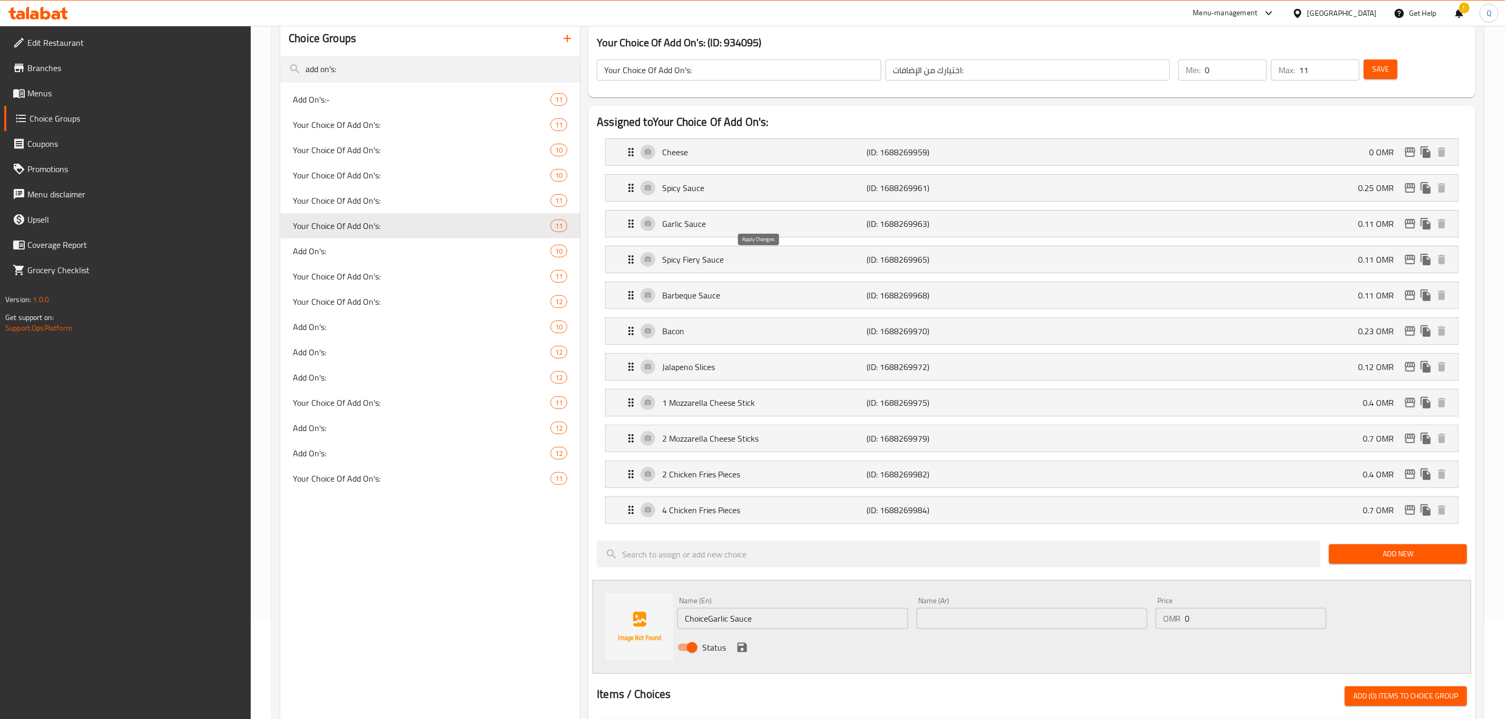
type input "0.25"
click at [1224, 219] on div "Garlic Sauce (ID: 1688269963) 0.11 OMR" at bounding box center [1035, 224] width 821 height 26
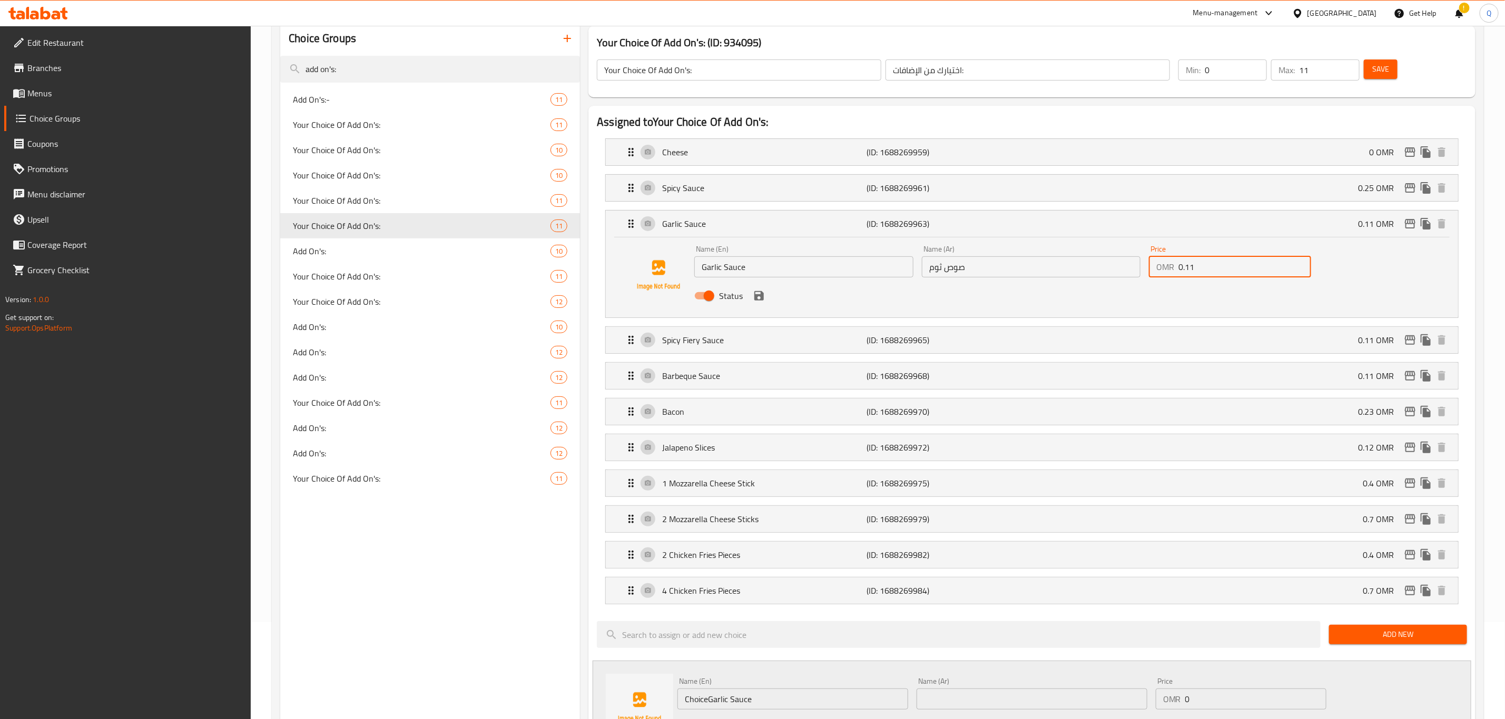
click at [1246, 269] on input "0.11" at bounding box center [1244, 267] width 133 height 21
click at [757, 291] on icon "save" at bounding box center [759, 296] width 13 height 13
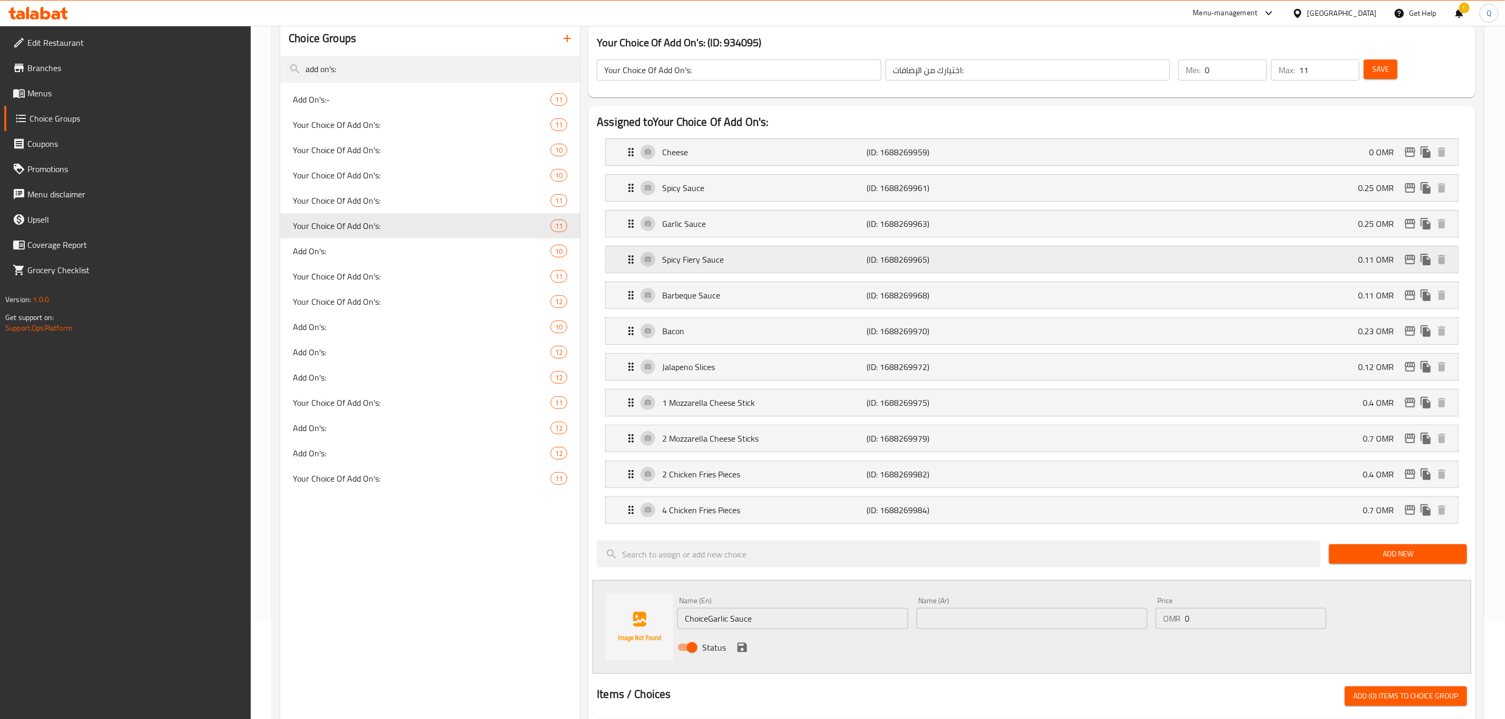
type input "0.25"
click at [1114, 258] on div "Spicy Fiery Sauce (ID: 1688269965) 0.11 OMR" at bounding box center [1035, 259] width 821 height 26
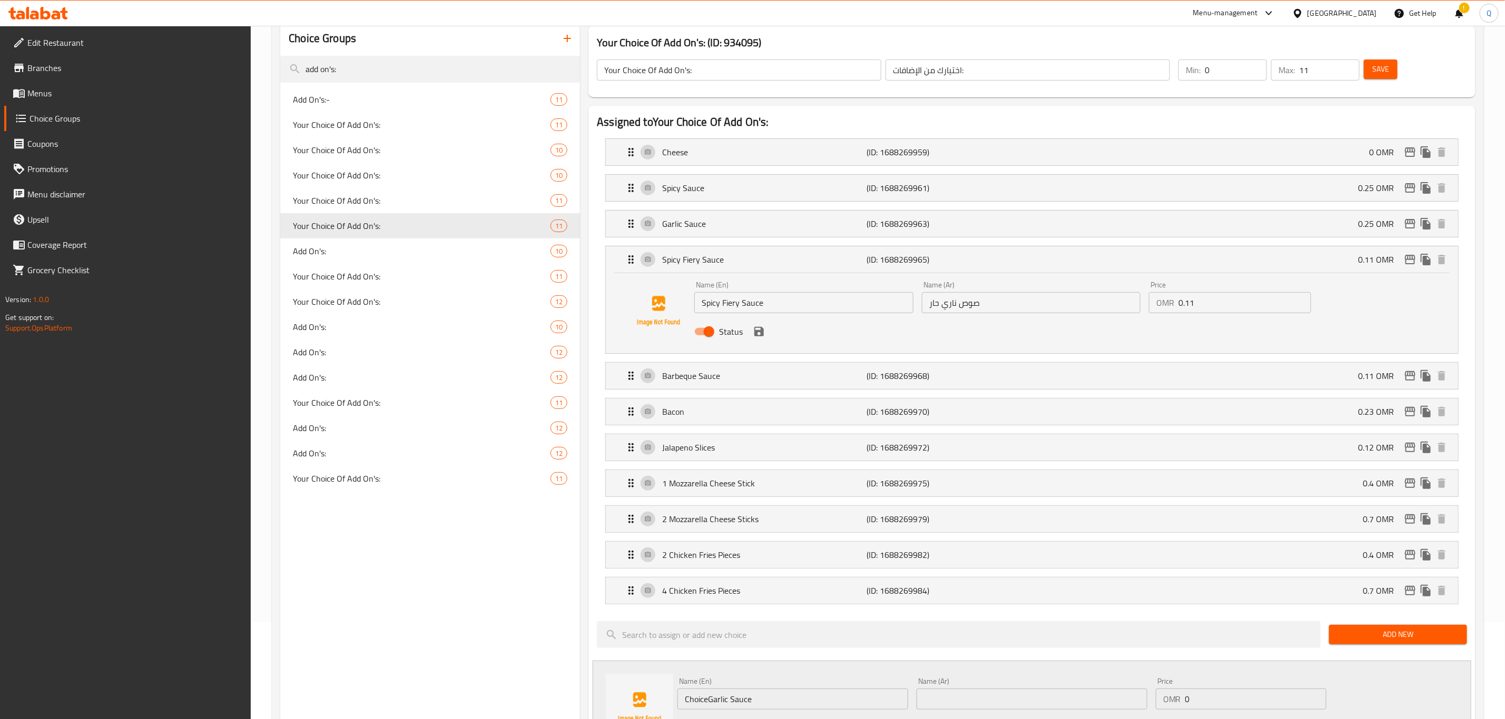
click at [1209, 298] on input "0.11" at bounding box center [1244, 302] width 133 height 21
click at [757, 333] on icon "save" at bounding box center [758, 331] width 9 height 9
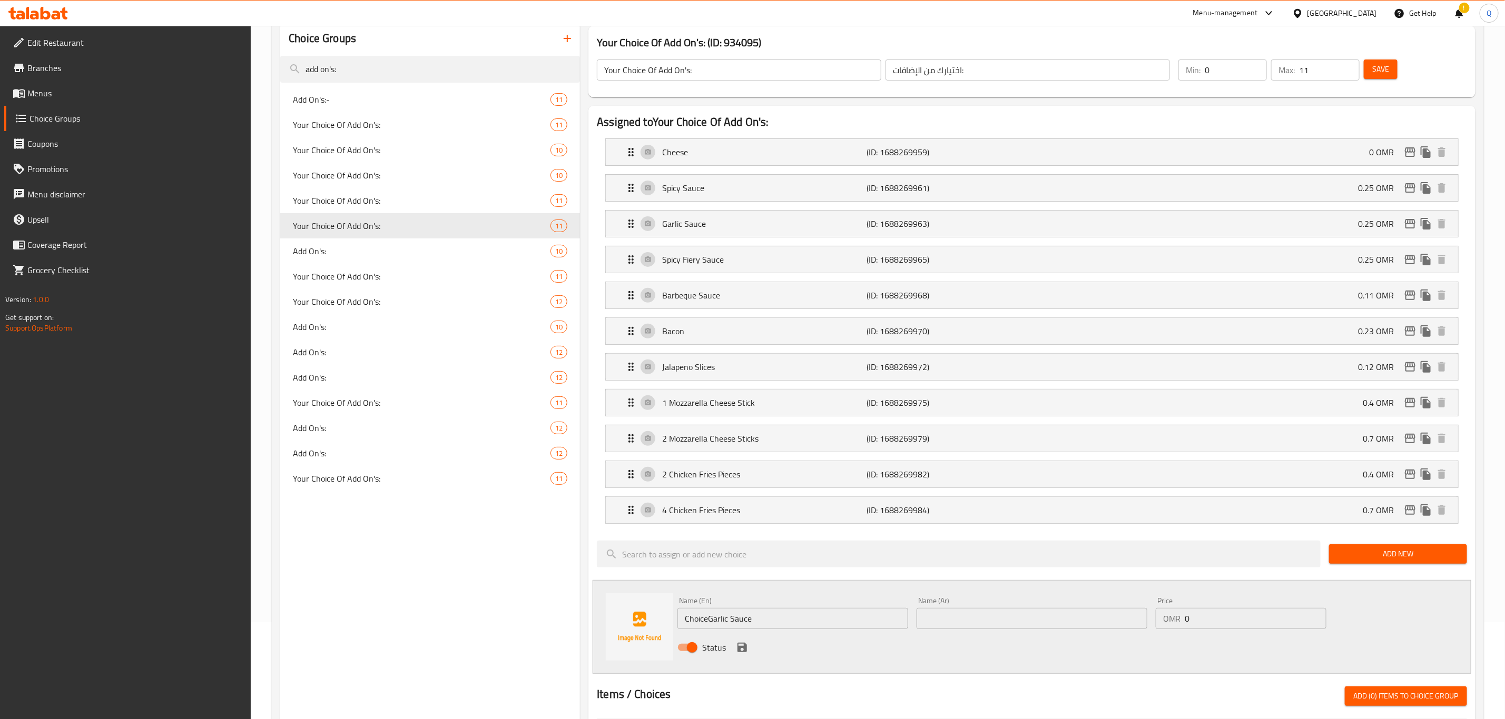
type input "0.25"
click at [1170, 305] on div "Barbeque Sauce (ID: 1688269968) 0.11 OMR" at bounding box center [1035, 295] width 821 height 26
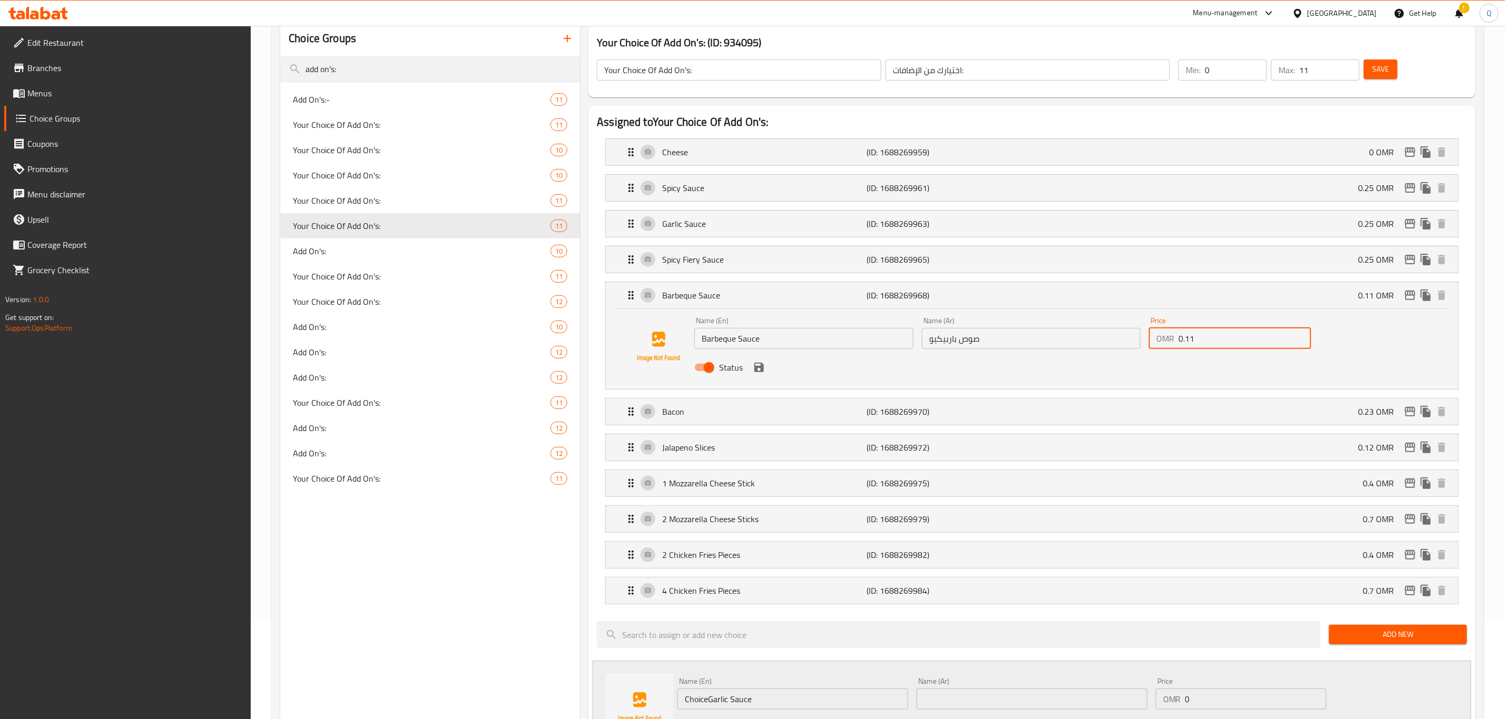
drag, startPoint x: 1206, startPoint y: 340, endPoint x: 1185, endPoint y: 340, distance: 21.1
click at [1185, 340] on input "0.11" at bounding box center [1244, 338] width 133 height 21
click at [762, 370] on icon "save" at bounding box center [758, 367] width 9 height 9
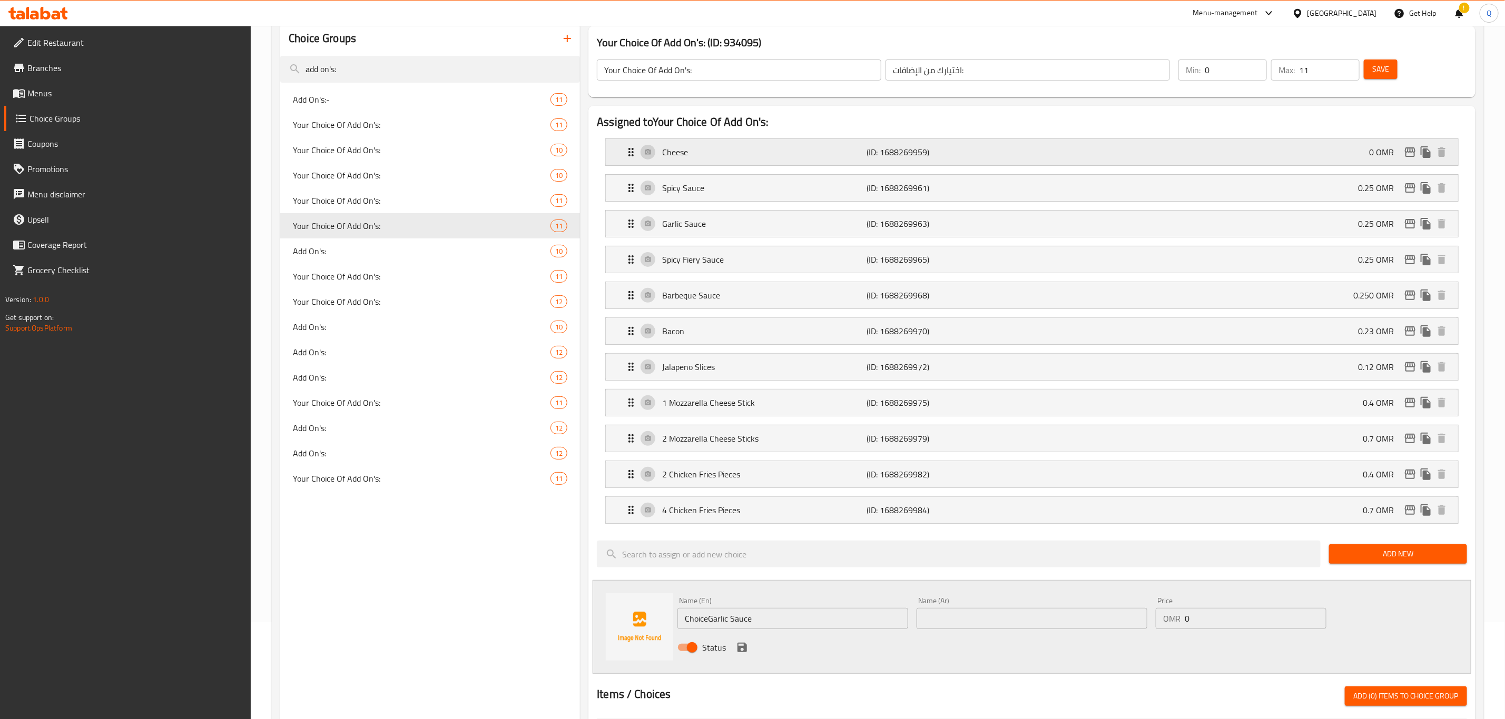
type input "0.250"
drag, startPoint x: 1381, startPoint y: 66, endPoint x: 803, endPoint y: 348, distance: 642.6
click at [1382, 66] on span "Save" at bounding box center [1380, 69] width 17 height 13
click at [452, 195] on span "Your Choice Of Add On's:" at bounding box center [406, 200] width 226 height 13
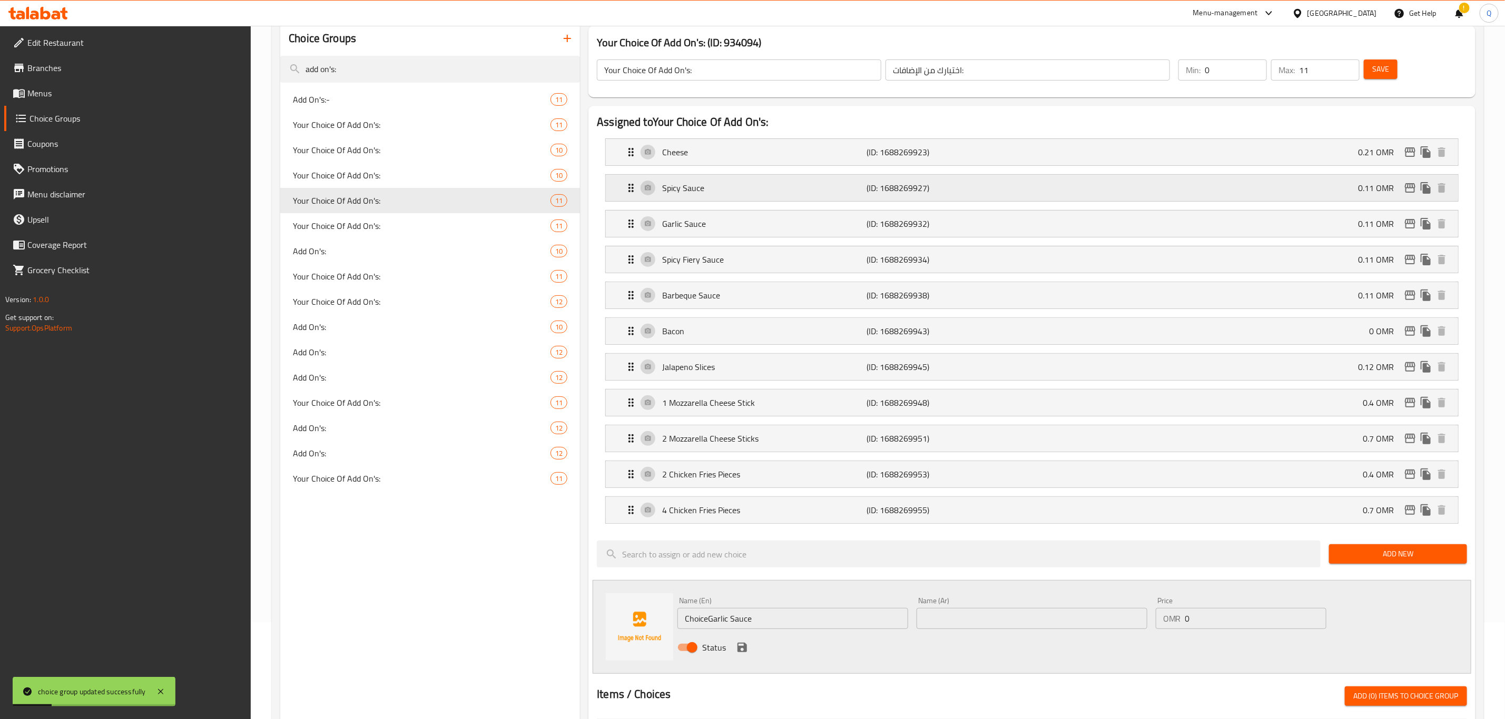
click at [1140, 200] on div "Spicy Sauce (ID: 1688269927) 0.11 OMR" at bounding box center [1035, 188] width 821 height 26
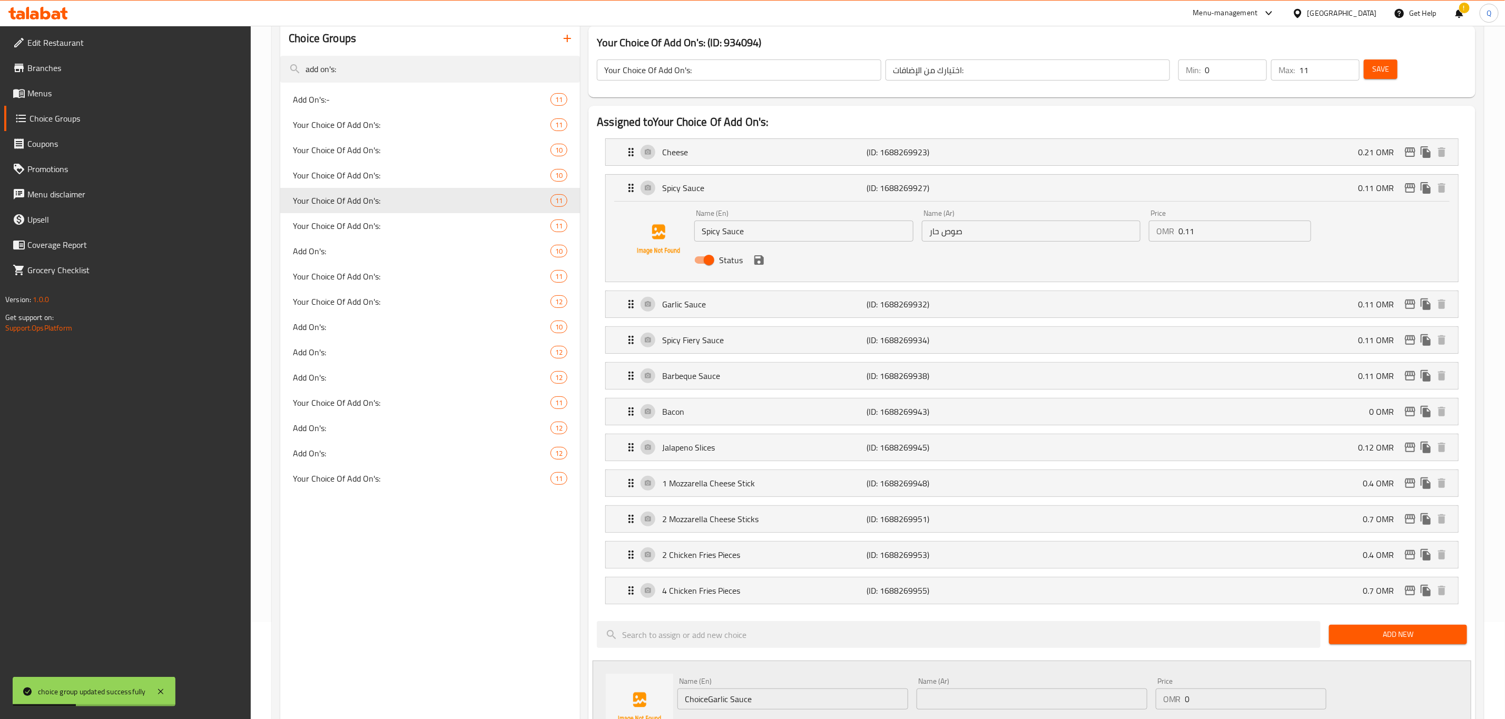
click at [1201, 233] on input "0.11" at bounding box center [1244, 231] width 133 height 21
click at [757, 261] on icon "save" at bounding box center [758, 259] width 9 height 9
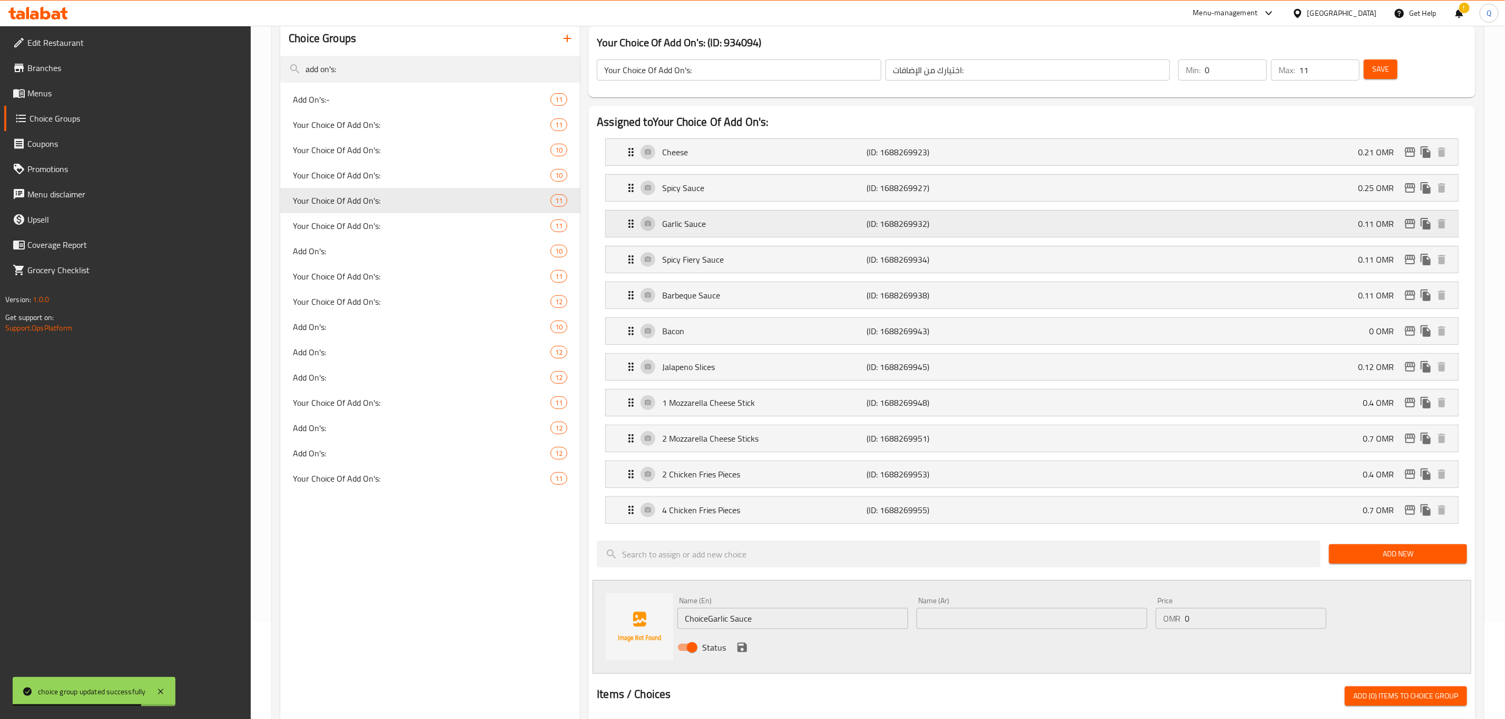
type input "0.25"
drag, startPoint x: 1058, startPoint y: 231, endPoint x: 1051, endPoint y: 237, distance: 8.6
click at [1056, 232] on div "Garlic Sauce (ID: 1688269932) 0.11 OMR" at bounding box center [1035, 224] width 821 height 26
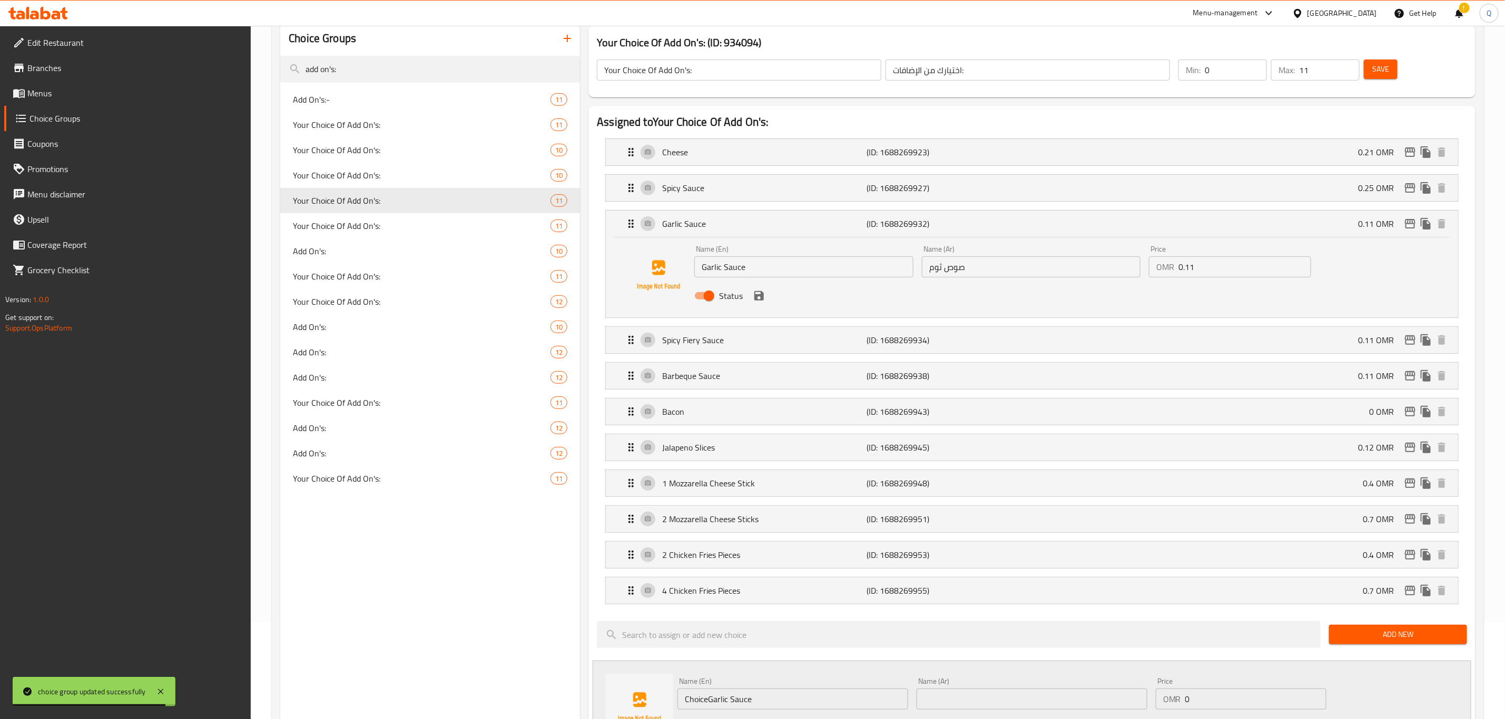
click at [1222, 272] on input "0.11" at bounding box center [1244, 267] width 133 height 21
click at [762, 292] on icon "save" at bounding box center [759, 296] width 13 height 13
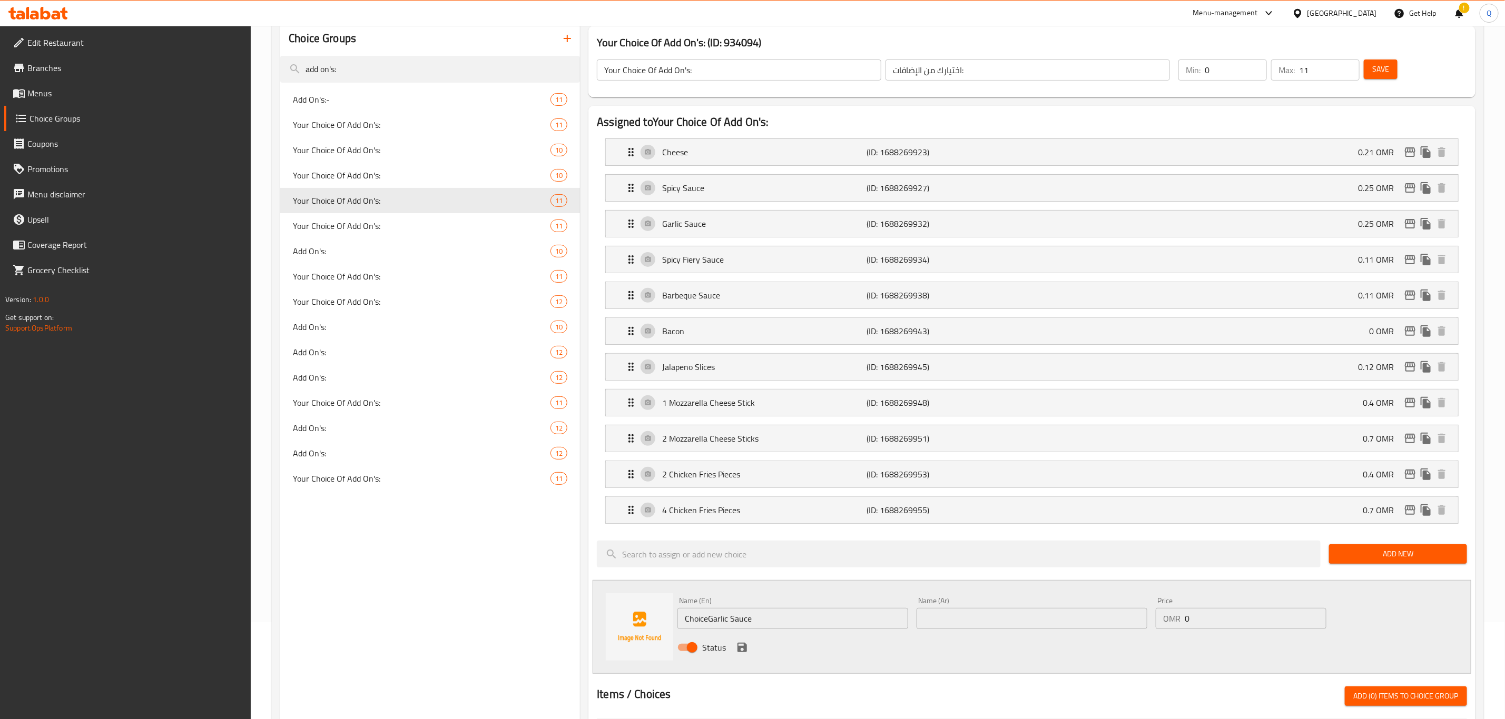
type input "0.25"
click at [1117, 267] on div "Spicy Fiery Sauce (ID: 1688269934) 0.11 OMR" at bounding box center [1035, 259] width 821 height 26
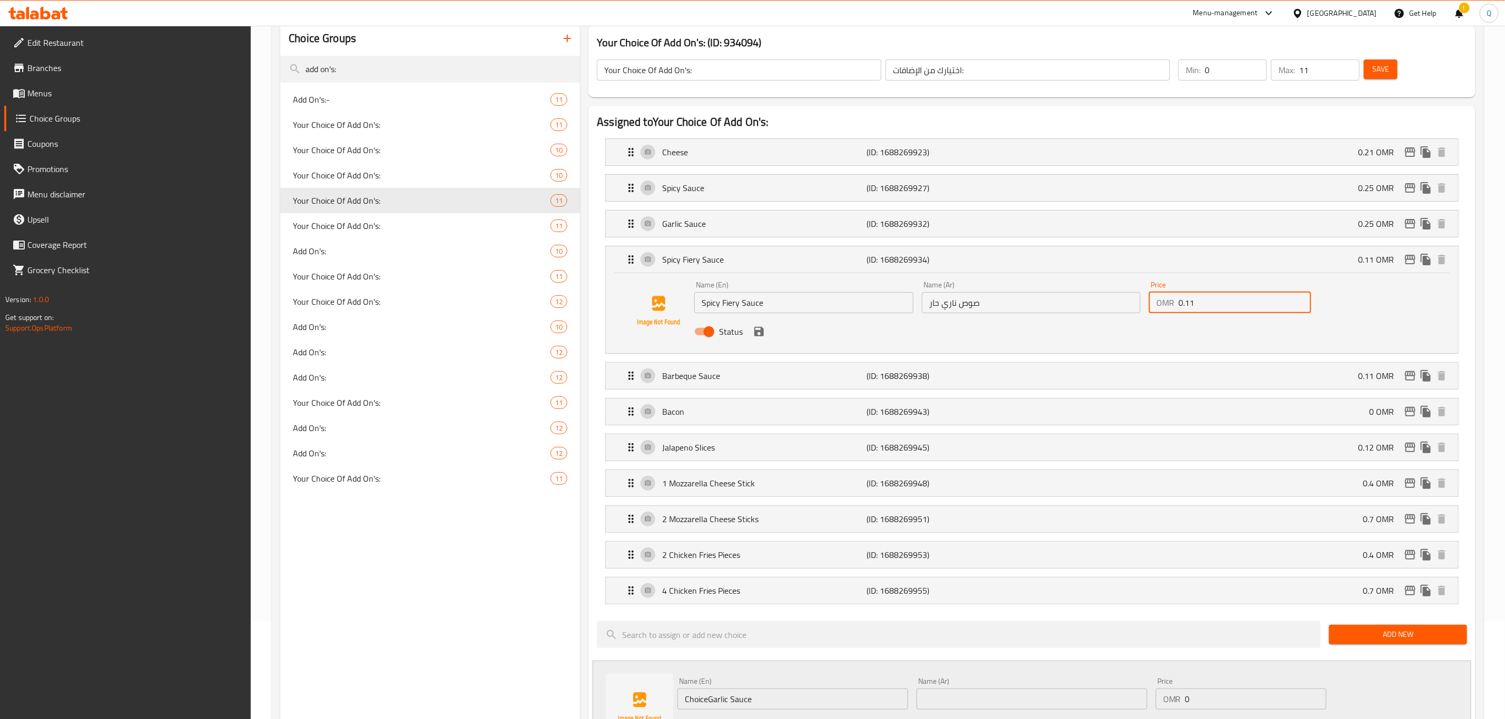
click at [1203, 305] on input "0.11" at bounding box center [1244, 302] width 133 height 21
click at [764, 337] on icon "save" at bounding box center [759, 331] width 13 height 13
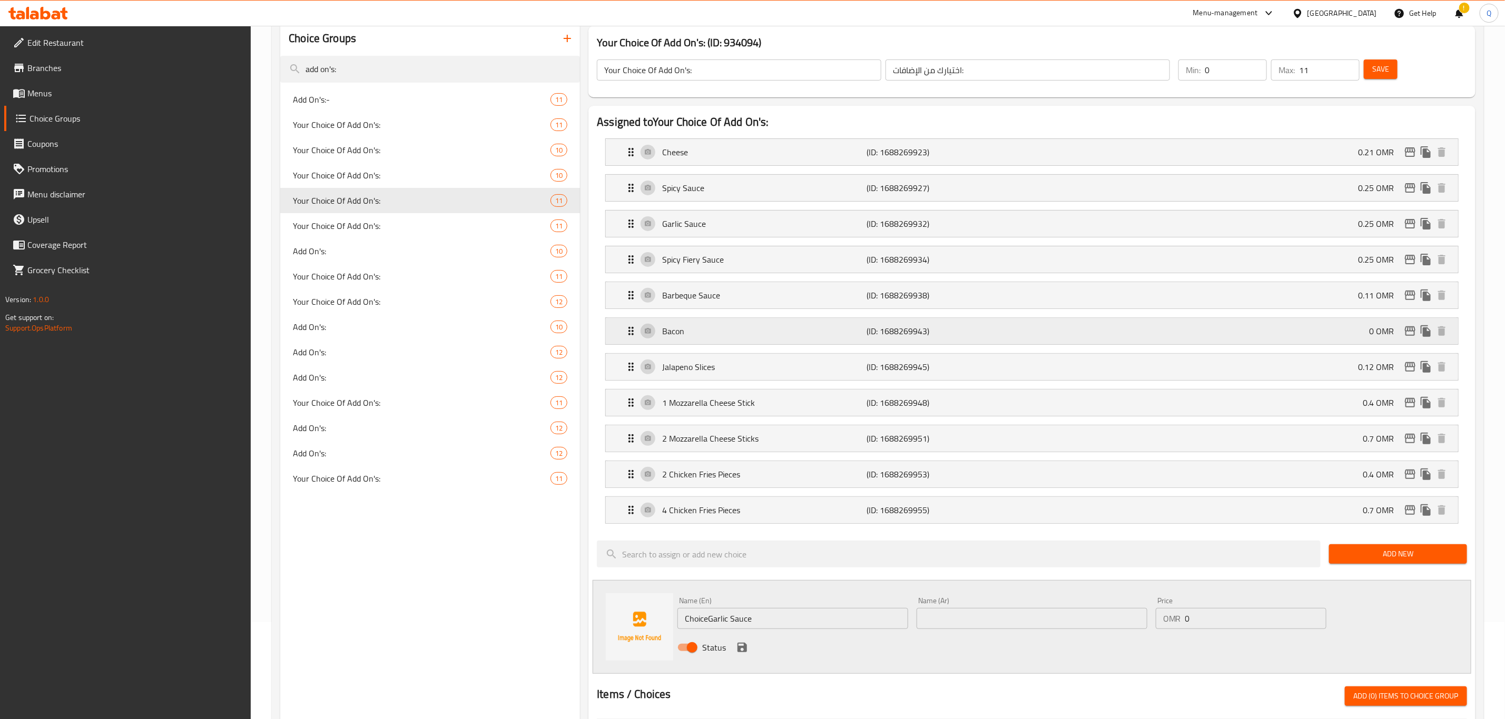
type input "0.25"
click at [1095, 289] on div "Barbeque Sauce (ID: 1688269938) 0.11 OMR" at bounding box center [1035, 295] width 821 height 26
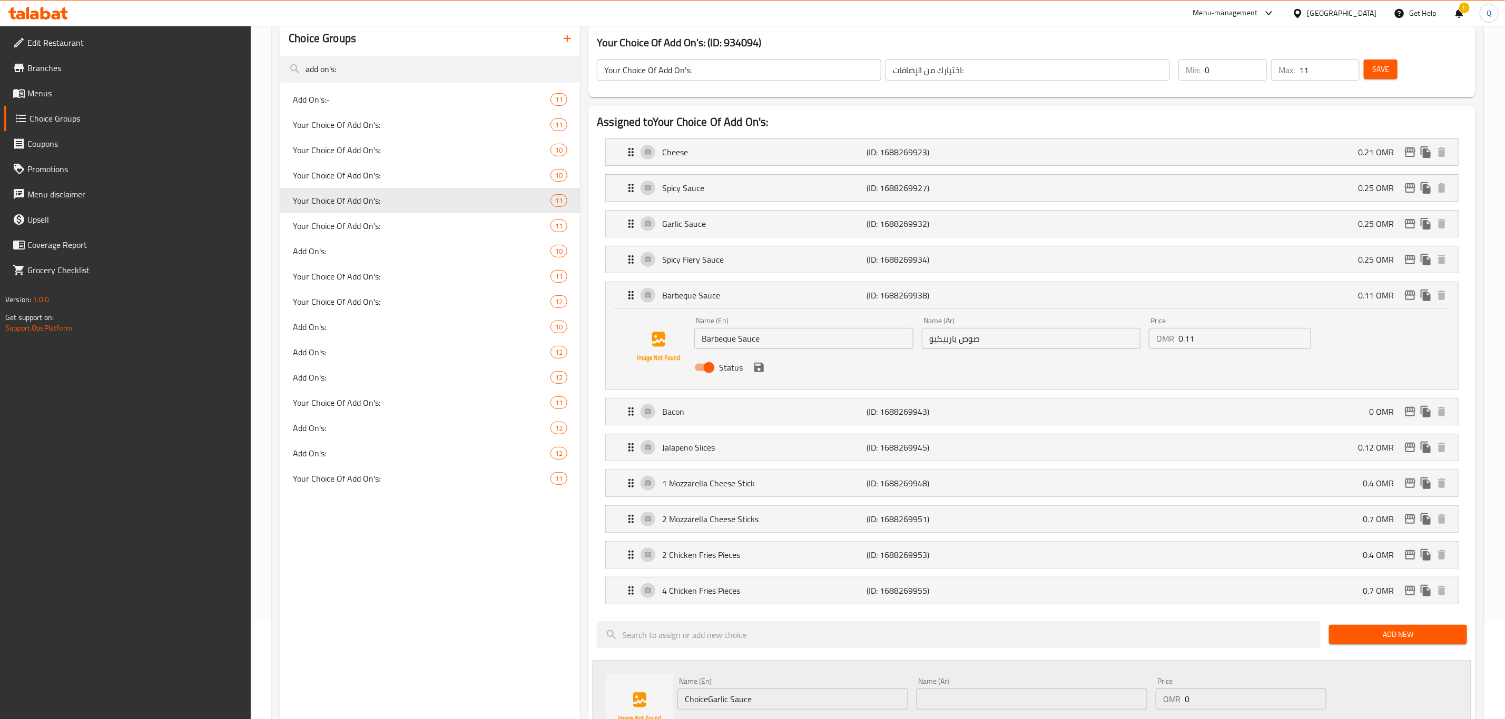
click at [1207, 339] on input "0.11" at bounding box center [1244, 338] width 133 height 21
click at [757, 371] on icon "save" at bounding box center [759, 367] width 13 height 13
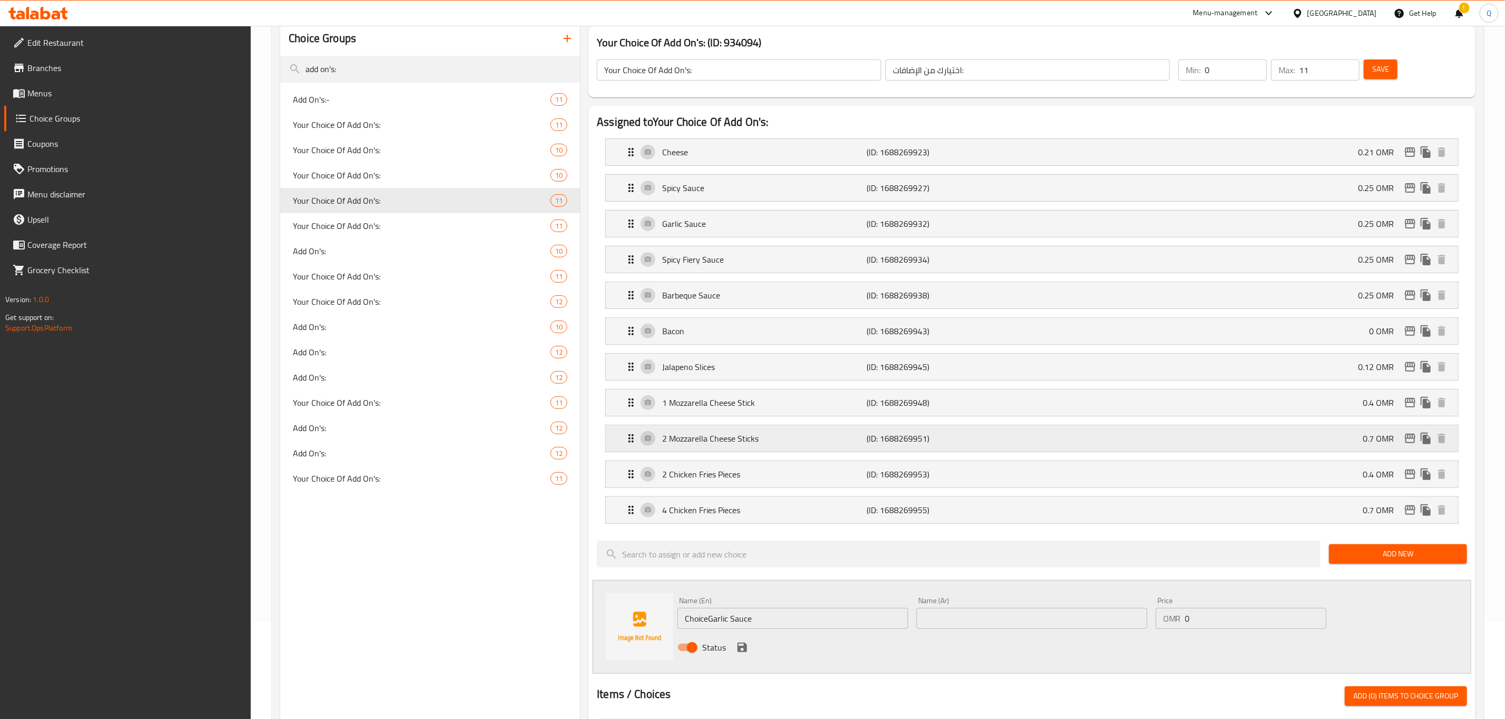
type input "0.25"
click at [1388, 68] on span "Save" at bounding box center [1380, 69] width 17 height 13
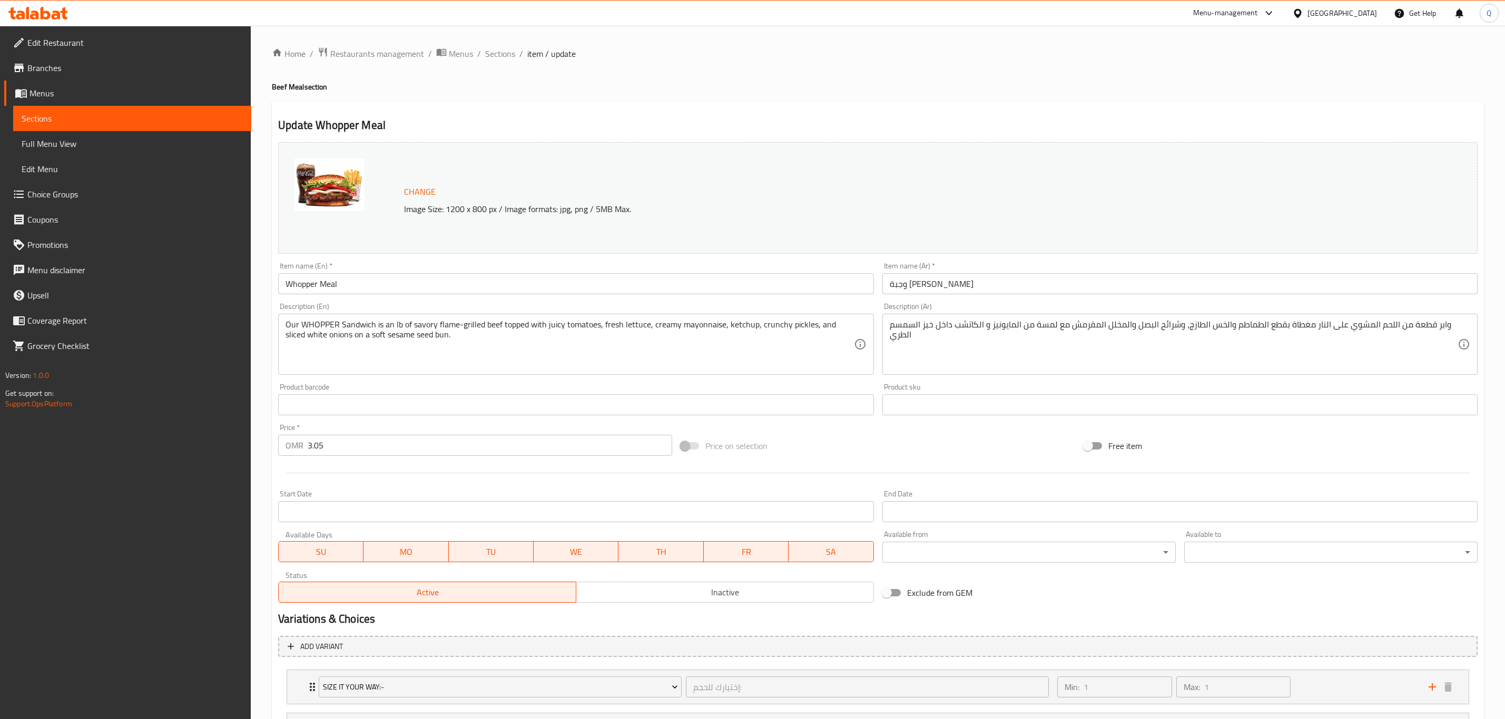
scroll to position [278, 0]
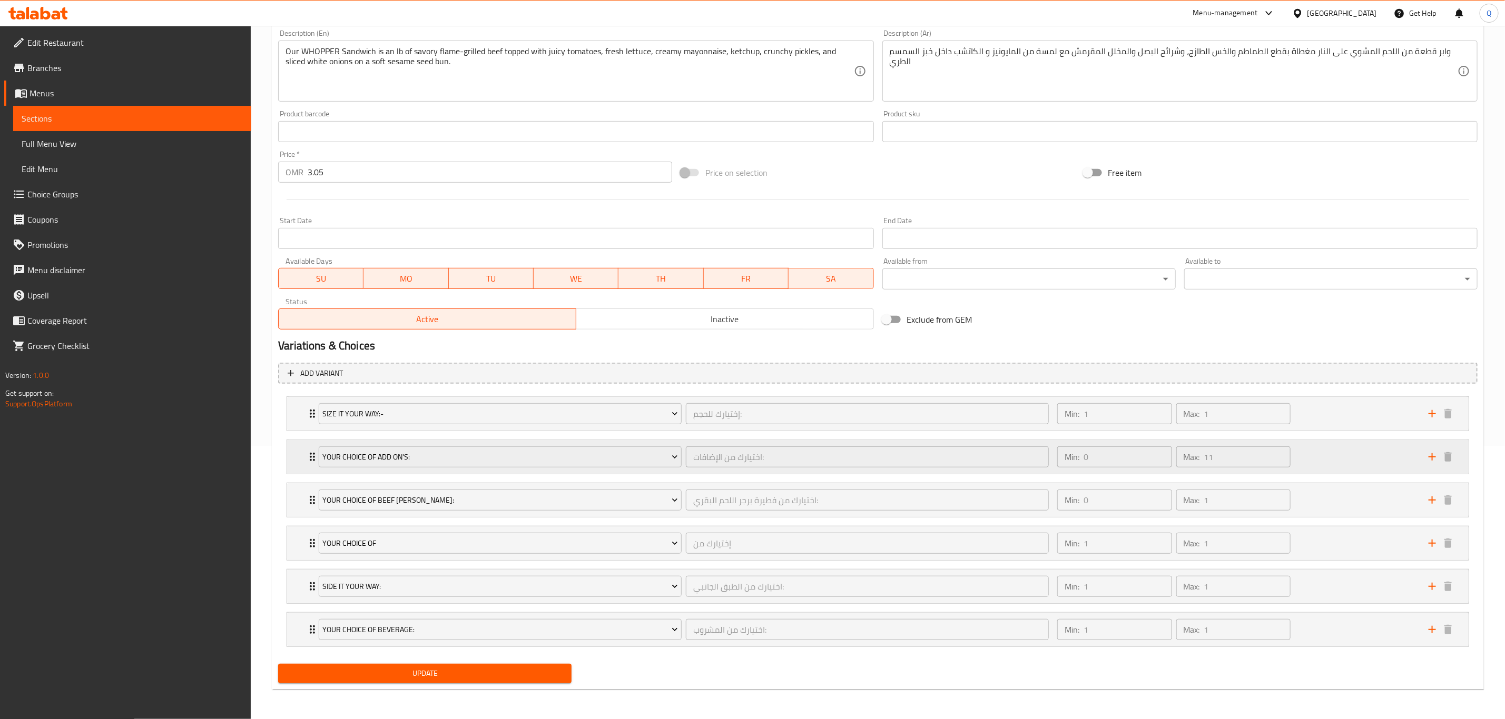
click at [1337, 442] on div "Min: 0 ​ Max: 11 ​" at bounding box center [1236, 457] width 371 height 34
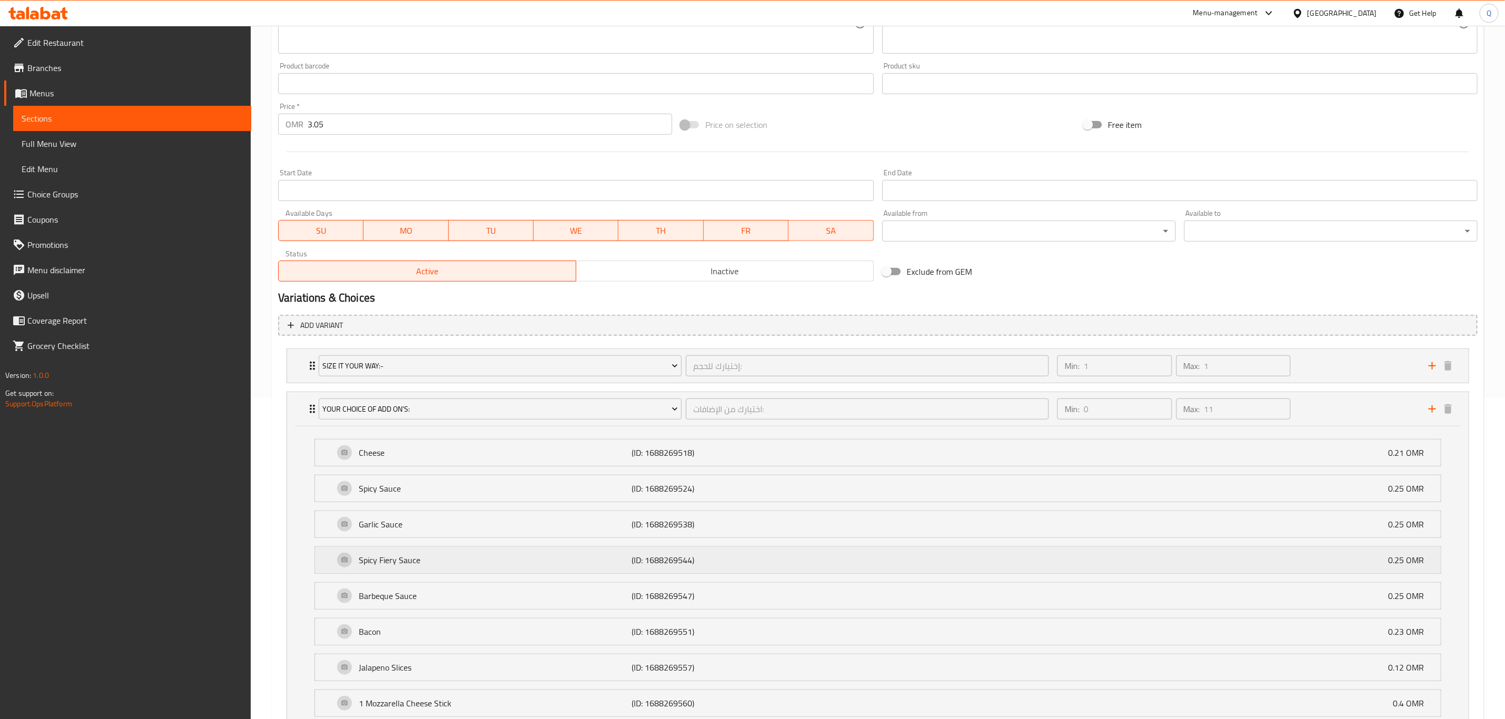
scroll to position [332, 0]
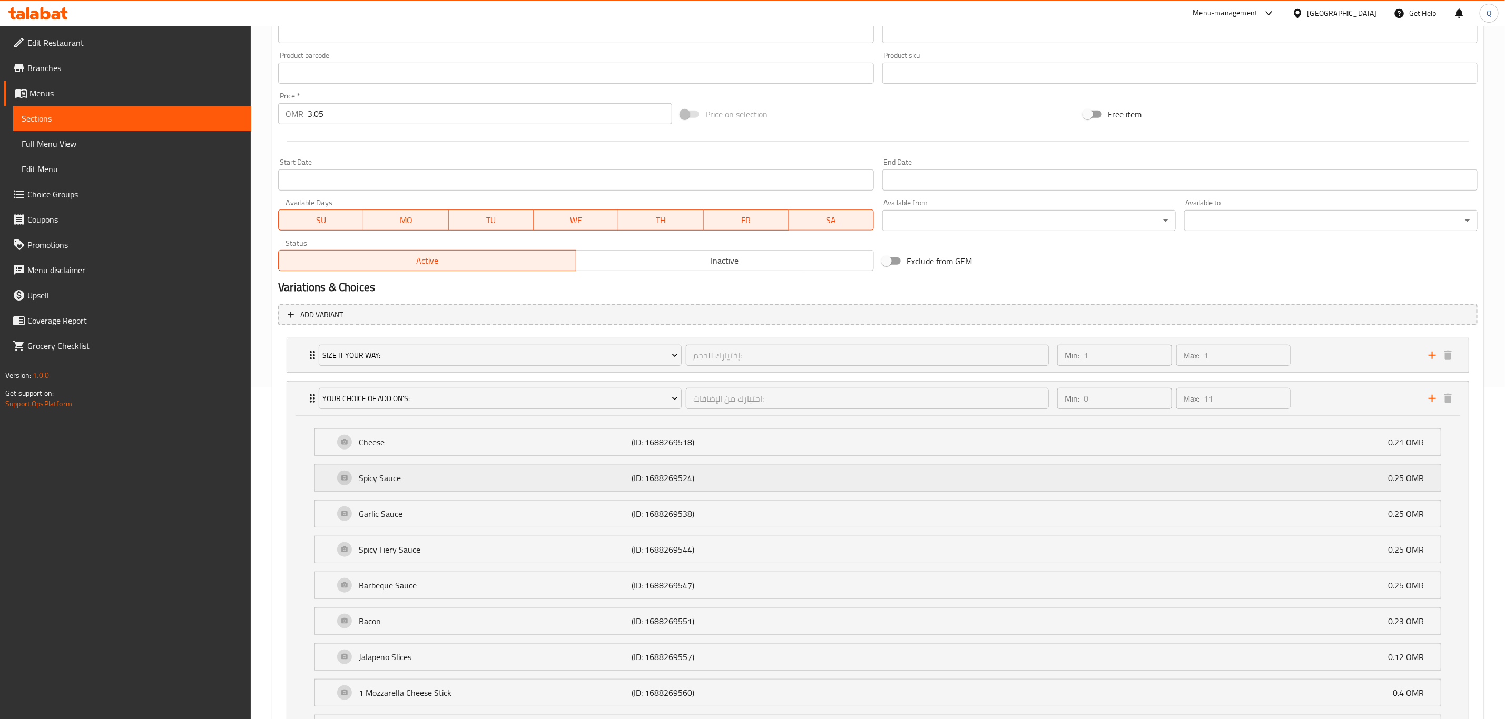
click at [1356, 485] on div "Spicy Sauce (ID: 1688269524) 0.25 OMR" at bounding box center [881, 478] width 1094 height 26
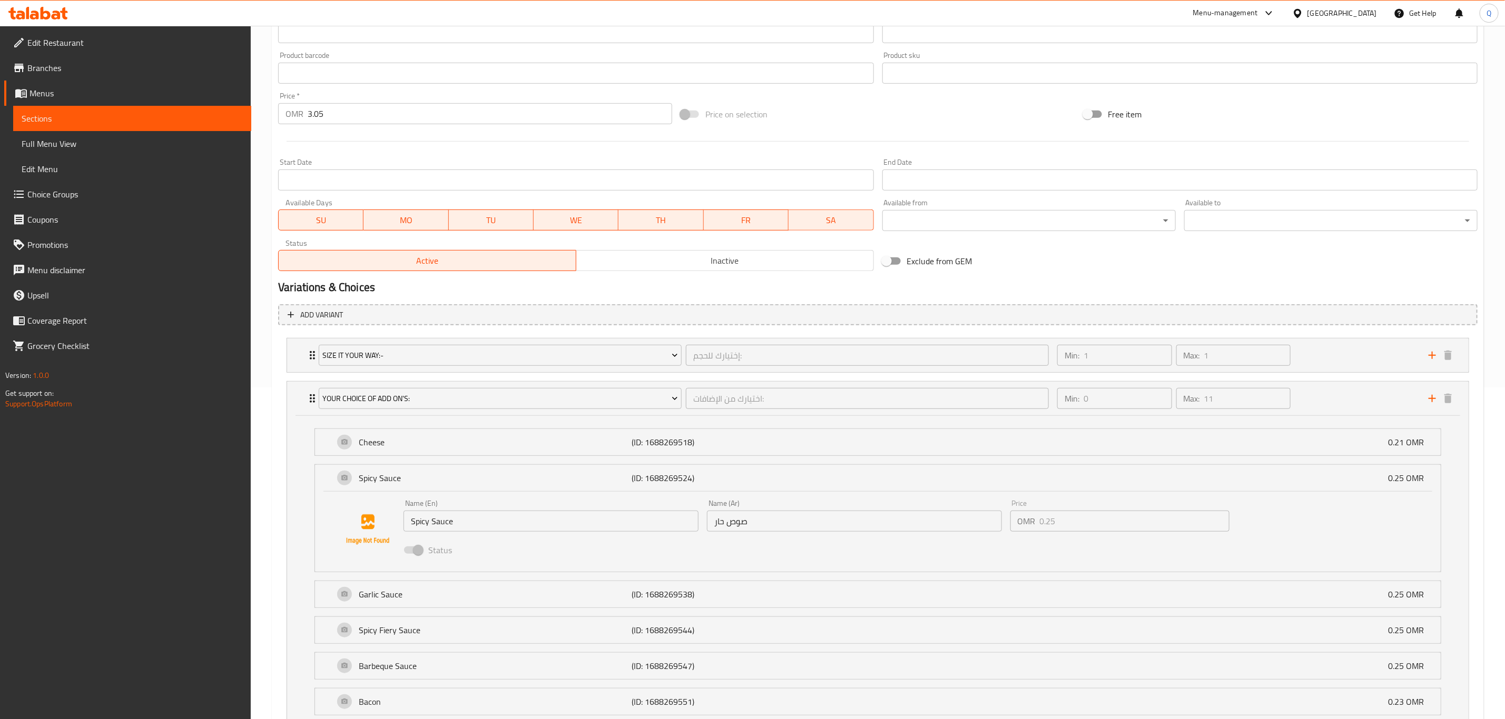
scroll to position [0, 0]
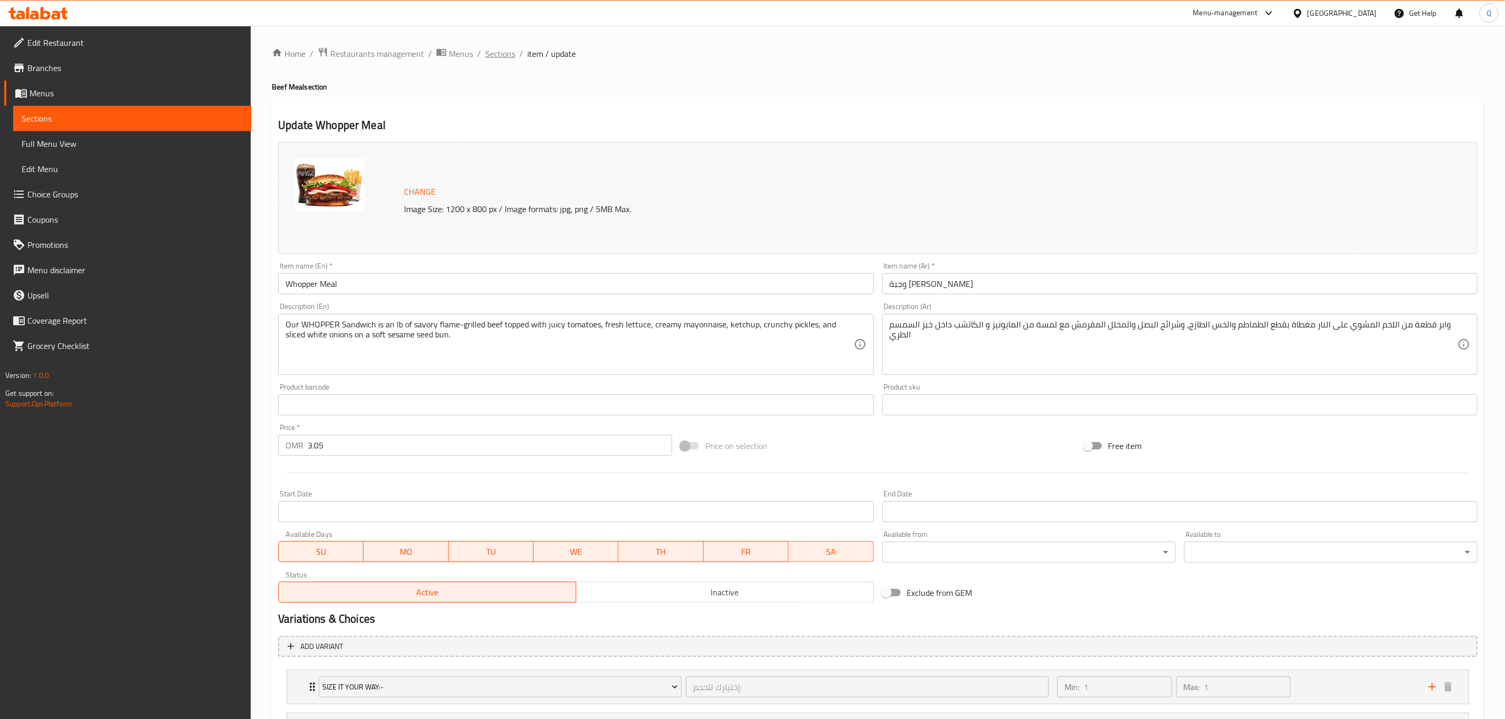
click at [496, 57] on span "Sections" at bounding box center [500, 53] width 30 height 13
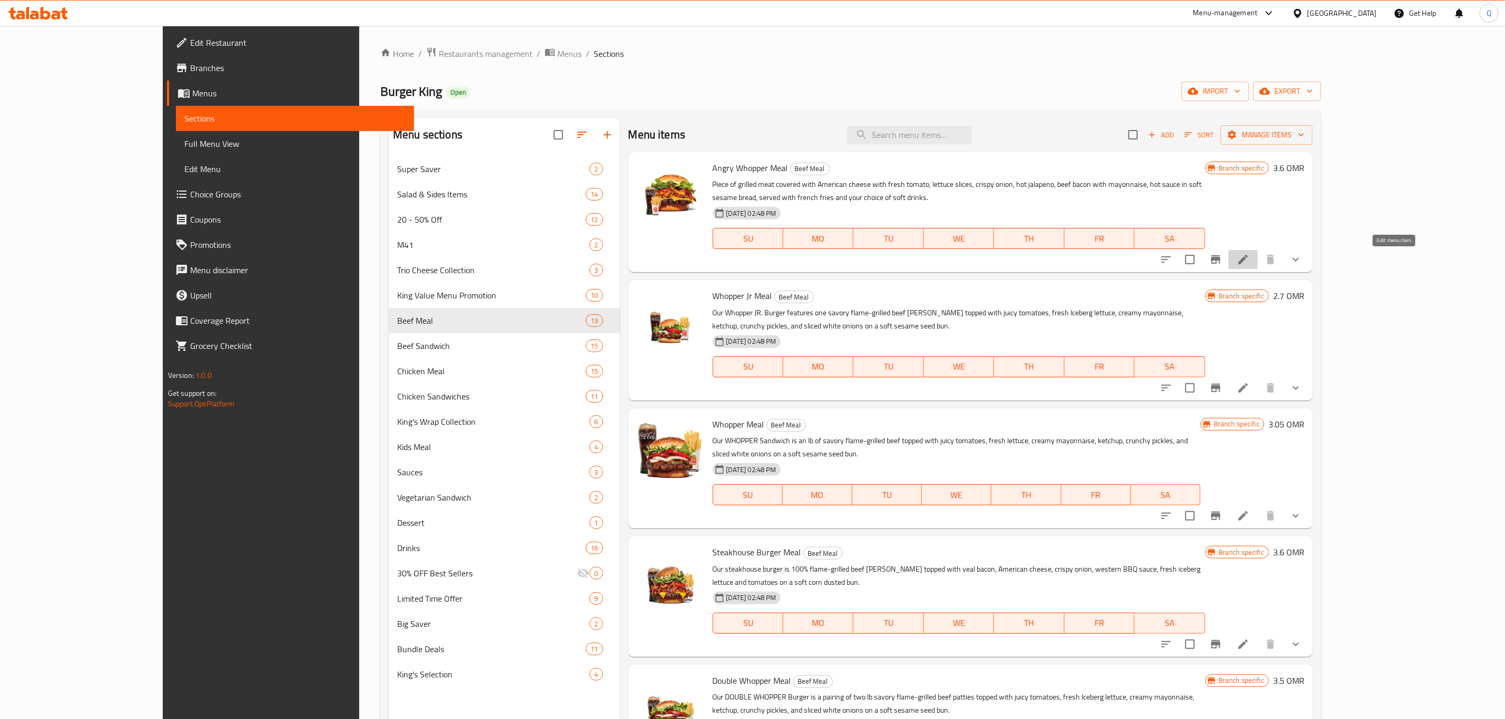
click at [1249, 263] on icon at bounding box center [1243, 259] width 13 height 13
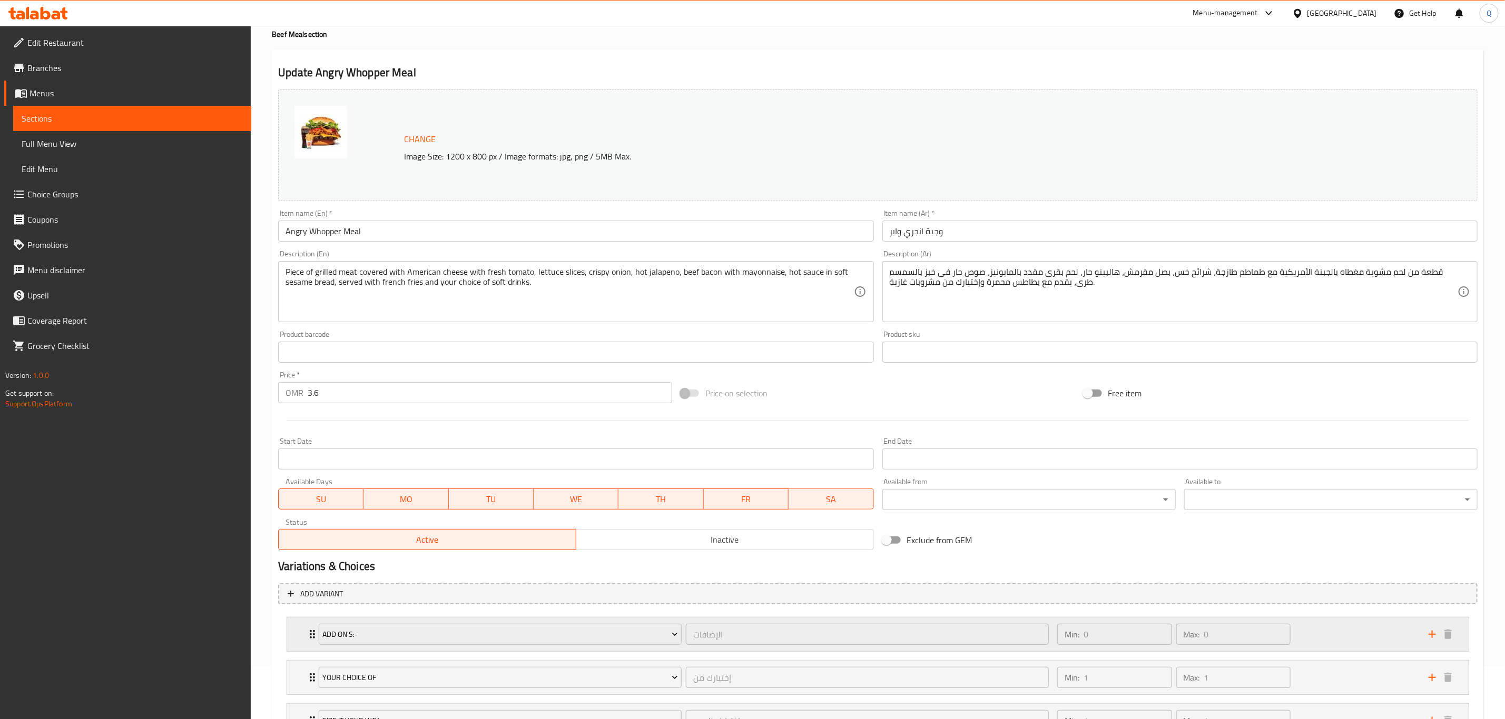
scroll to position [54, 0]
click at [1355, 642] on div "Min: 0 ​ Max: 0 ​" at bounding box center [1236, 634] width 371 height 34
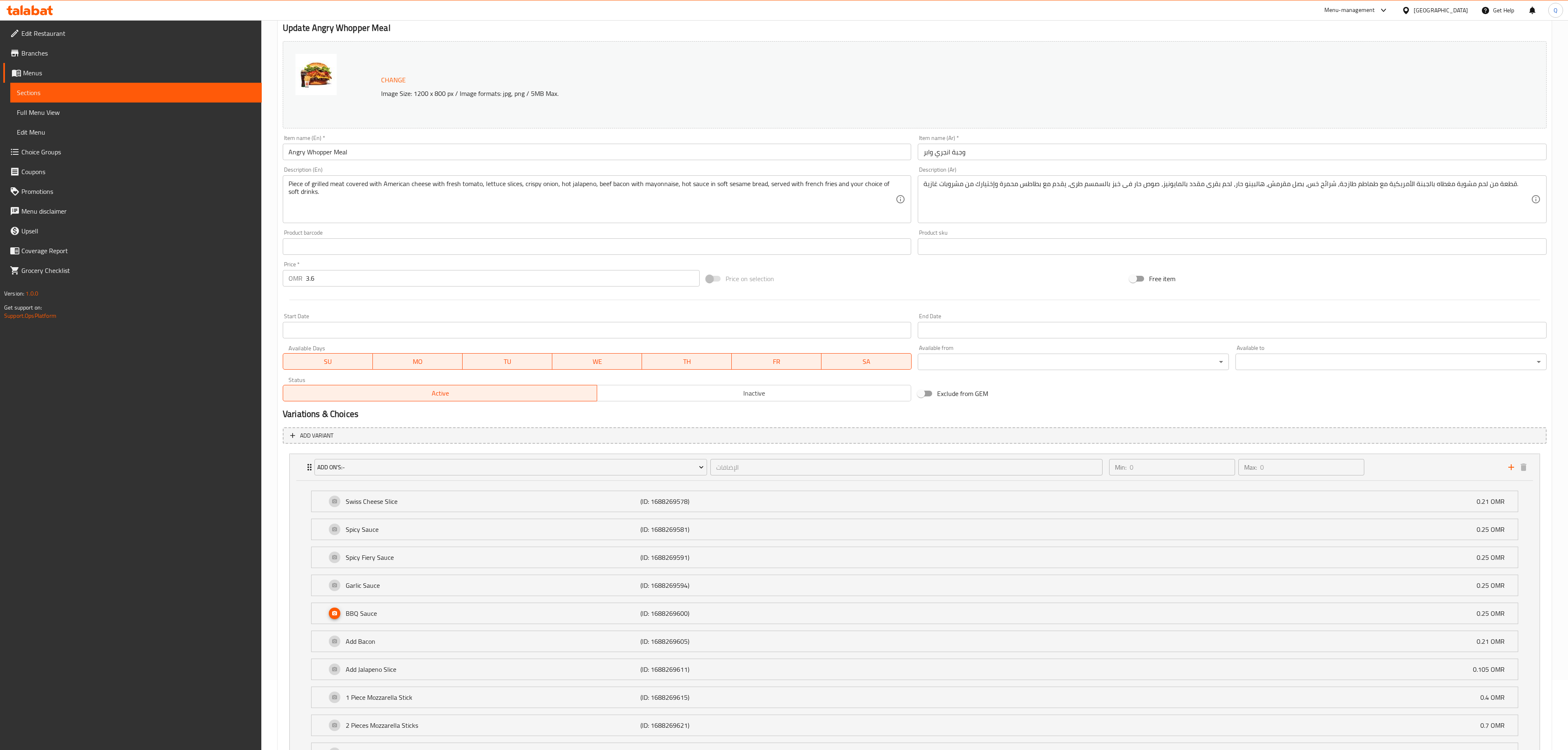
scroll to position [69, 0]
